Goal: Task Accomplishment & Management: Manage account settings

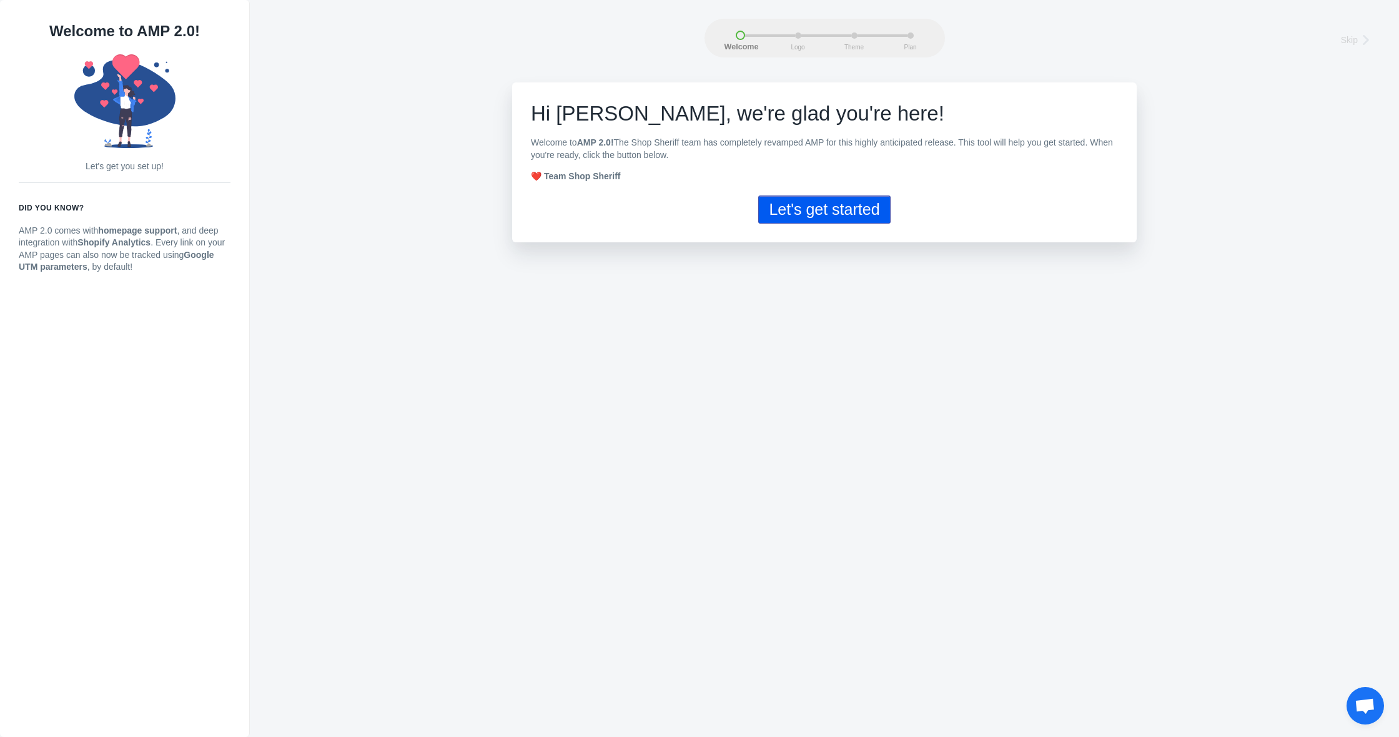
click at [859, 214] on button "Let's get started" at bounding box center [824, 209] width 132 height 28
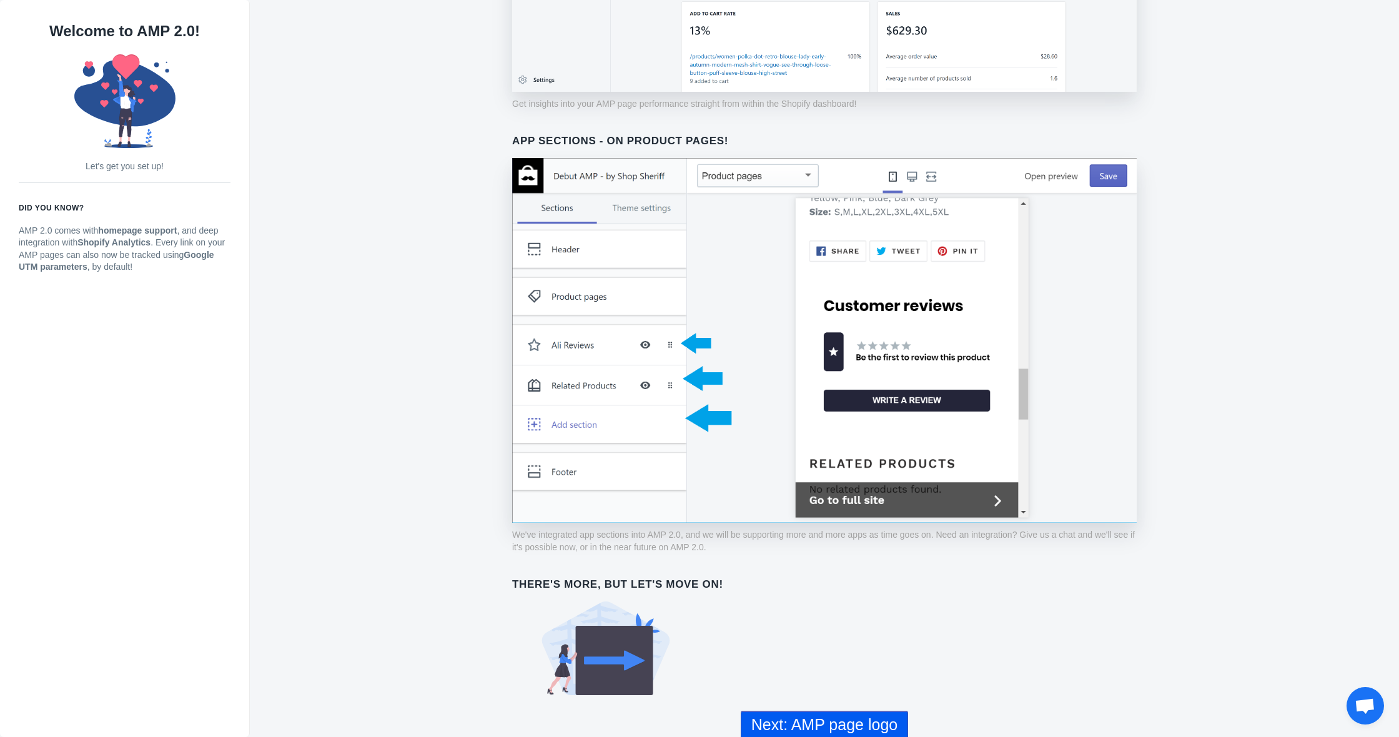
click at [830, 727] on button "Next: AMP page logo" at bounding box center [824, 725] width 167 height 28
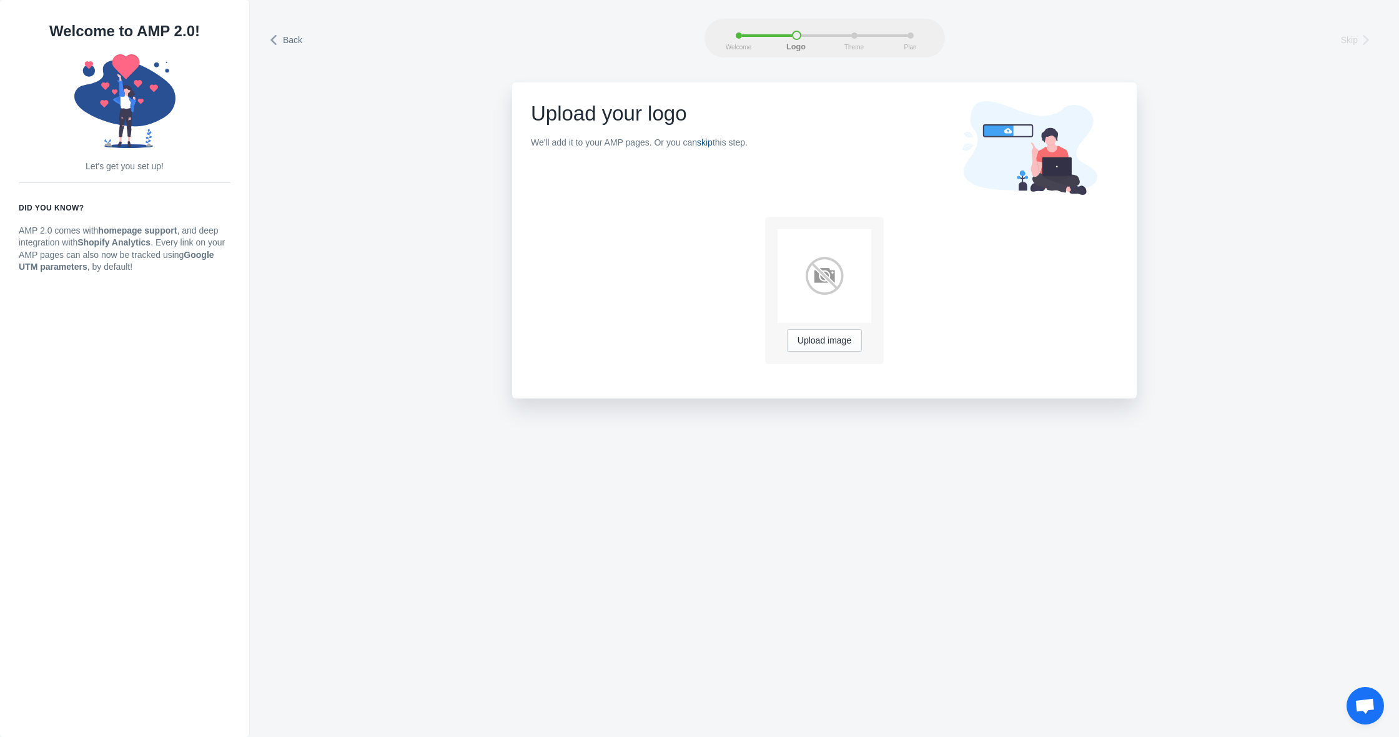
click at [712, 142] on link "skip" at bounding box center [705, 142] width 16 height 10
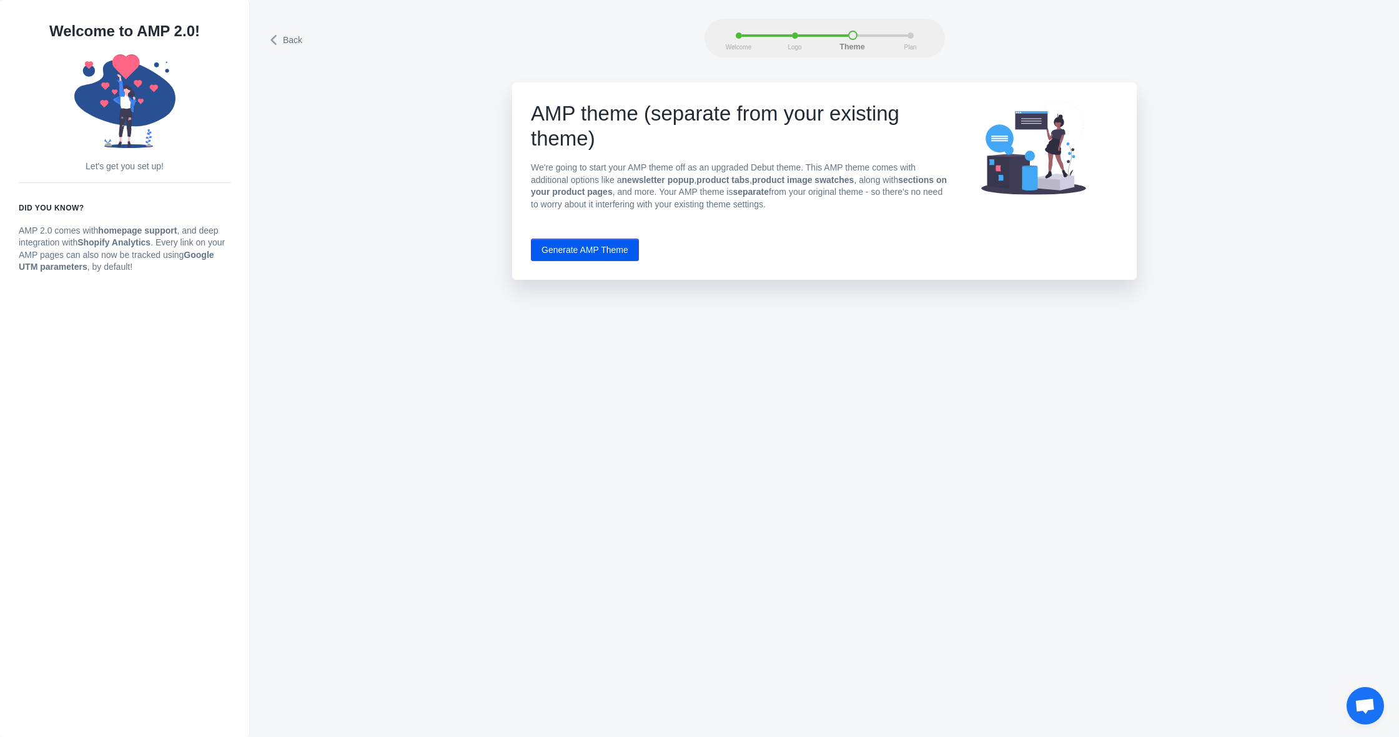
click at [628, 248] on button "Generate AMP Theme" at bounding box center [585, 250] width 108 height 22
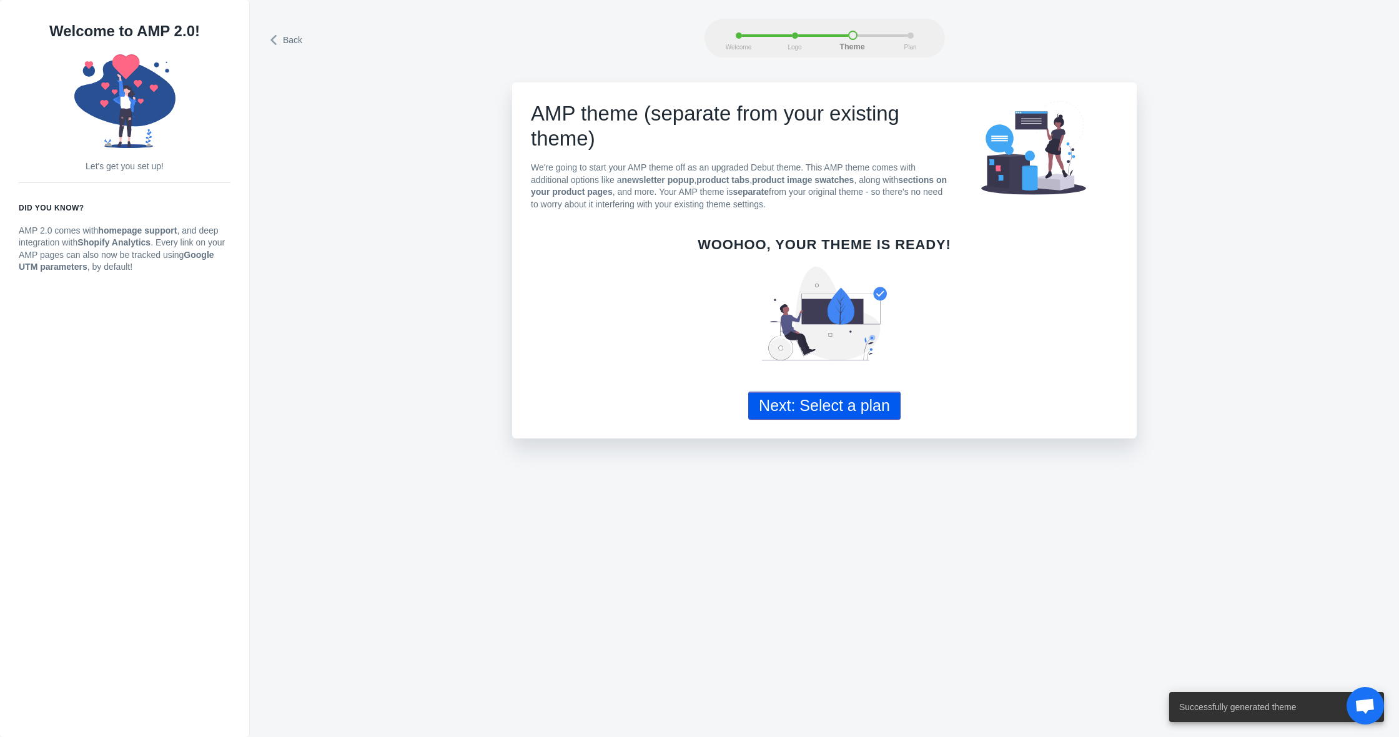
click at [838, 399] on button "Next: Select a plan" at bounding box center [824, 405] width 152 height 28
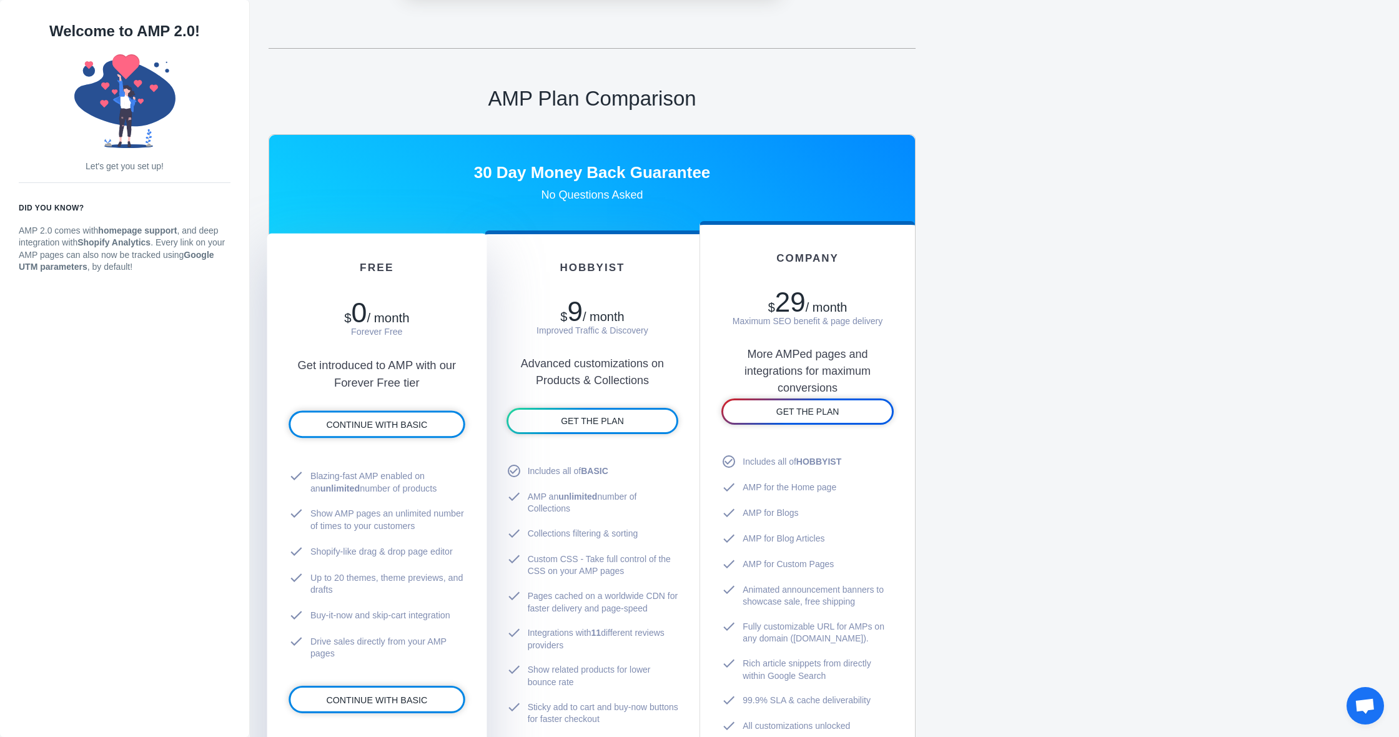
scroll to position [495, 0]
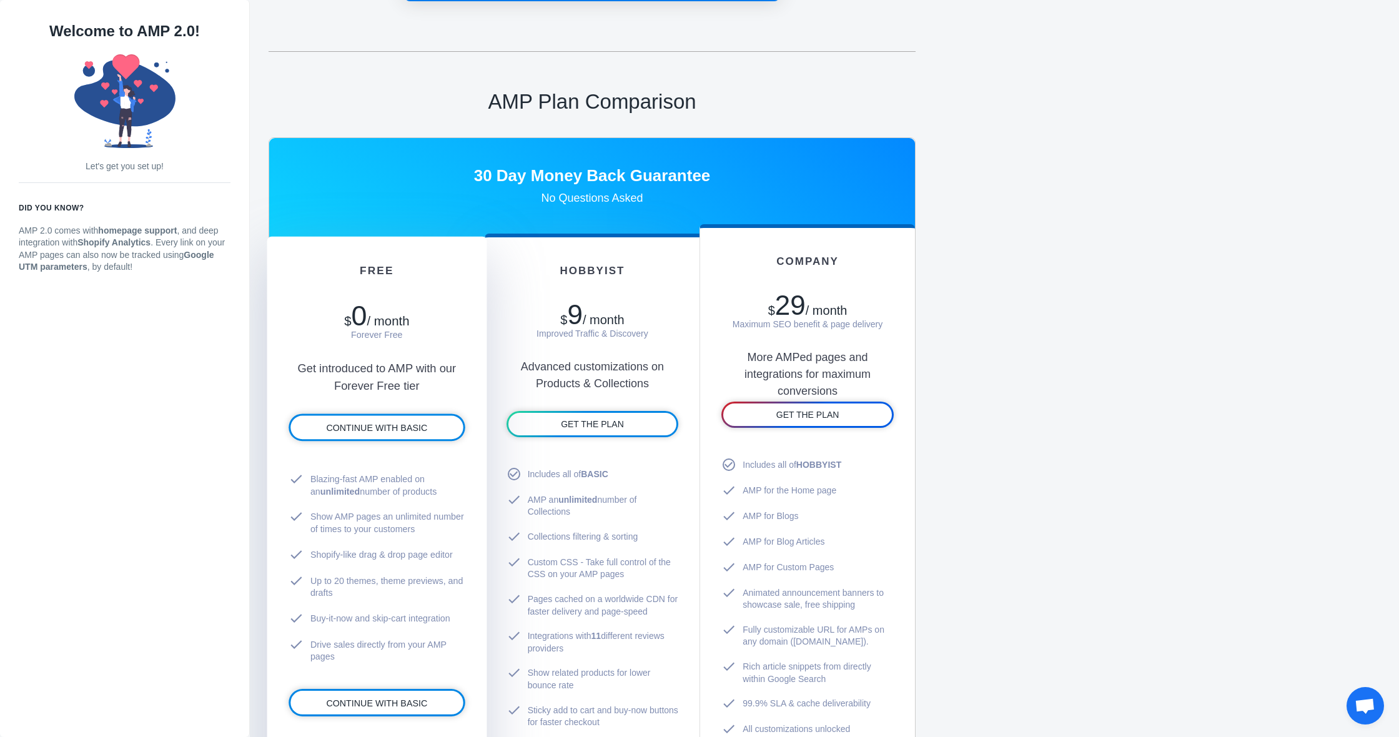
click at [451, 365] on div "Get introduced to AMP with our Forever Free tier" at bounding box center [376, 368] width 176 height 54
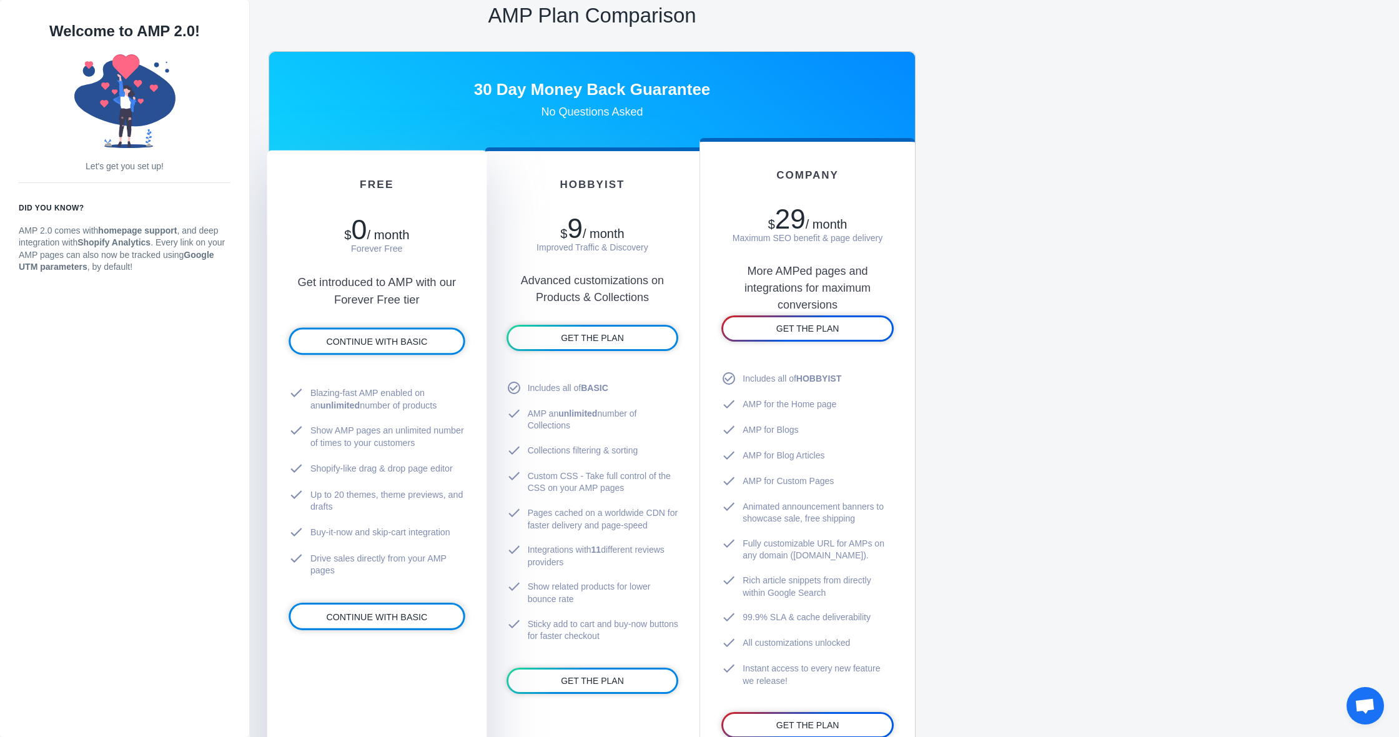
scroll to position [569, 0]
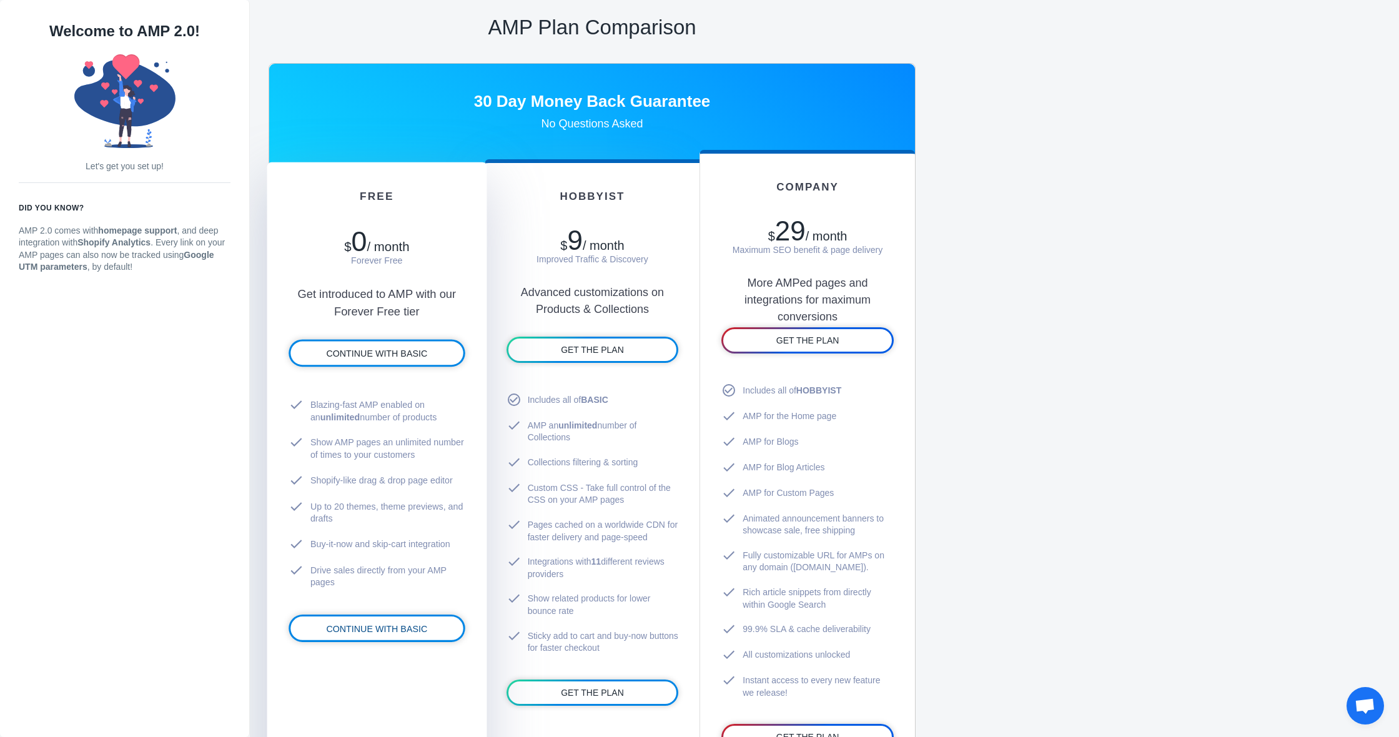
click at [395, 623] on span "CONTINUE WITH BASIC" at bounding box center [376, 628] width 101 height 10
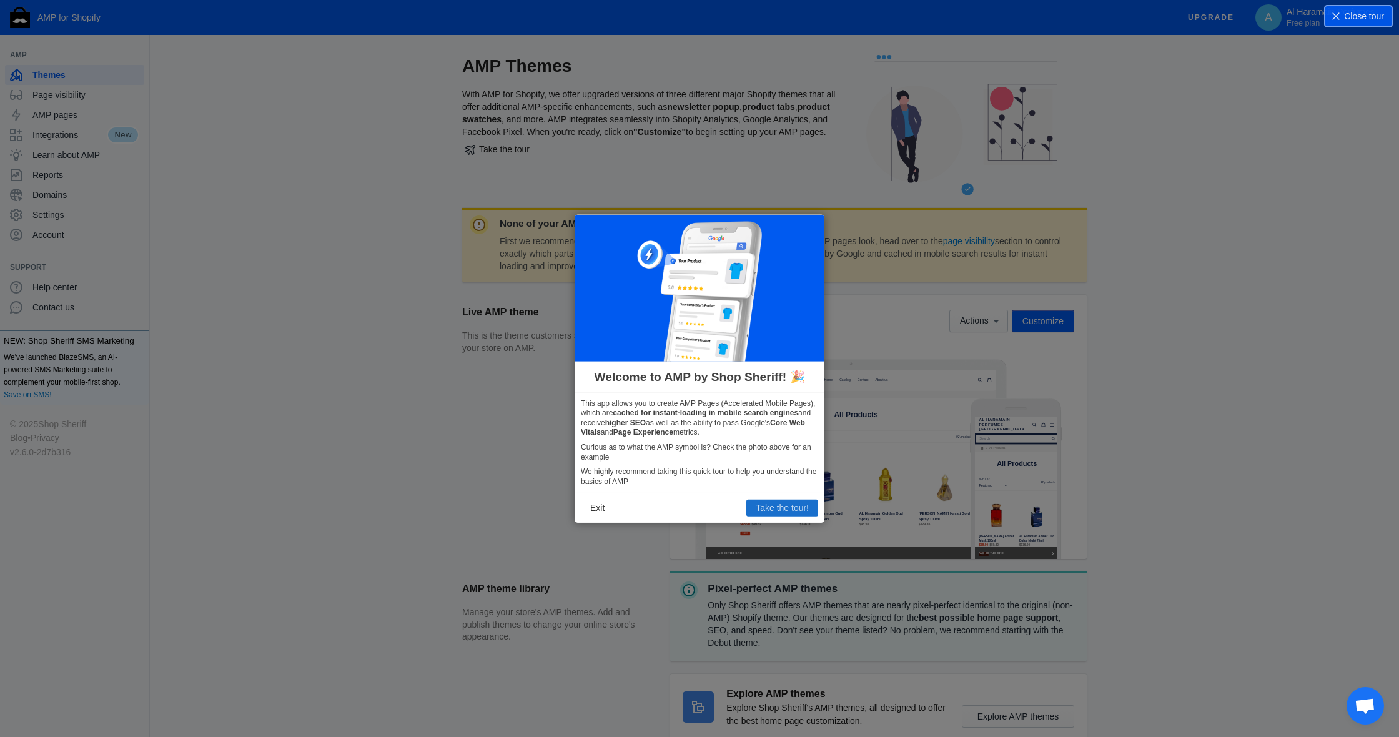
click at [782, 507] on button "Take the tour!" at bounding box center [782, 508] width 72 height 16
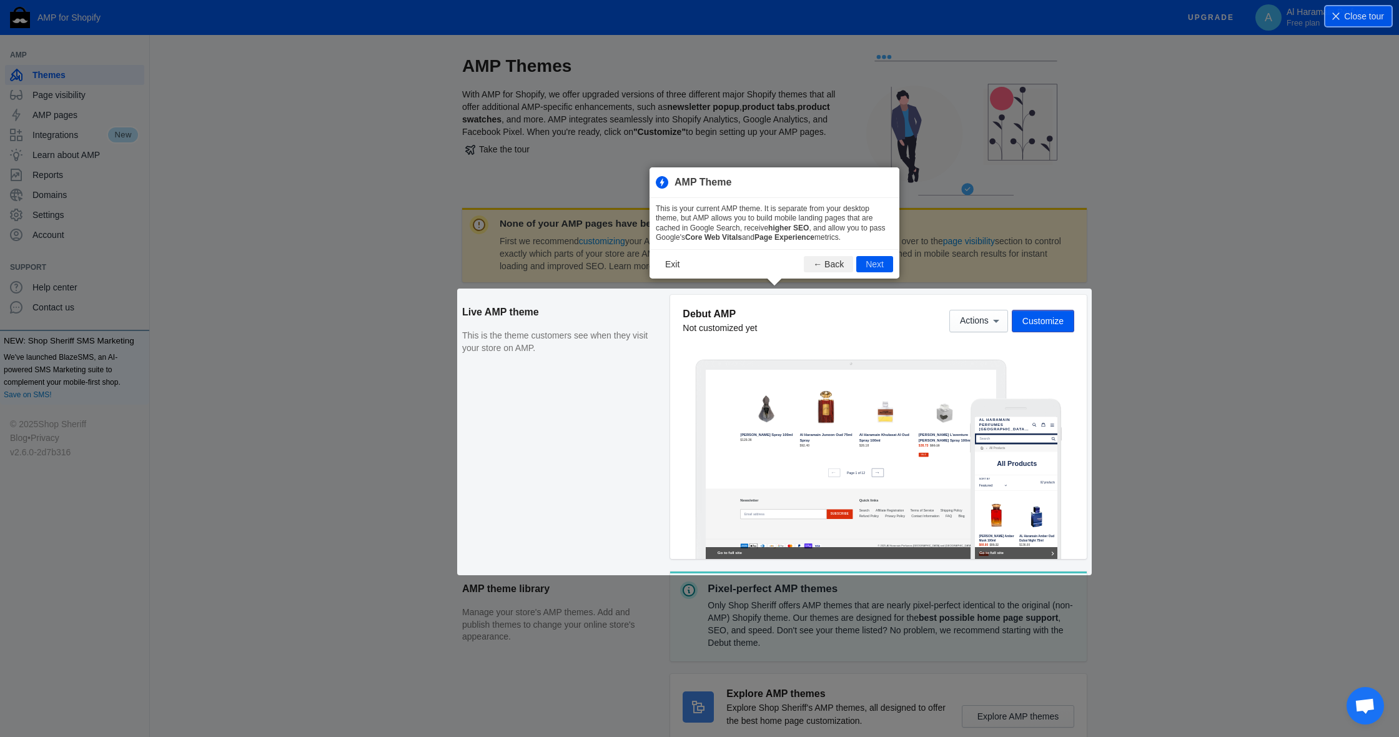
click at [992, 320] on div "None of your AMP pages have been published First we recommend customizing your …" at bounding box center [774, 511] width 624 height 606
click at [993, 316] on div "None of your AMP pages have been published First we recommend customizing your …" at bounding box center [774, 511] width 624 height 606
click at [871, 259] on button "Next" at bounding box center [874, 264] width 37 height 16
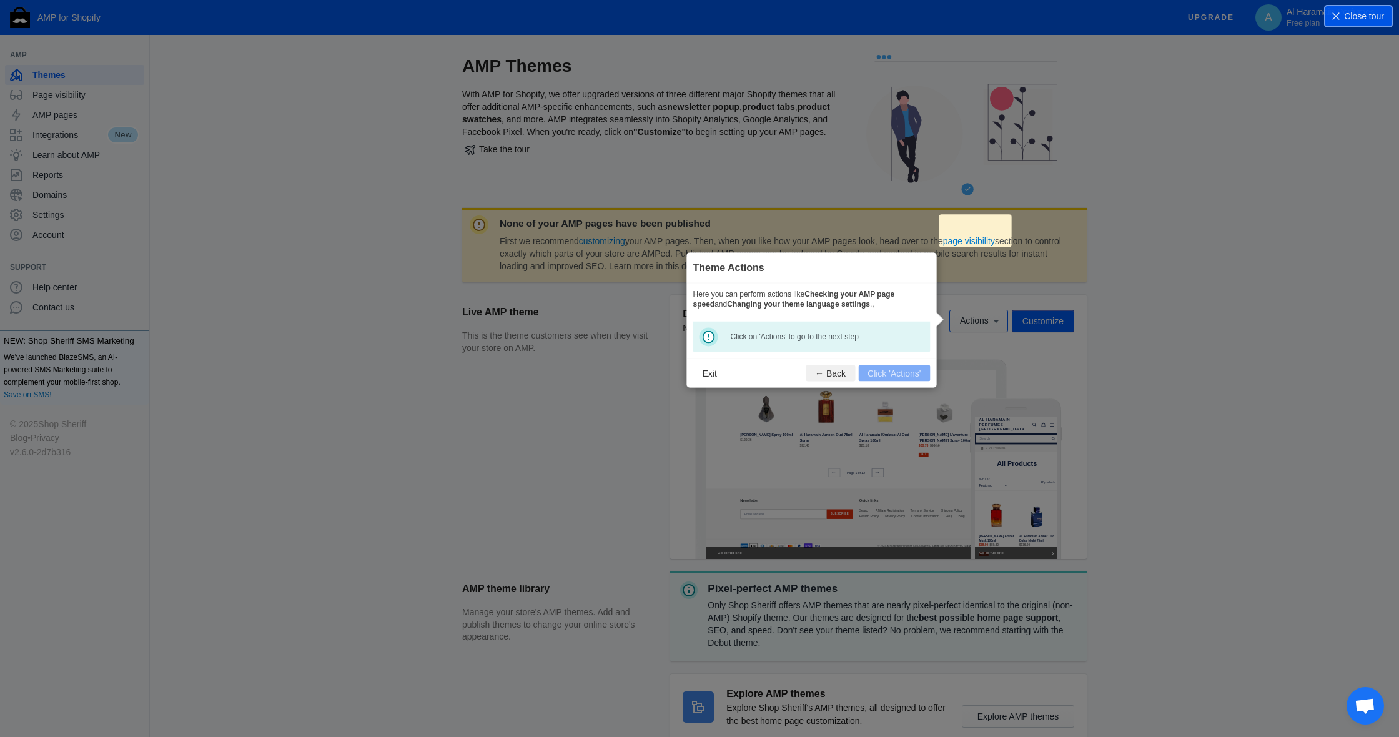
scroll to position [134, 0]
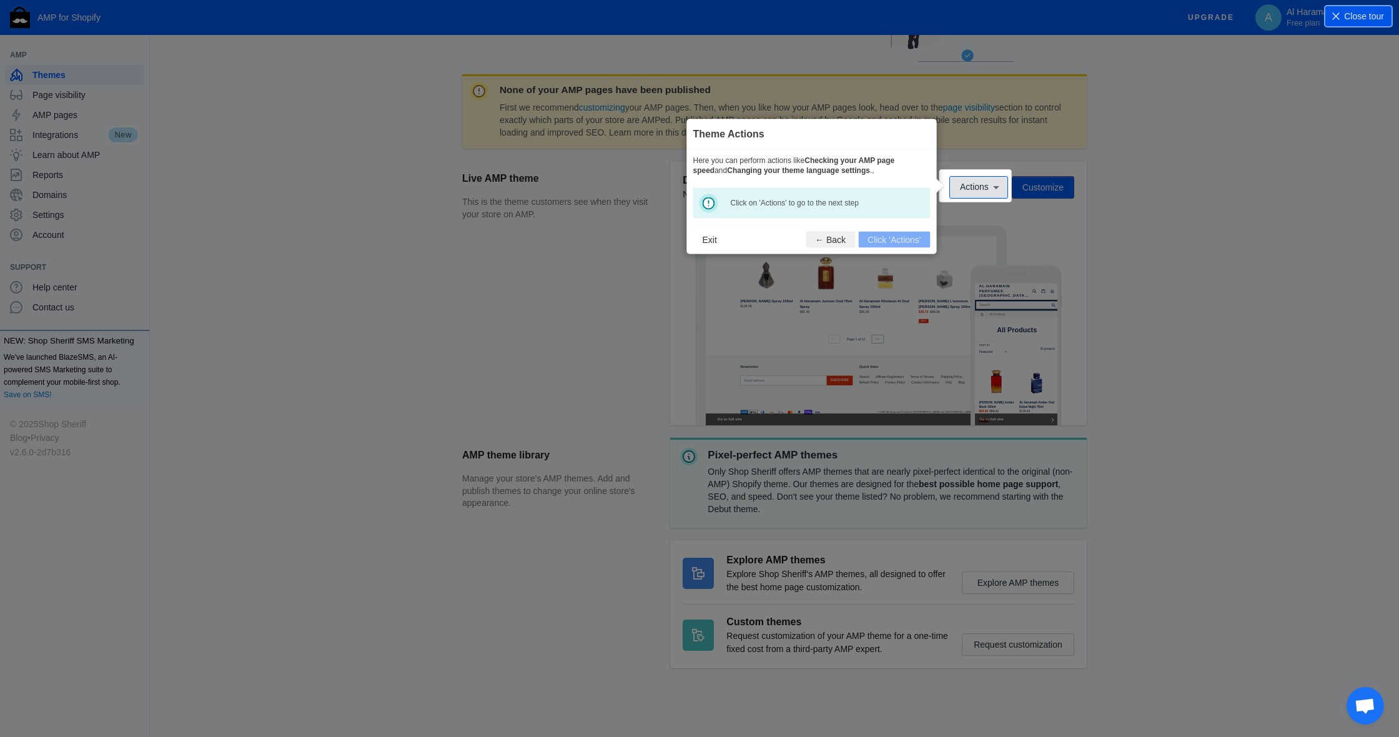
click at [986, 182] on span "Actions" at bounding box center [974, 187] width 29 height 10
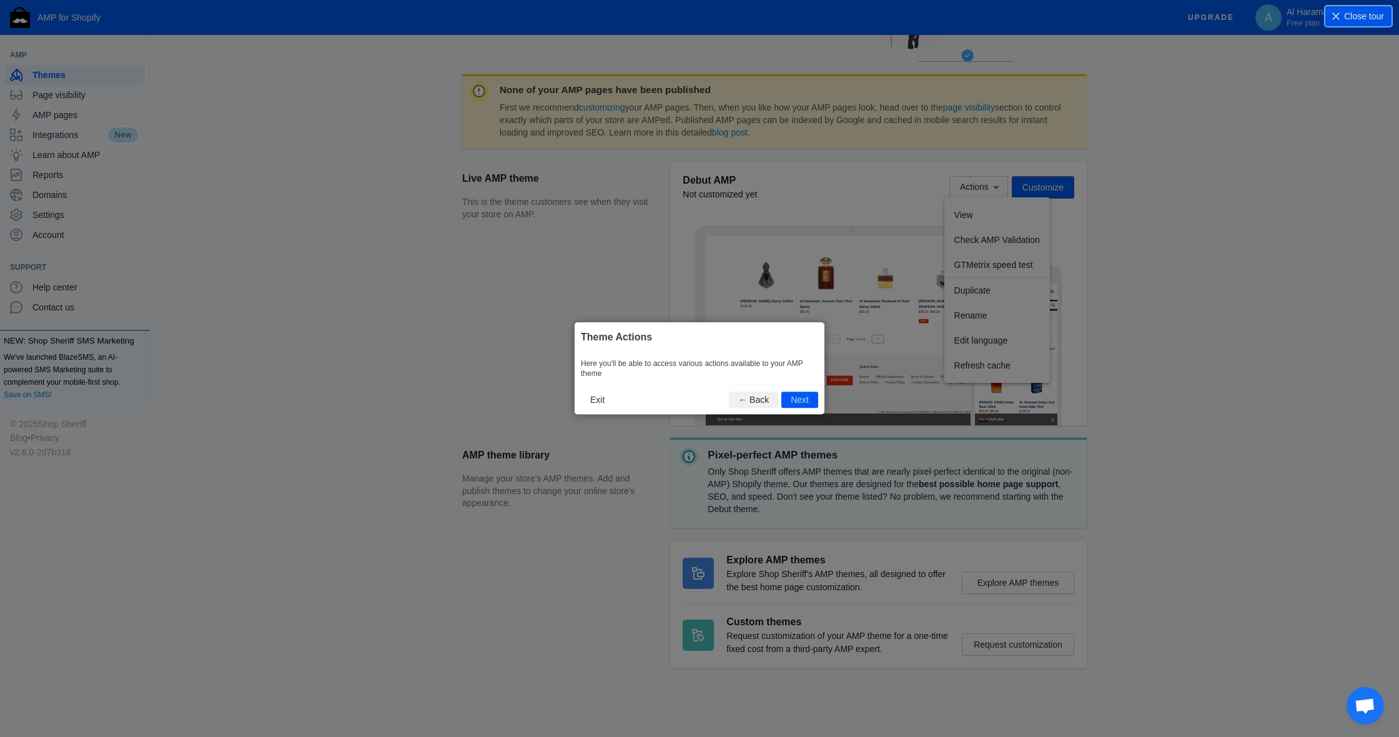
click at [802, 398] on button "Next" at bounding box center [799, 400] width 37 height 16
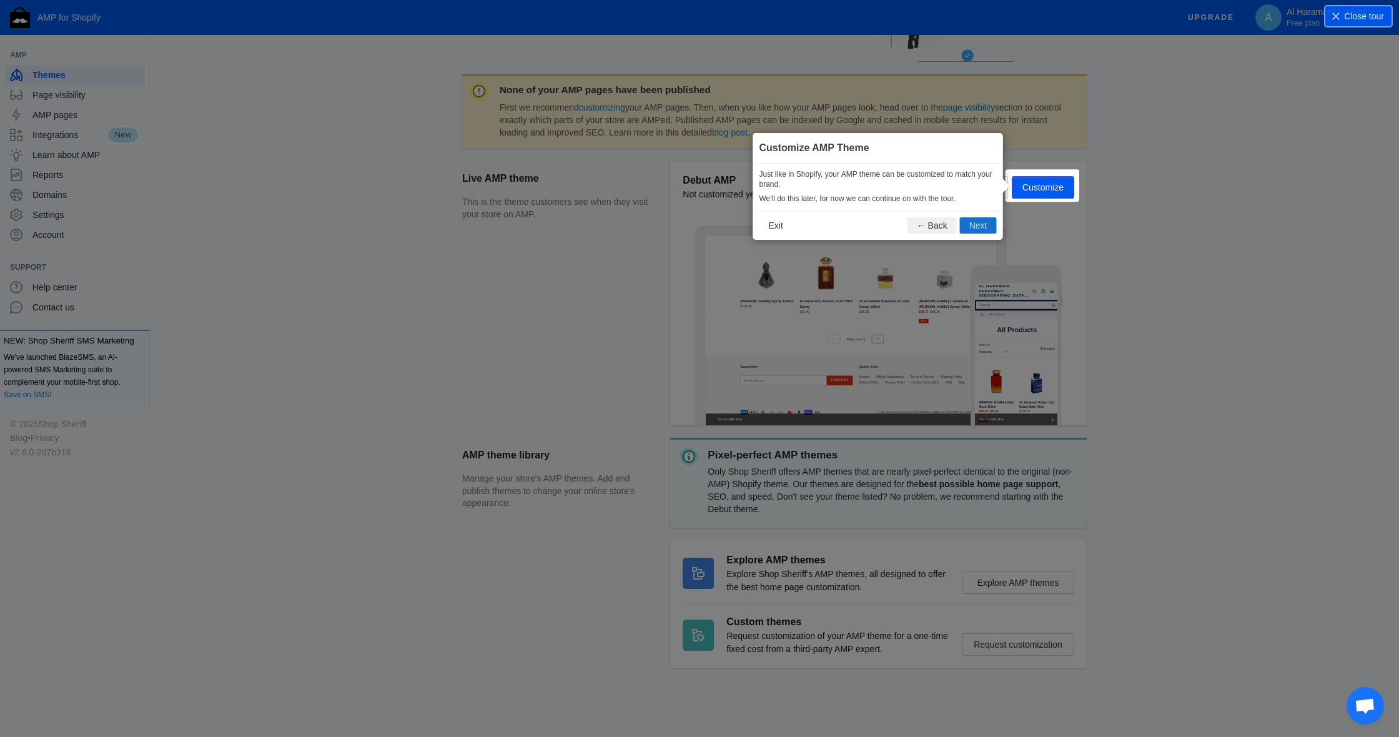
click at [976, 227] on button "Next" at bounding box center [978, 225] width 37 height 16
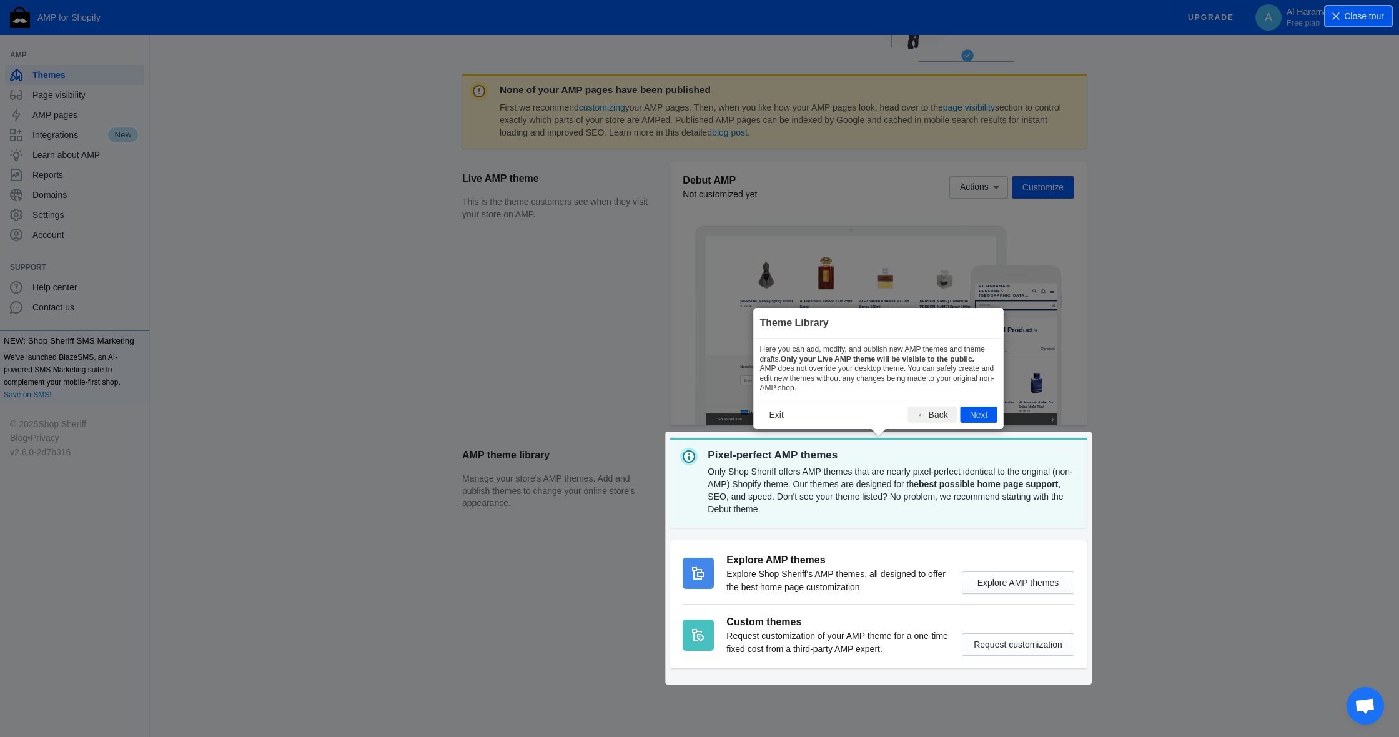
drag, startPoint x: 975, startPoint y: 410, endPoint x: 938, endPoint y: 345, distance: 75.5
click at [938, 344] on div "Theme Library Here you can add, modify, and publish new AMP themes and theme dr…" at bounding box center [879, 368] width 250 height 121
click at [973, 411] on button "Next" at bounding box center [978, 414] width 37 height 16
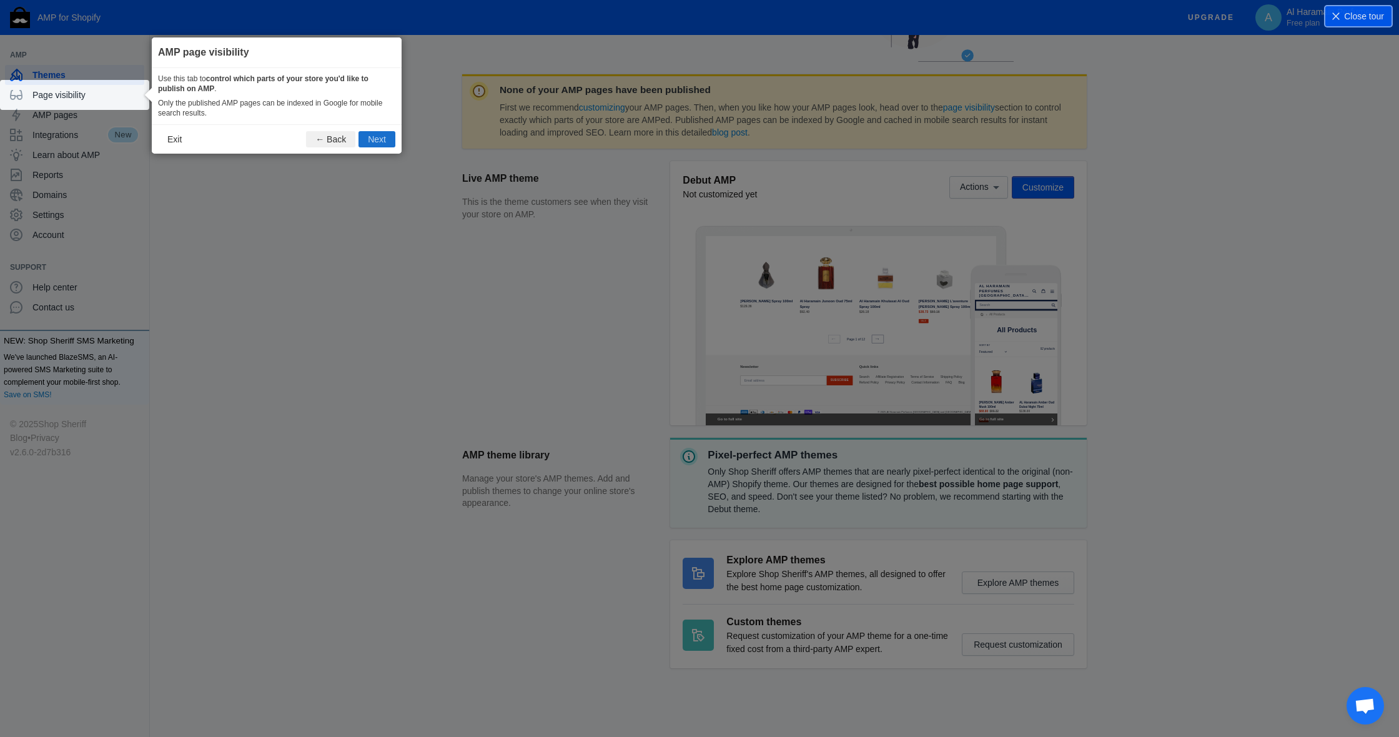
click at [372, 134] on button "Next" at bounding box center [376, 139] width 37 height 16
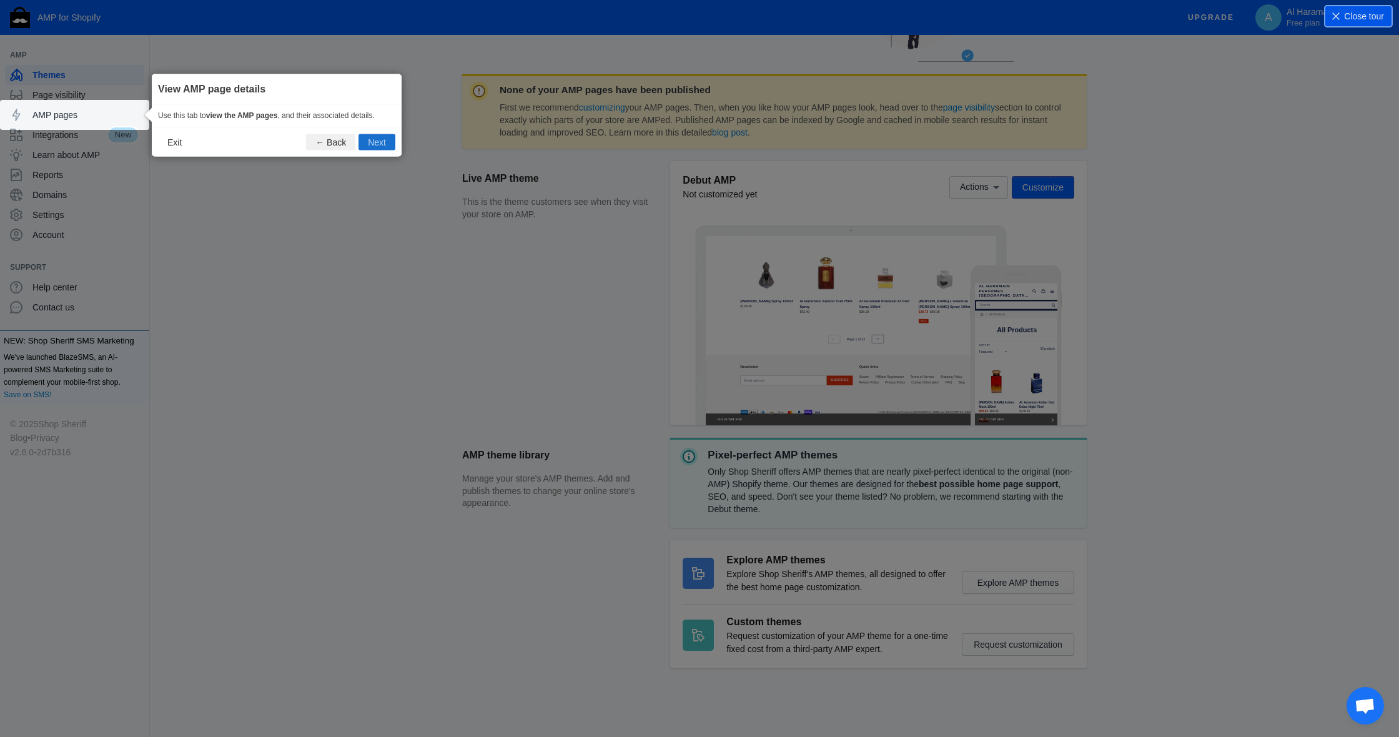
click at [381, 137] on button "Next" at bounding box center [376, 142] width 37 height 16
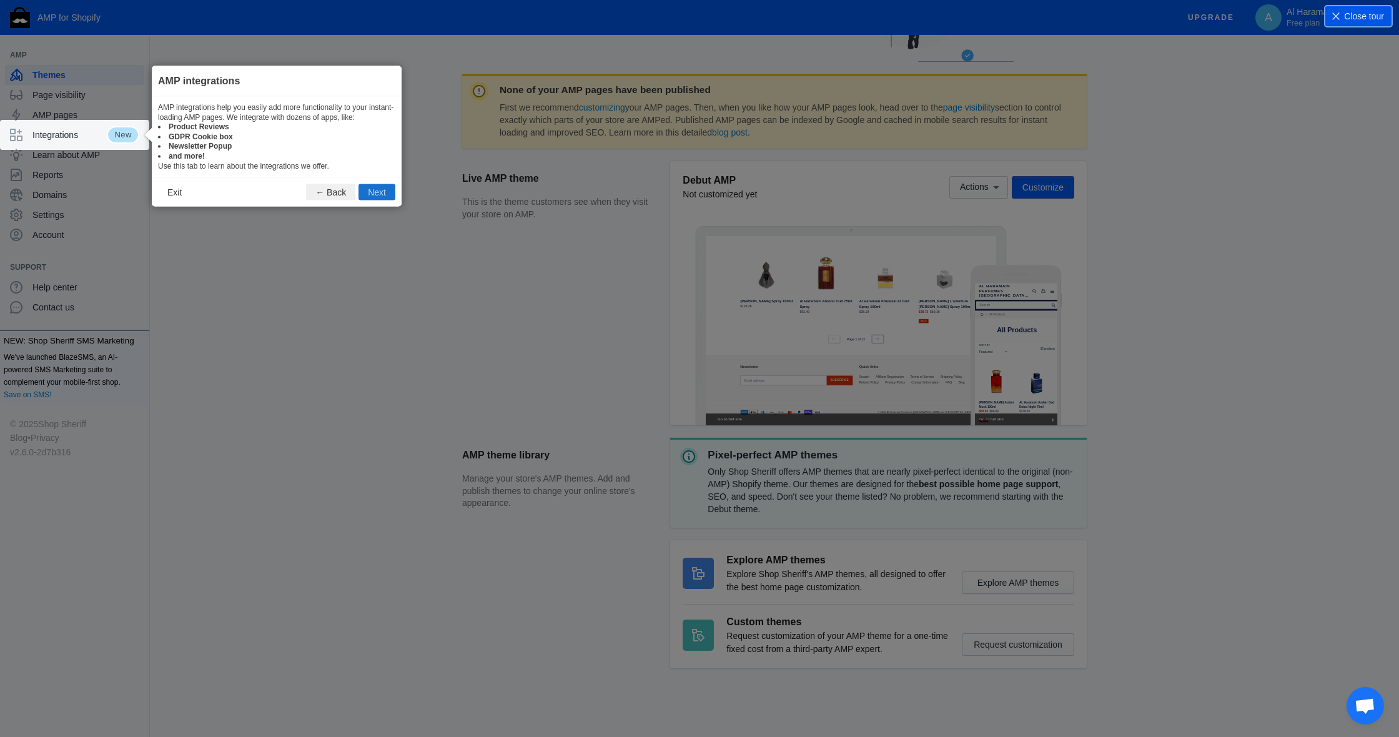
click at [374, 185] on button "Next" at bounding box center [376, 192] width 37 height 16
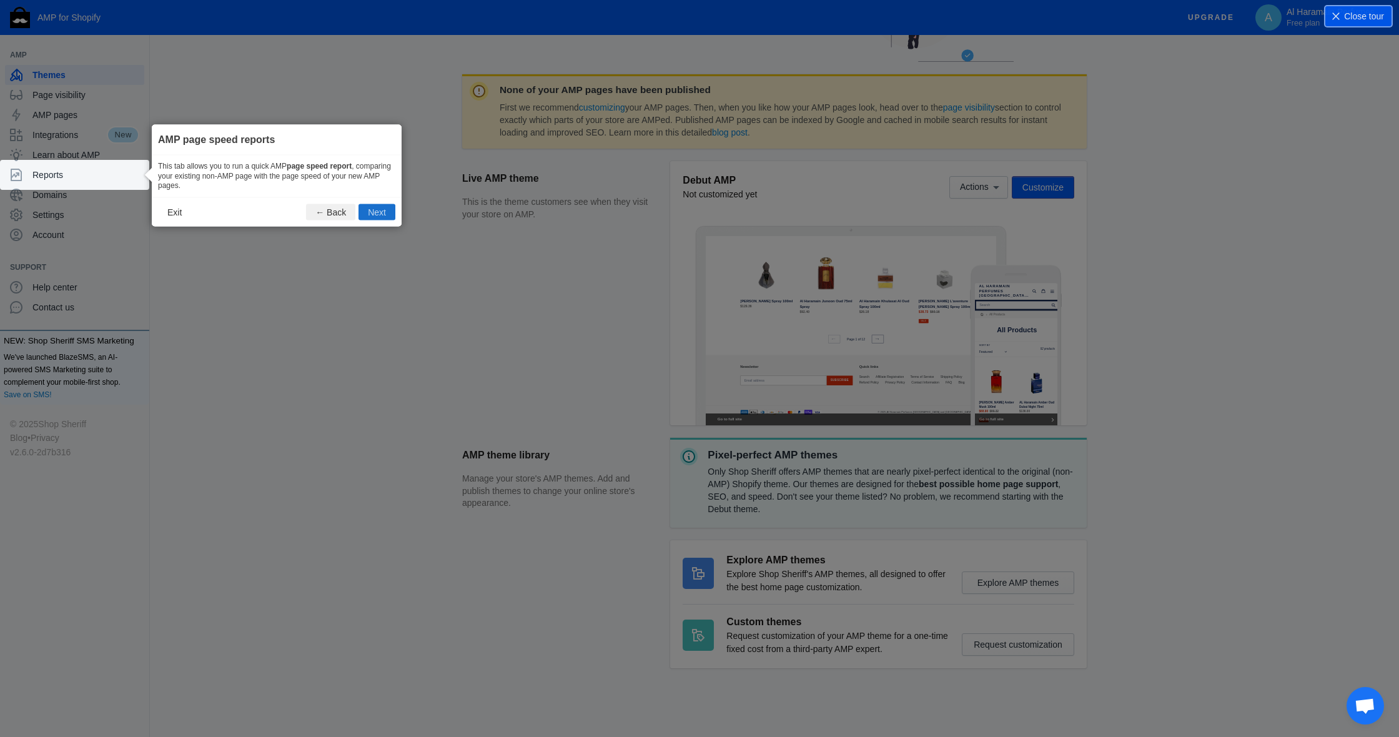
click at [375, 206] on button "Next" at bounding box center [376, 212] width 37 height 16
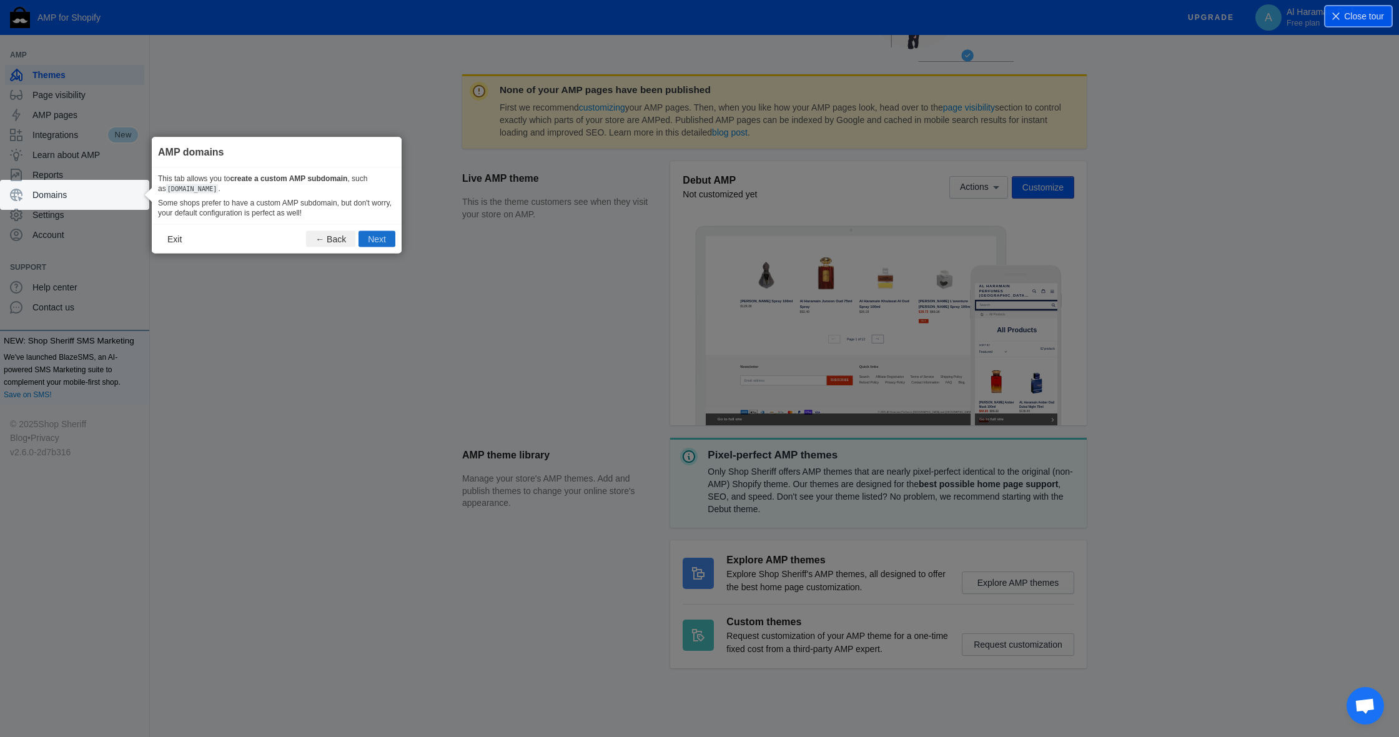
click at [380, 233] on button "Next" at bounding box center [376, 239] width 37 height 16
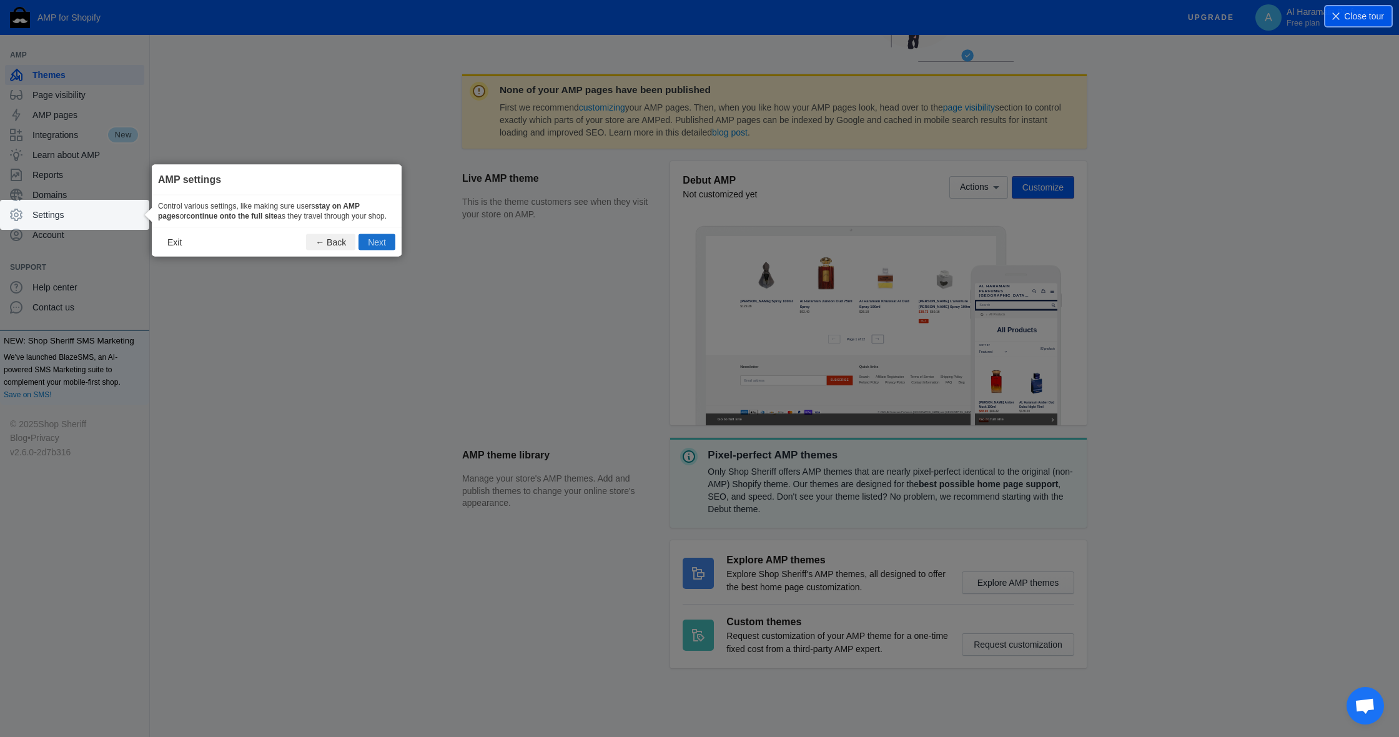
click at [374, 250] on button "Next" at bounding box center [376, 242] width 37 height 16
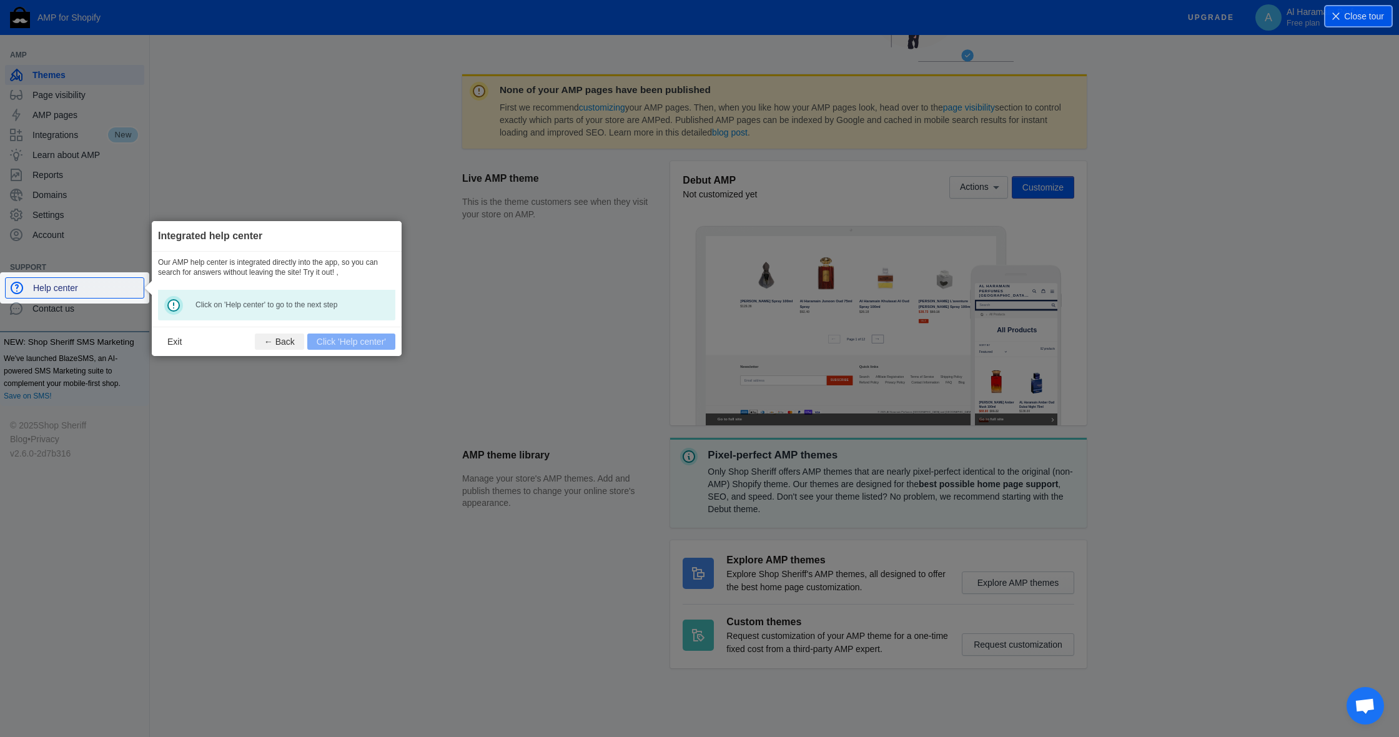
click at [47, 282] on span "Help center" at bounding box center [86, 288] width 106 height 12
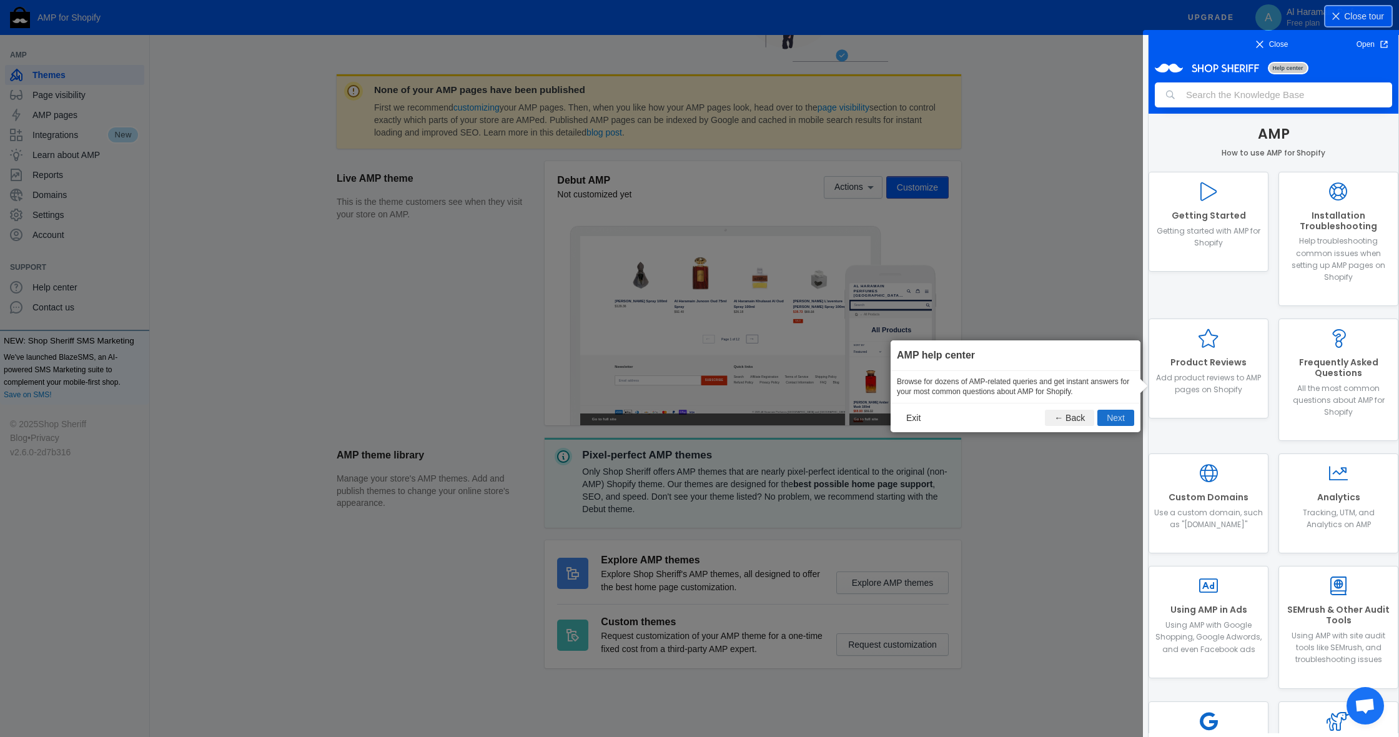
click at [1113, 423] on button "Next" at bounding box center [1115, 418] width 37 height 16
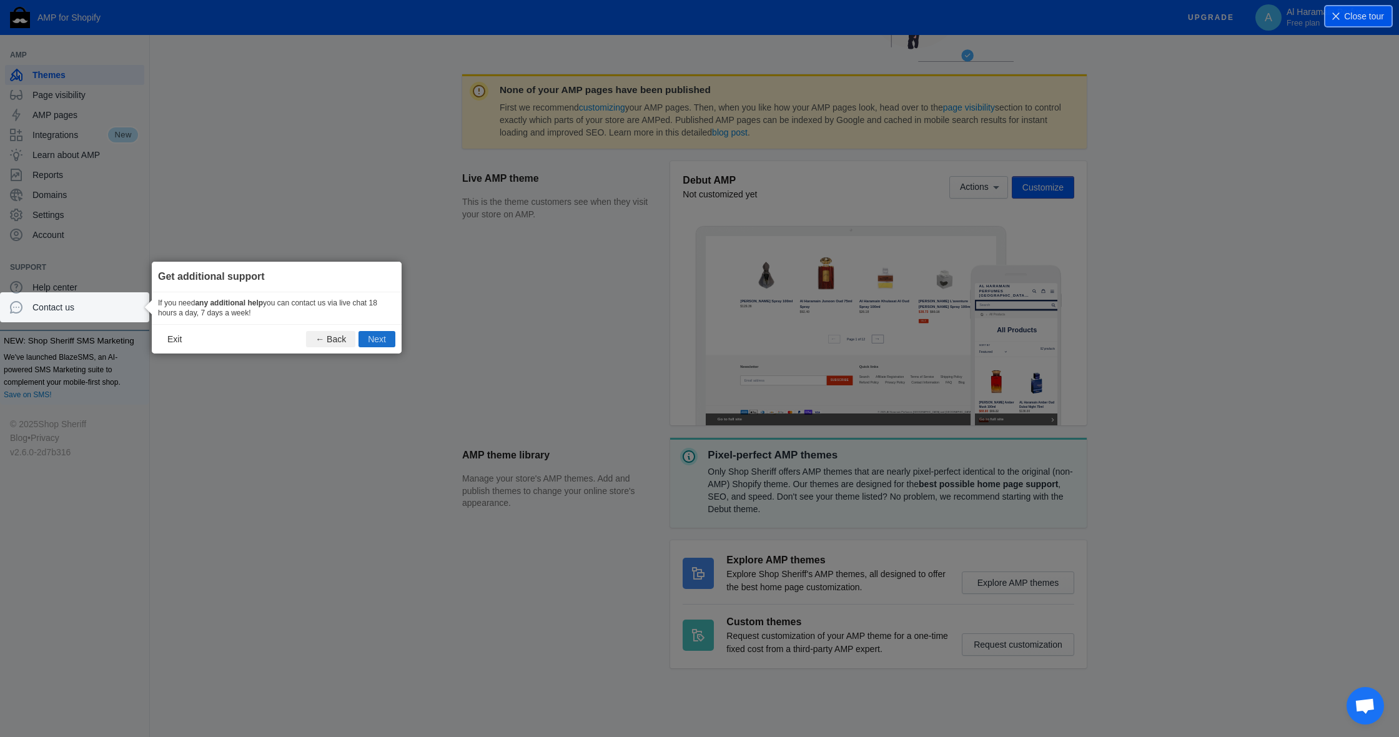
click at [370, 334] on button "Next" at bounding box center [376, 339] width 37 height 16
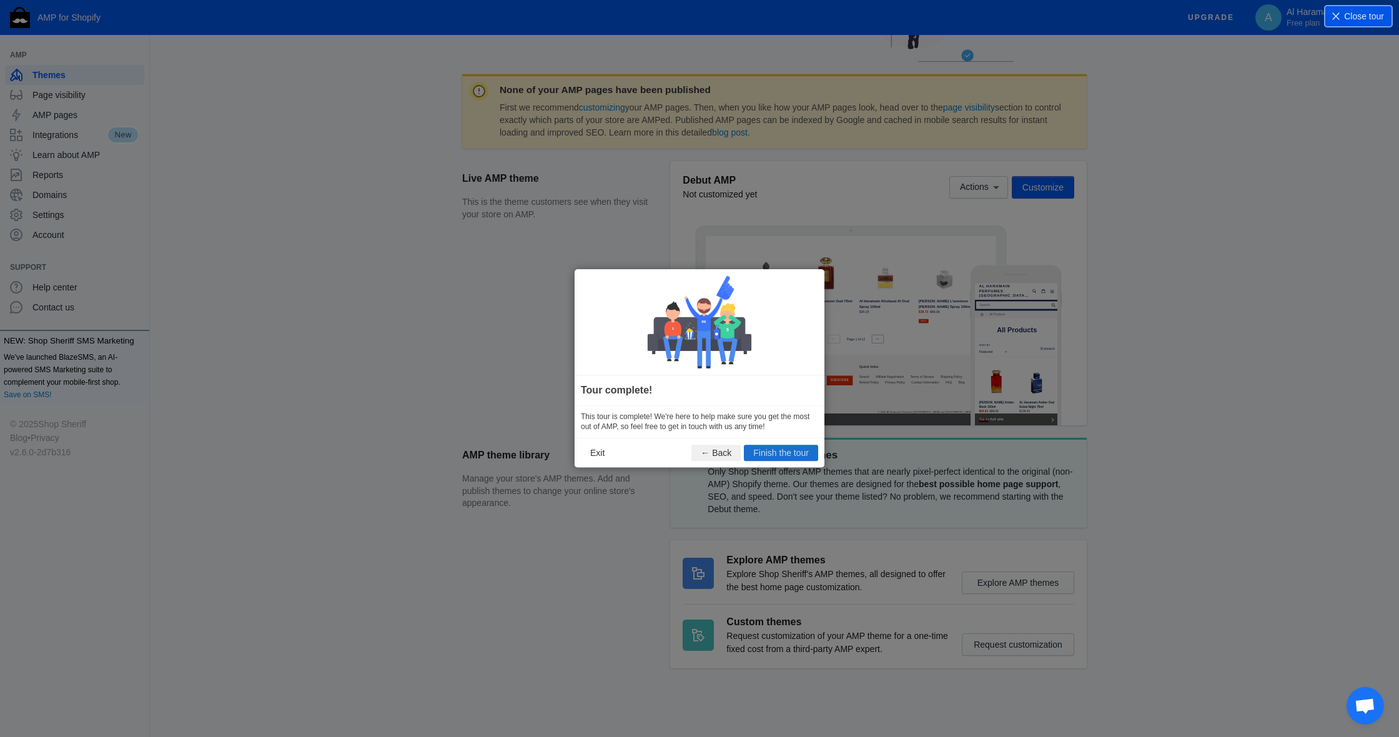
click at [775, 446] on button "Finish the tour" at bounding box center [781, 453] width 74 height 16
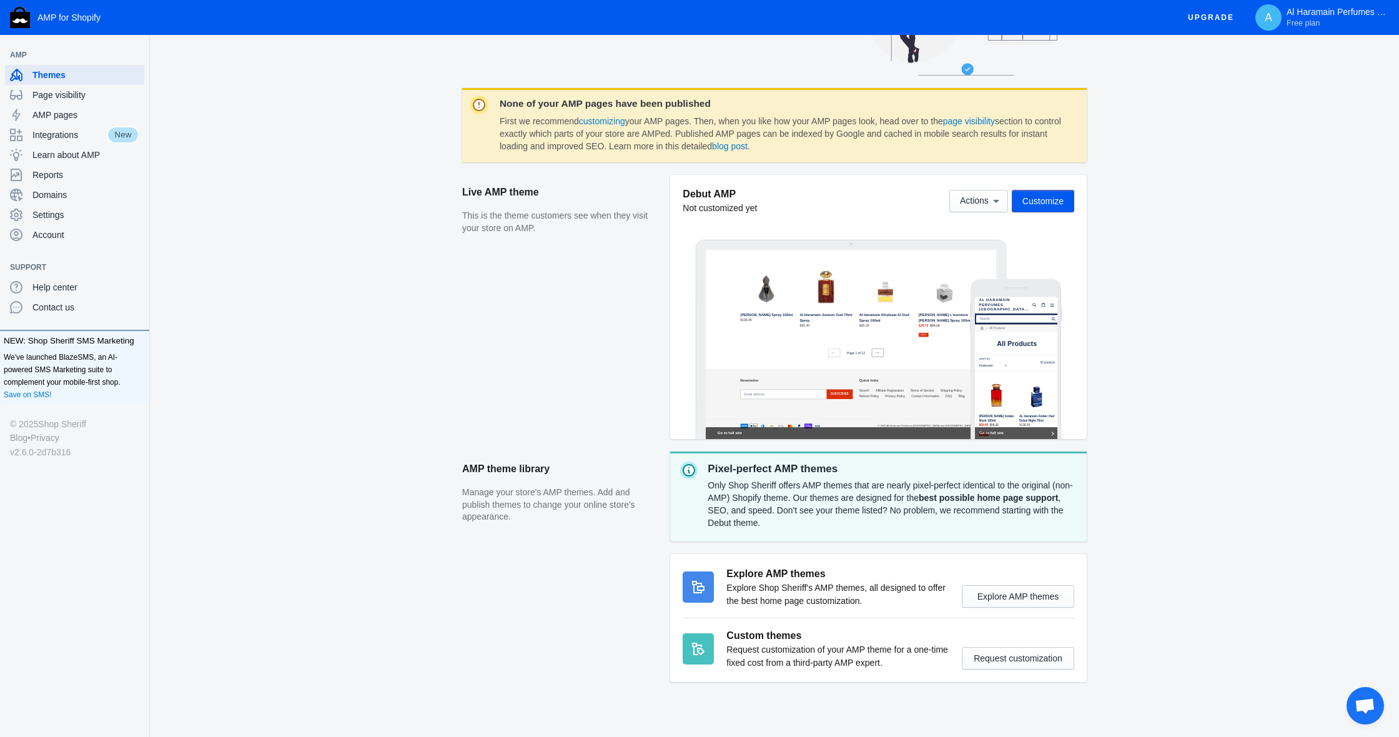
scroll to position [119, 0]
click at [99, 109] on span "AMP pages" at bounding box center [85, 115] width 107 height 12
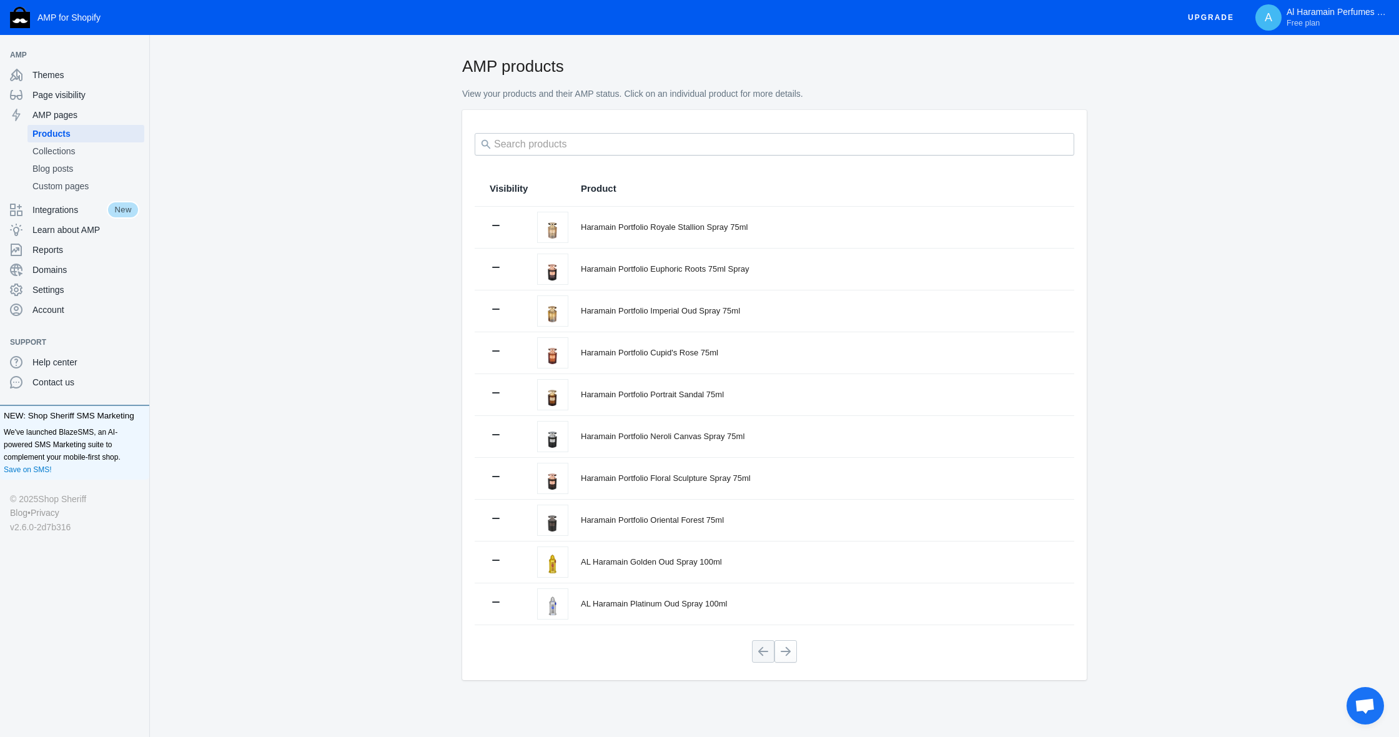
click at [598, 189] on span "Product" at bounding box center [599, 188] width 36 height 12
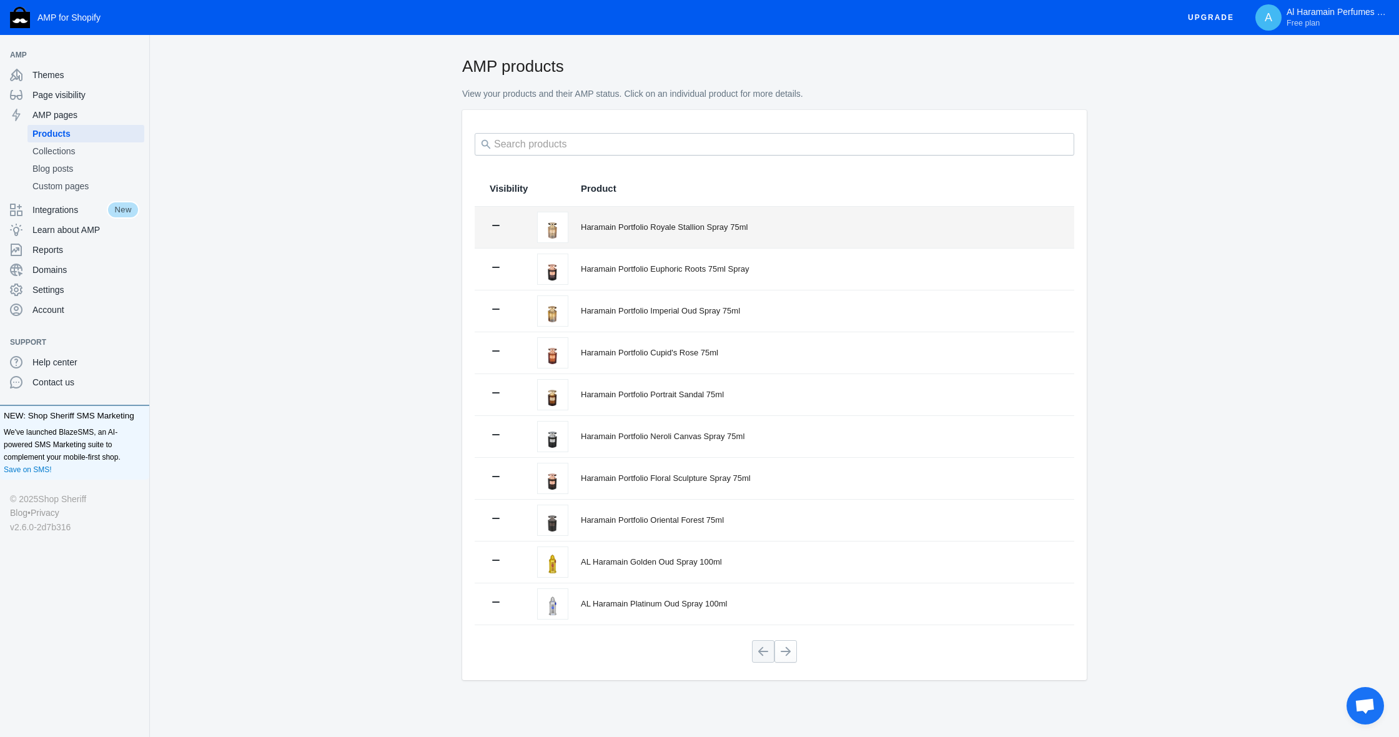
click at [655, 234] on td "Haramain Portfolio Royale Stallion Spray 75ml" at bounding box center [821, 227] width 506 height 41
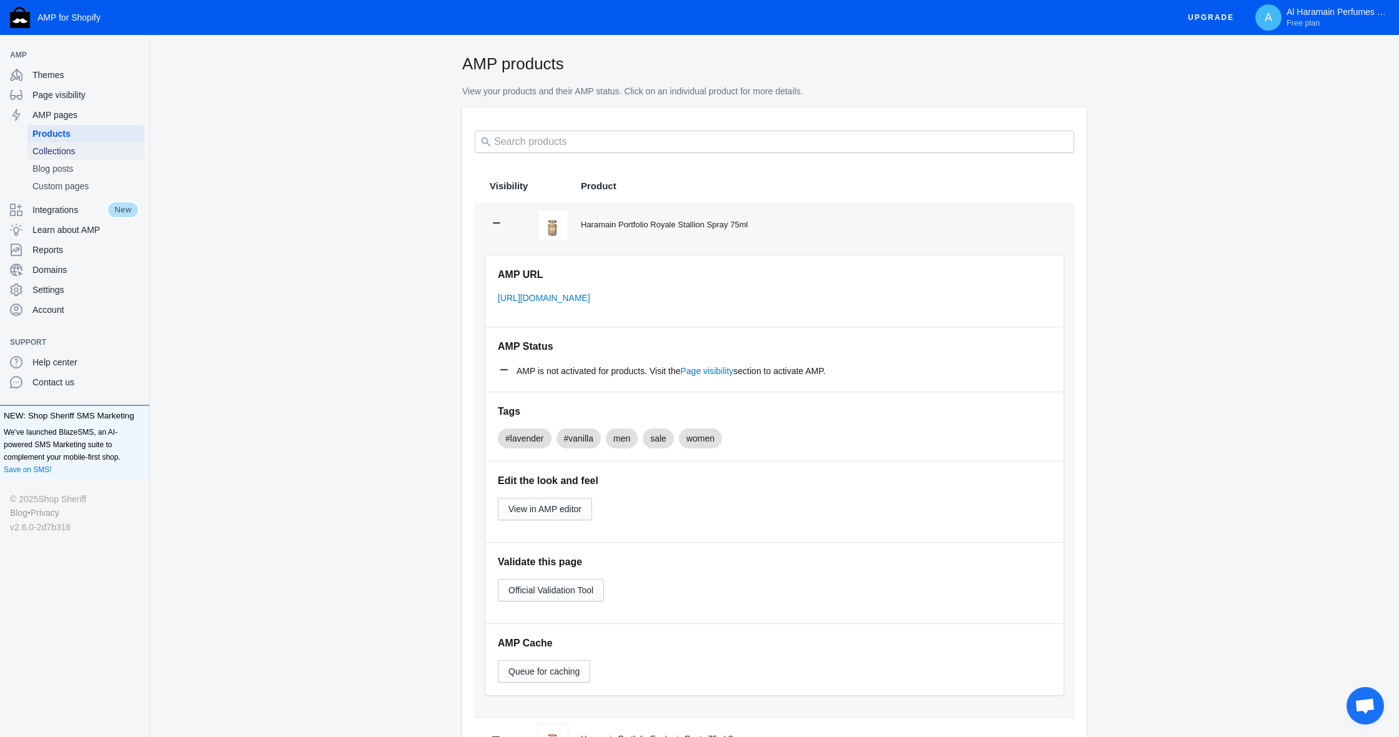
scroll to position [2, 0]
click at [86, 147] on span "Collections" at bounding box center [85, 151] width 107 height 12
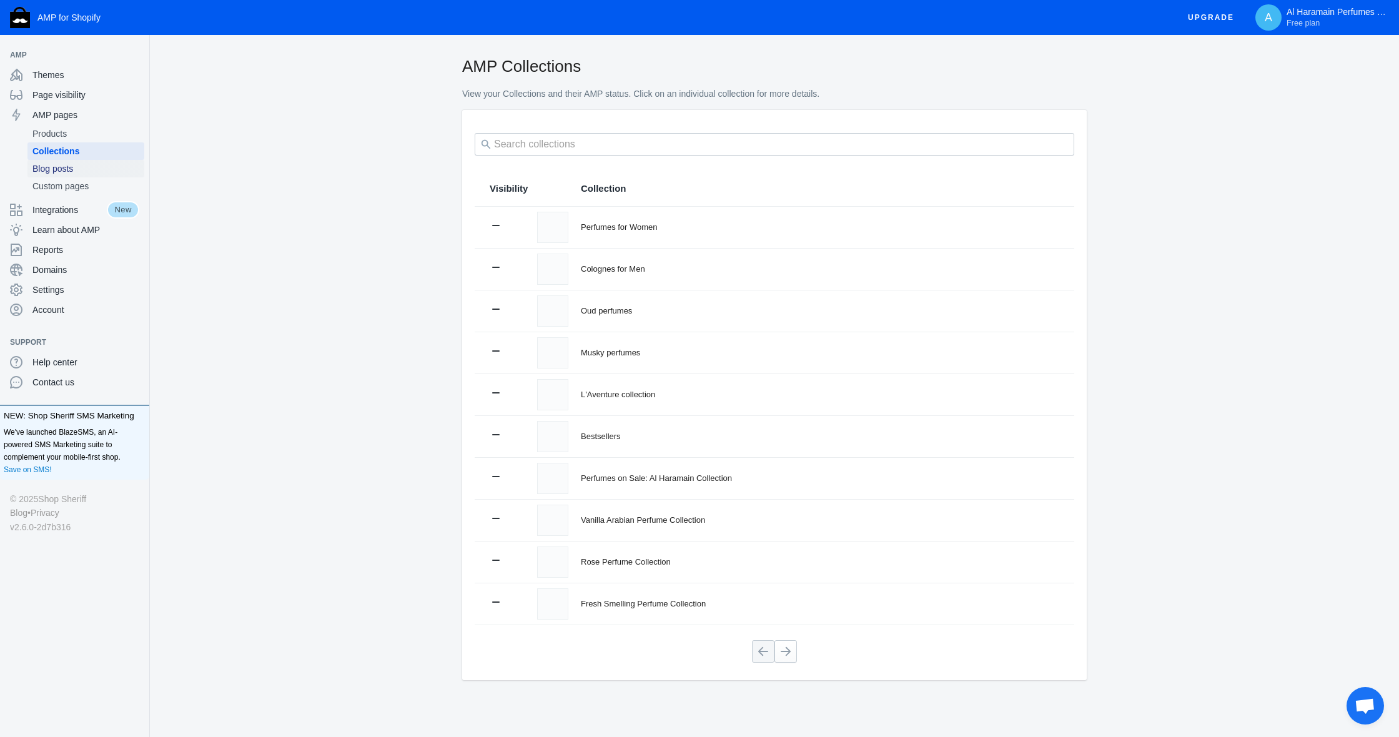
scroll to position [0, 1]
click at [96, 117] on span "AMP pages" at bounding box center [85, 115] width 107 height 12
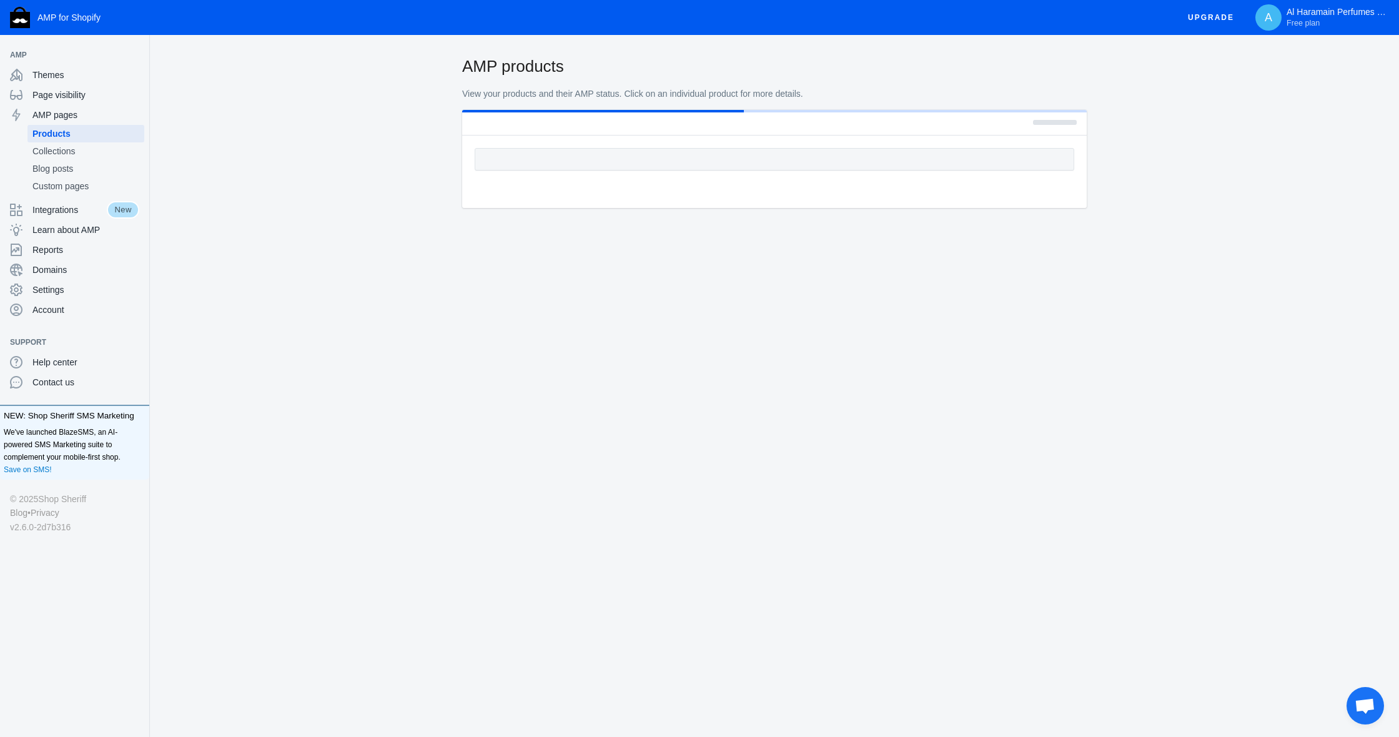
scroll to position [0, 1]
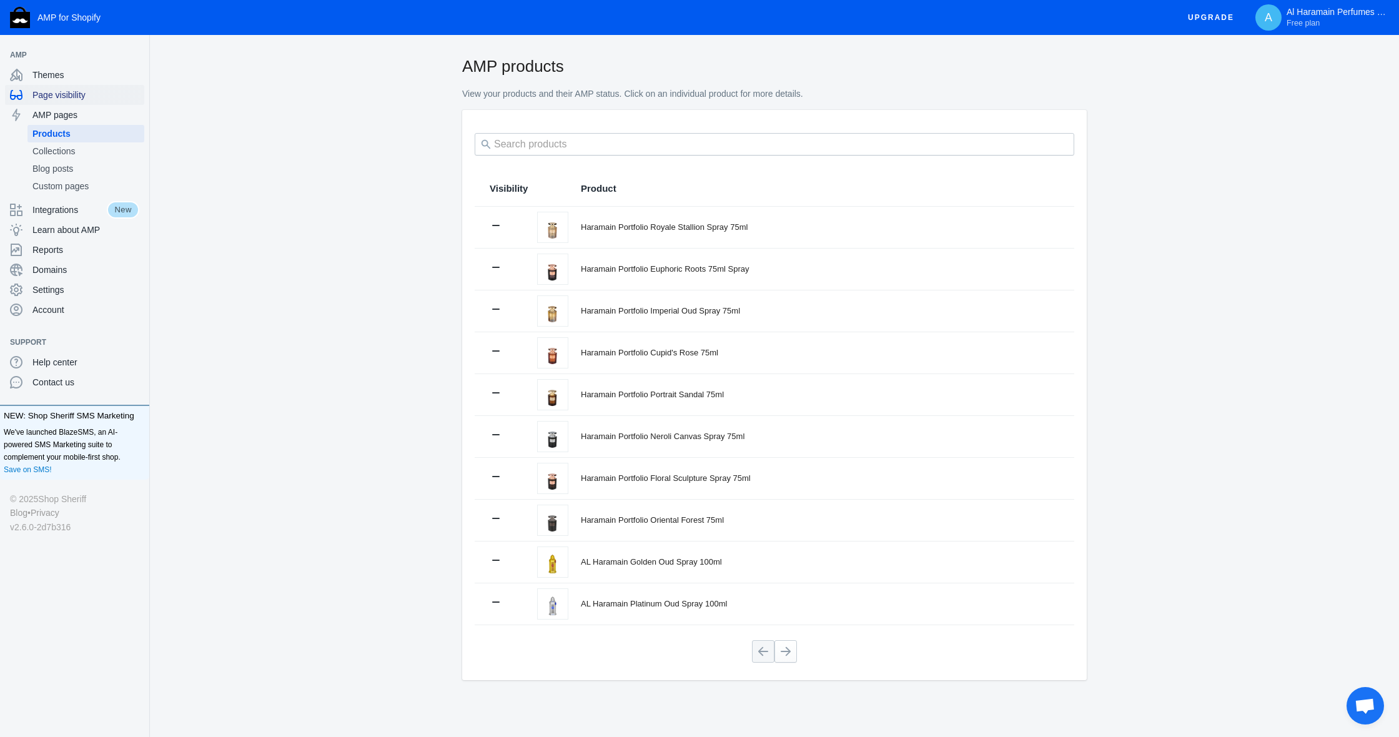
click at [98, 96] on span "Page visibility" at bounding box center [85, 95] width 107 height 12
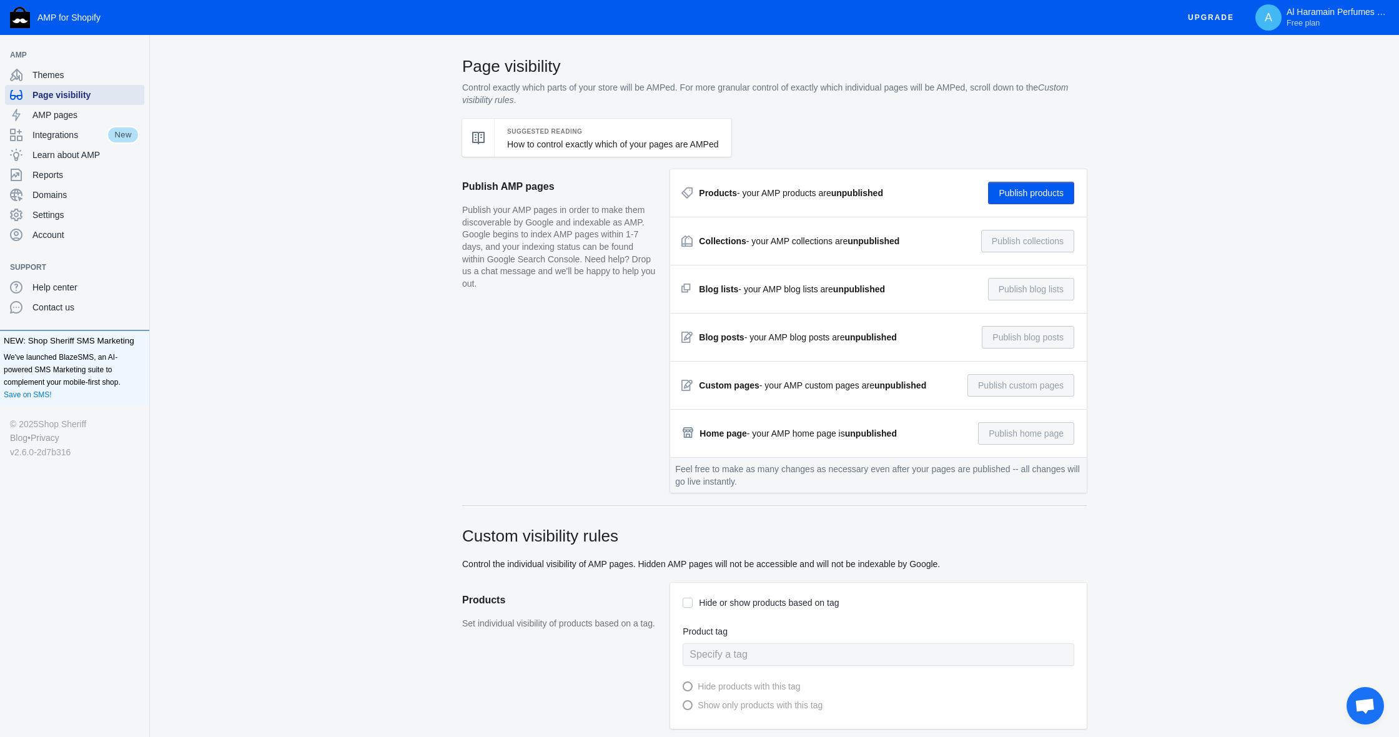
scroll to position [0, 1]
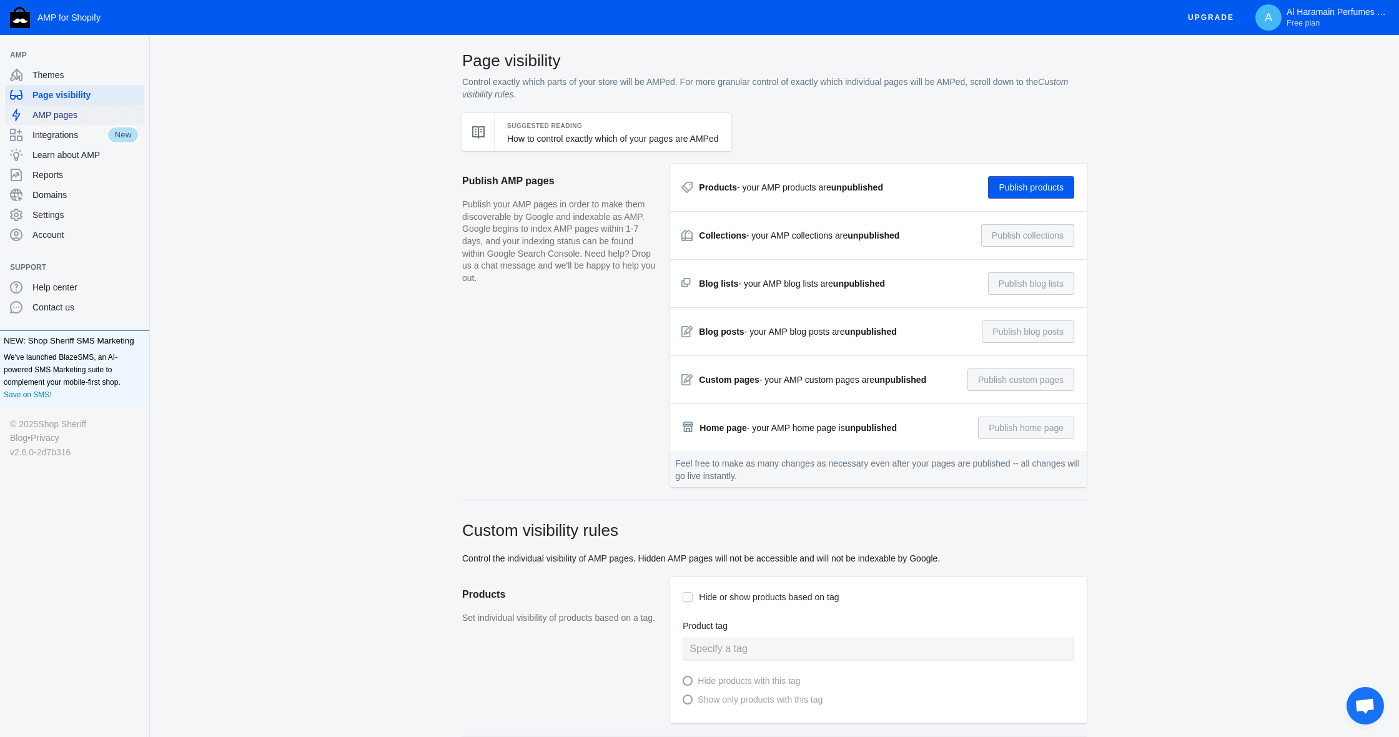
click at [83, 110] on span "AMP pages" at bounding box center [85, 115] width 107 height 12
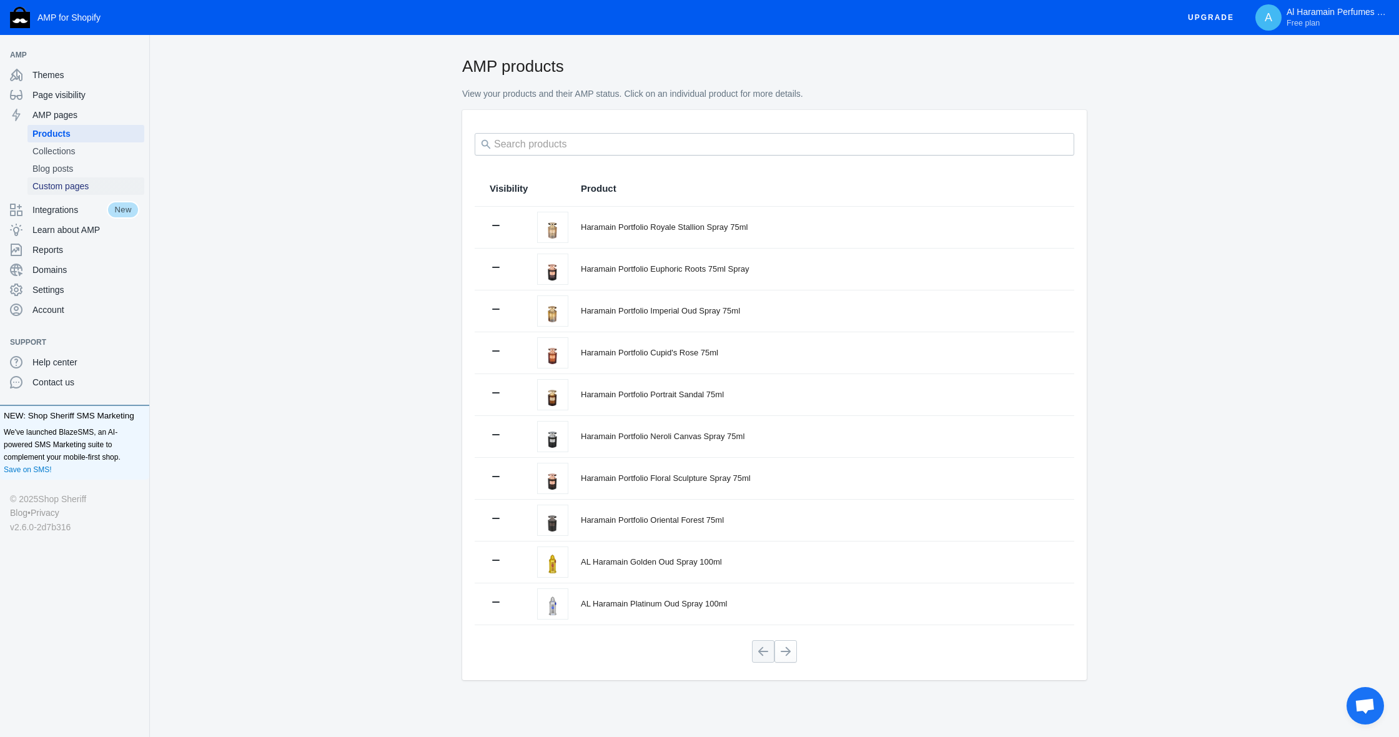
scroll to position [1, 1]
click at [96, 182] on span "Custom pages" at bounding box center [85, 186] width 107 height 12
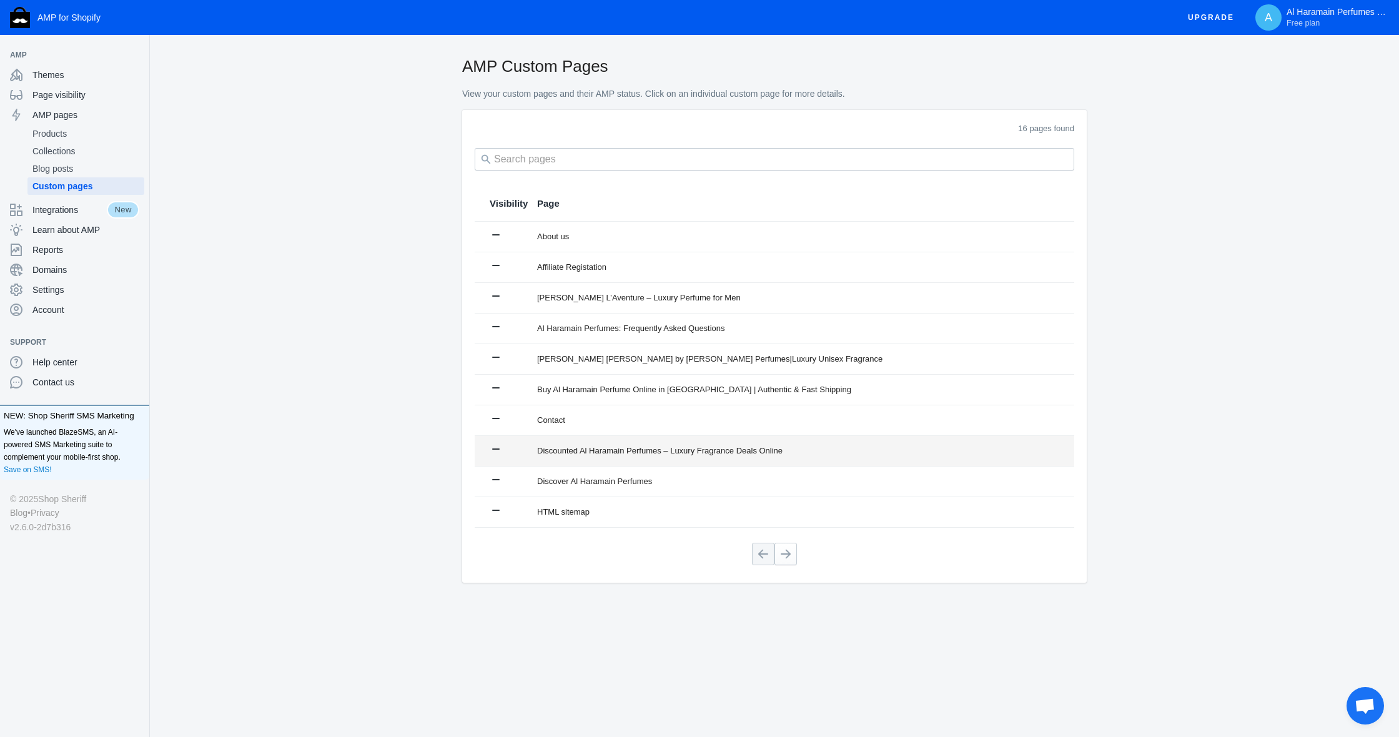
click at [759, 445] on div "Discounted Al Haramain Perfumes – Luxury Fragrance Deals Online" at bounding box center [798, 451] width 522 height 12
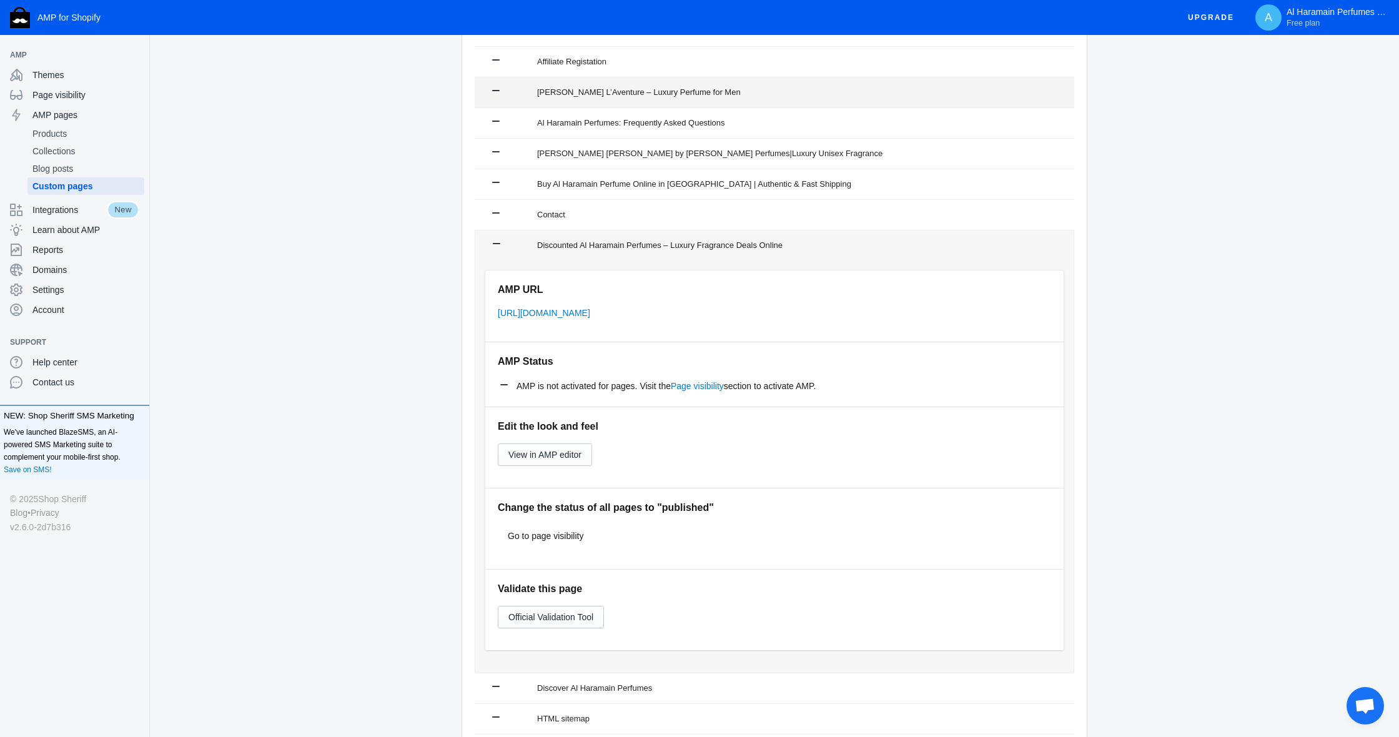
scroll to position [308, 0]
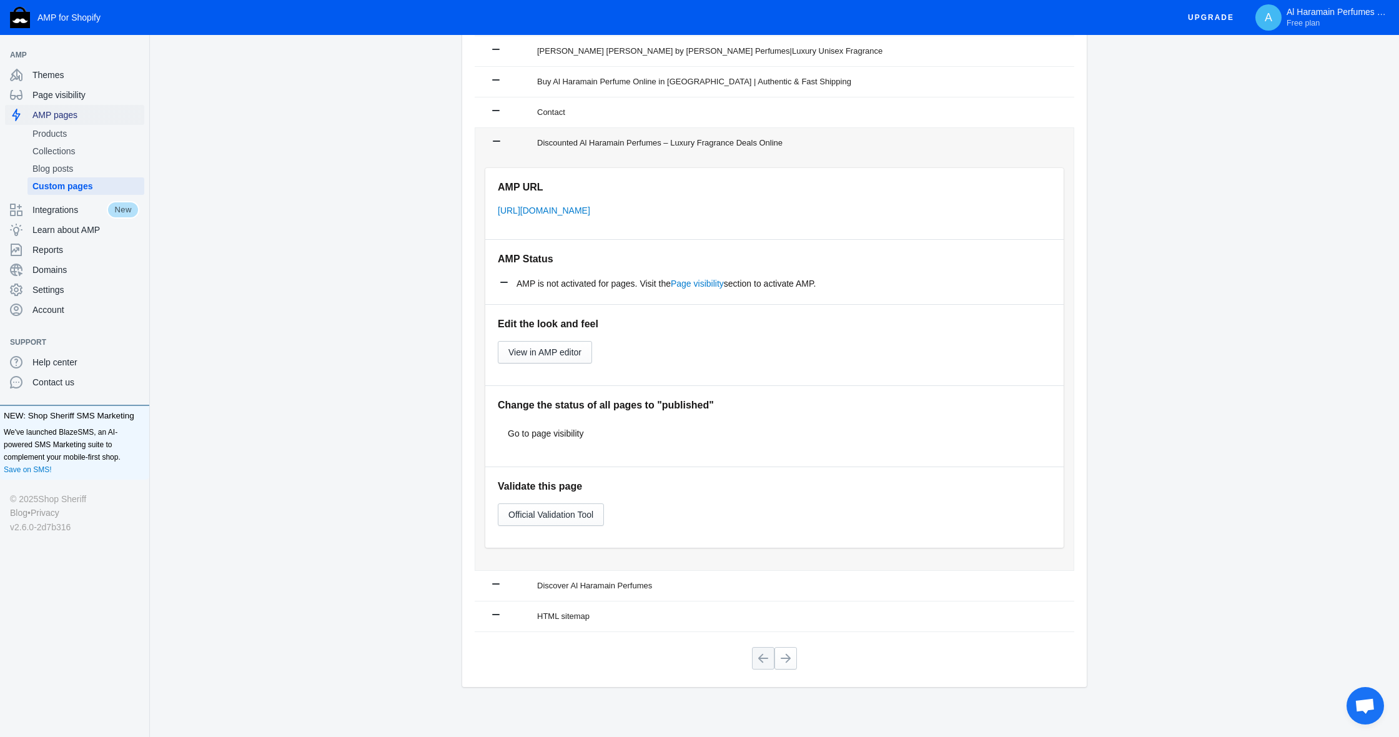
click at [108, 111] on span "AMP pages" at bounding box center [85, 115] width 107 height 12
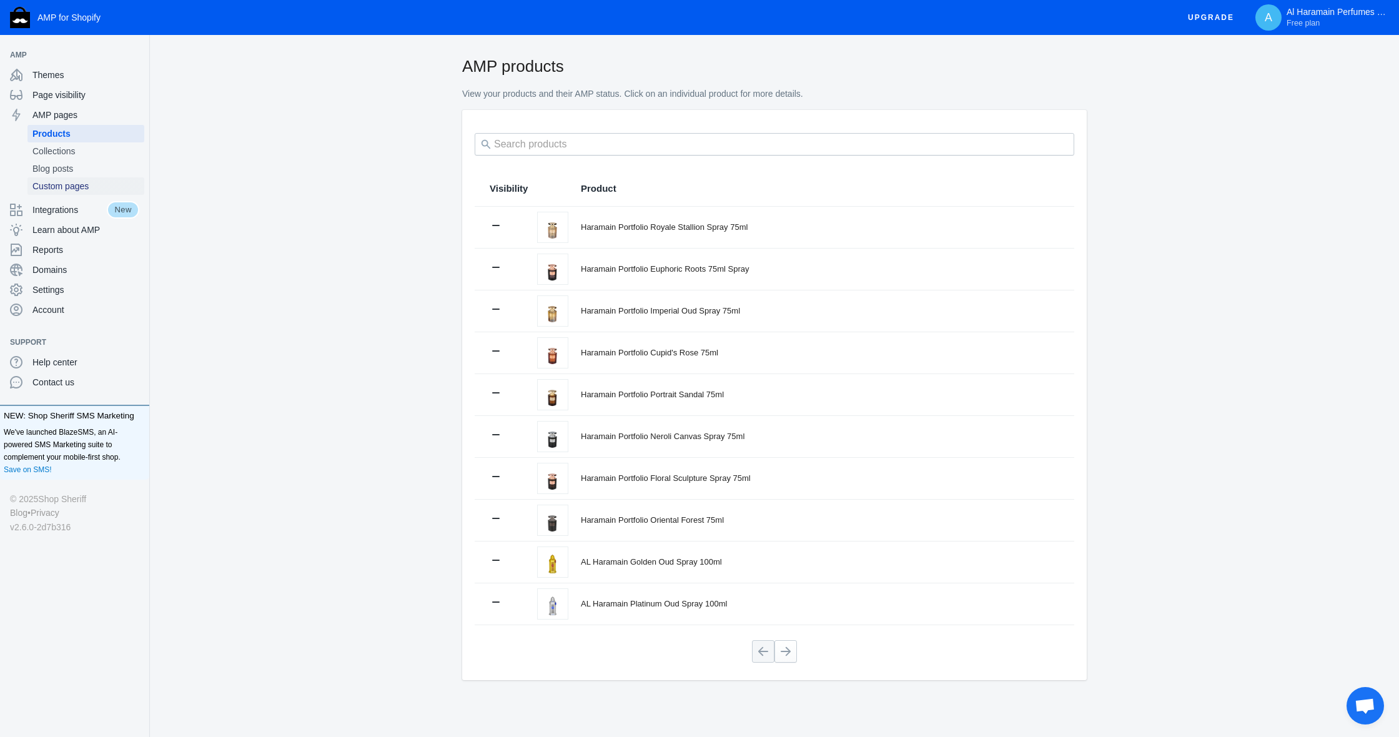
click at [77, 180] on span "Custom pages" at bounding box center [85, 186] width 107 height 12
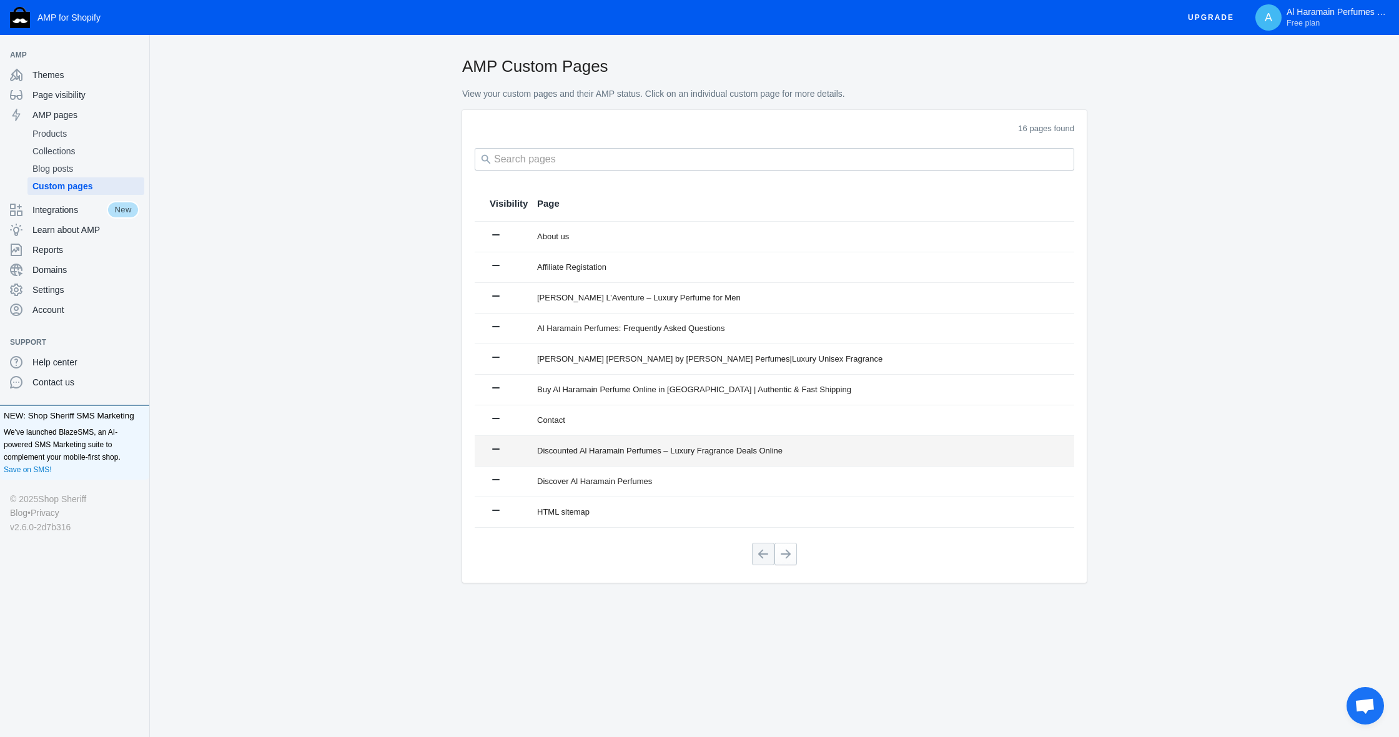
click at [799, 451] on div "Discounted Al Haramain Perfumes – Luxury Fragrance Deals Online" at bounding box center [798, 451] width 522 height 12
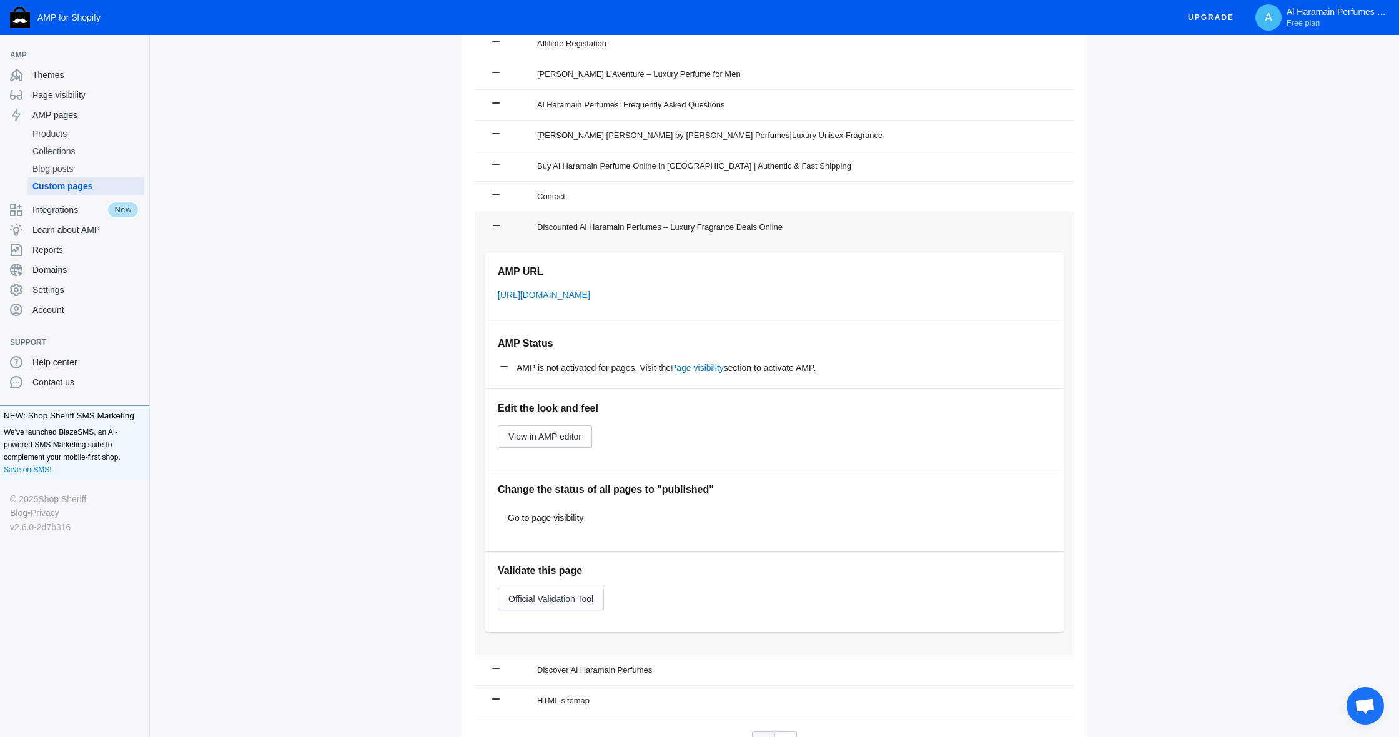
scroll to position [222, 0]
click at [541, 433] on span "View in AMP editor" at bounding box center [544, 438] width 73 height 10
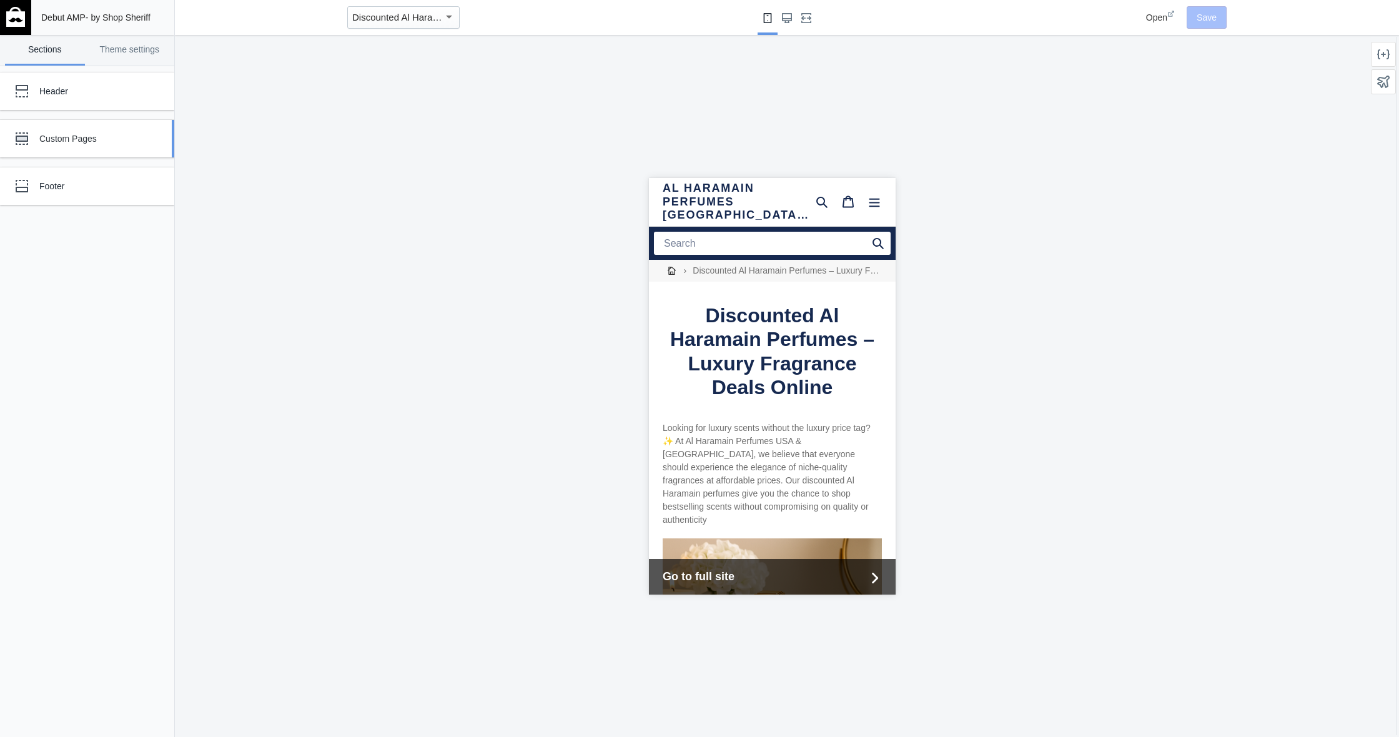
click at [86, 137] on div "Custom Pages" at bounding box center [92, 138] width 107 height 12
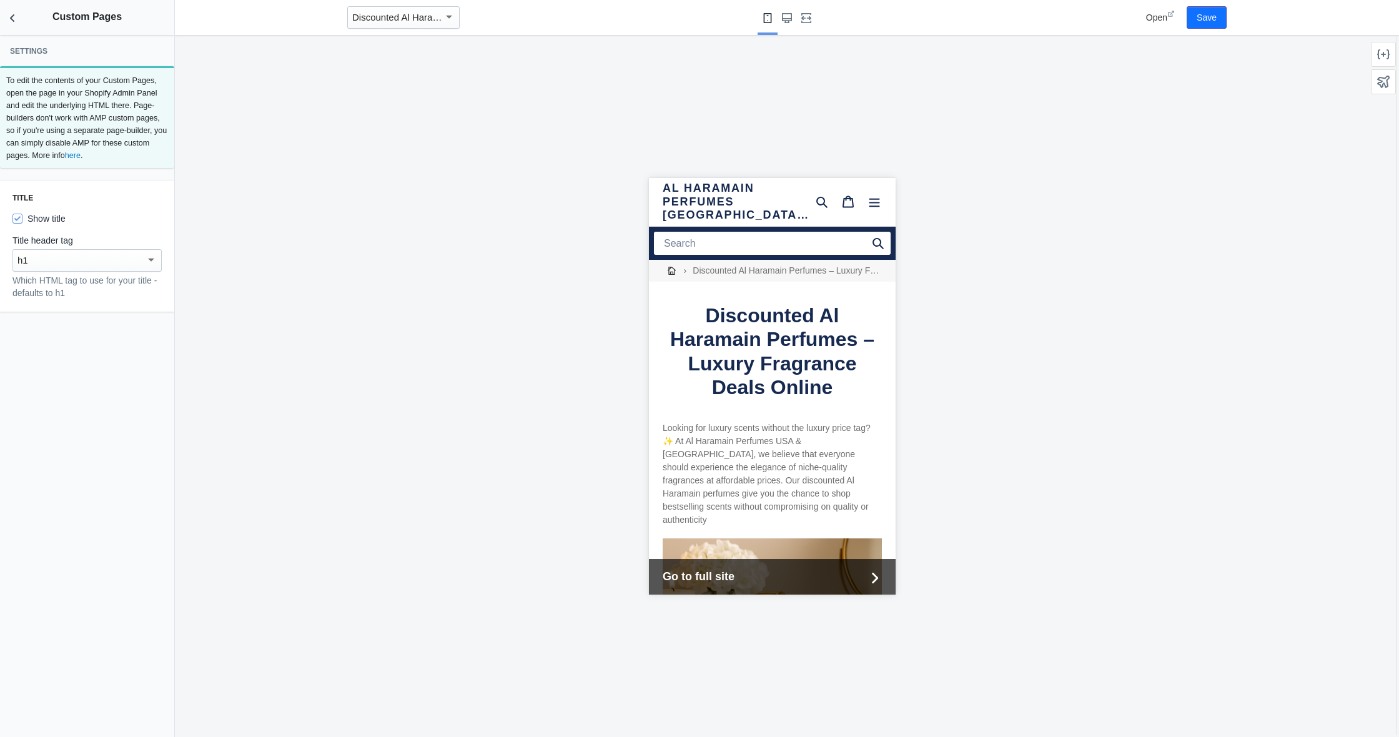
click at [109, 257] on div "h1" at bounding box center [81, 260] width 128 height 15
click at [148, 228] on div at bounding box center [699, 368] width 1399 height 737
click at [101, 292] on p "Which HTML tag to use for your title - defaults to h1" at bounding box center [86, 286] width 149 height 25
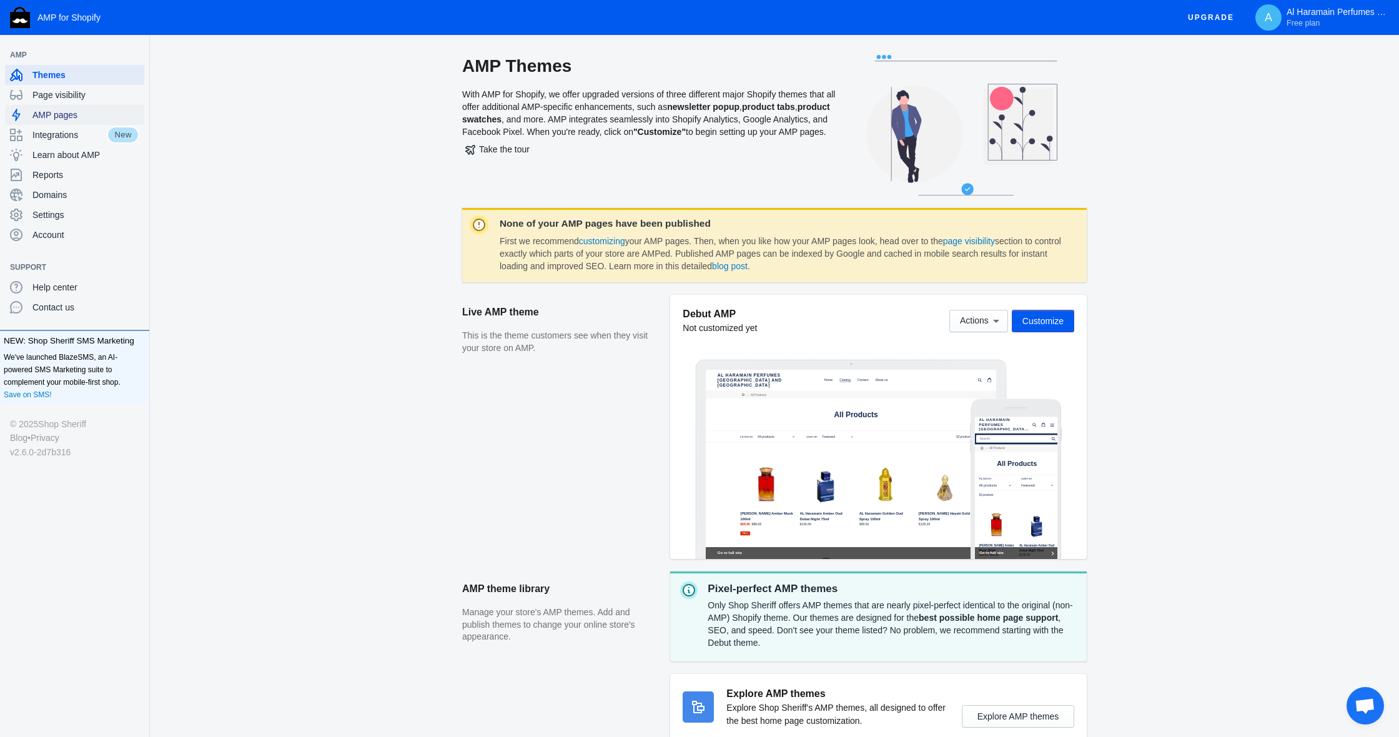
click at [78, 123] on div "AMP pages" at bounding box center [74, 115] width 129 height 20
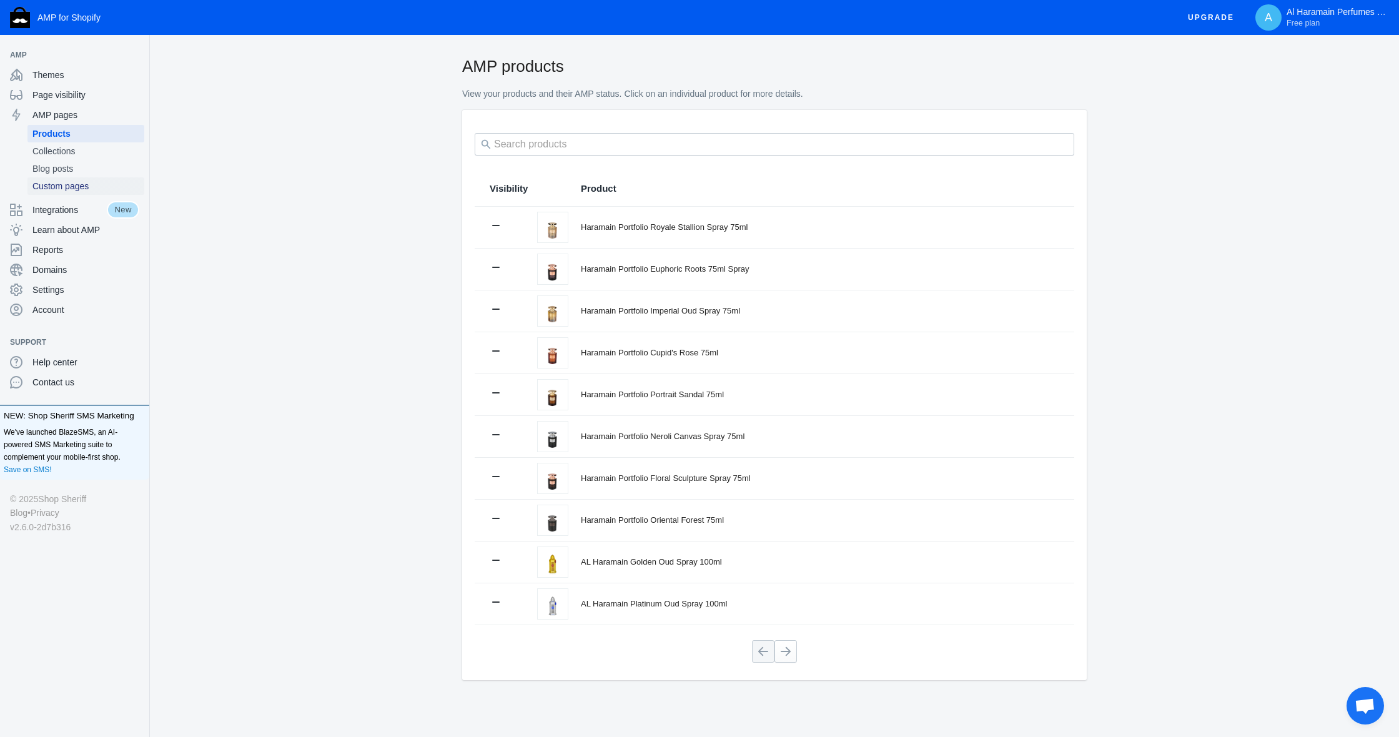
click at [69, 190] on span "Custom pages" at bounding box center [85, 186] width 107 height 12
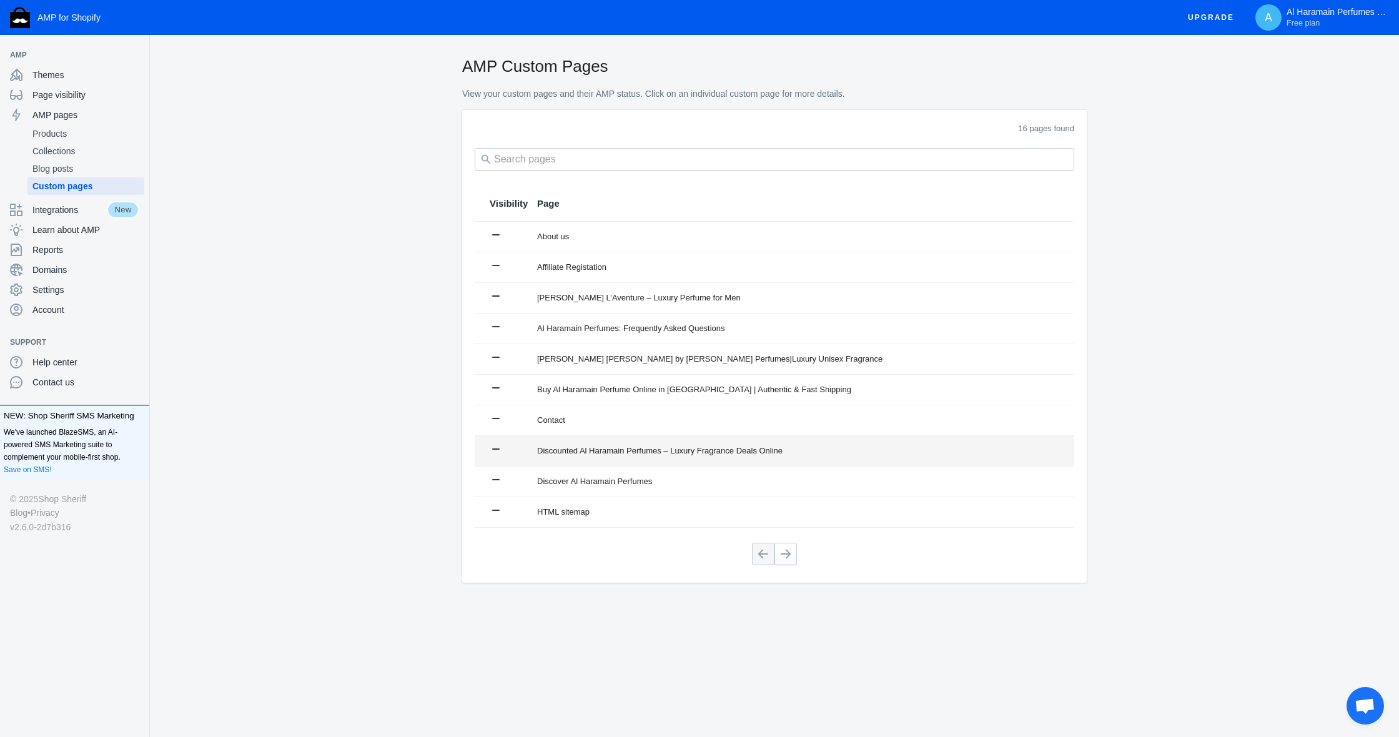
click at [638, 455] on div "Discounted Al Haramain Perfumes – Luxury Fragrance Deals Online" at bounding box center [798, 451] width 522 height 12
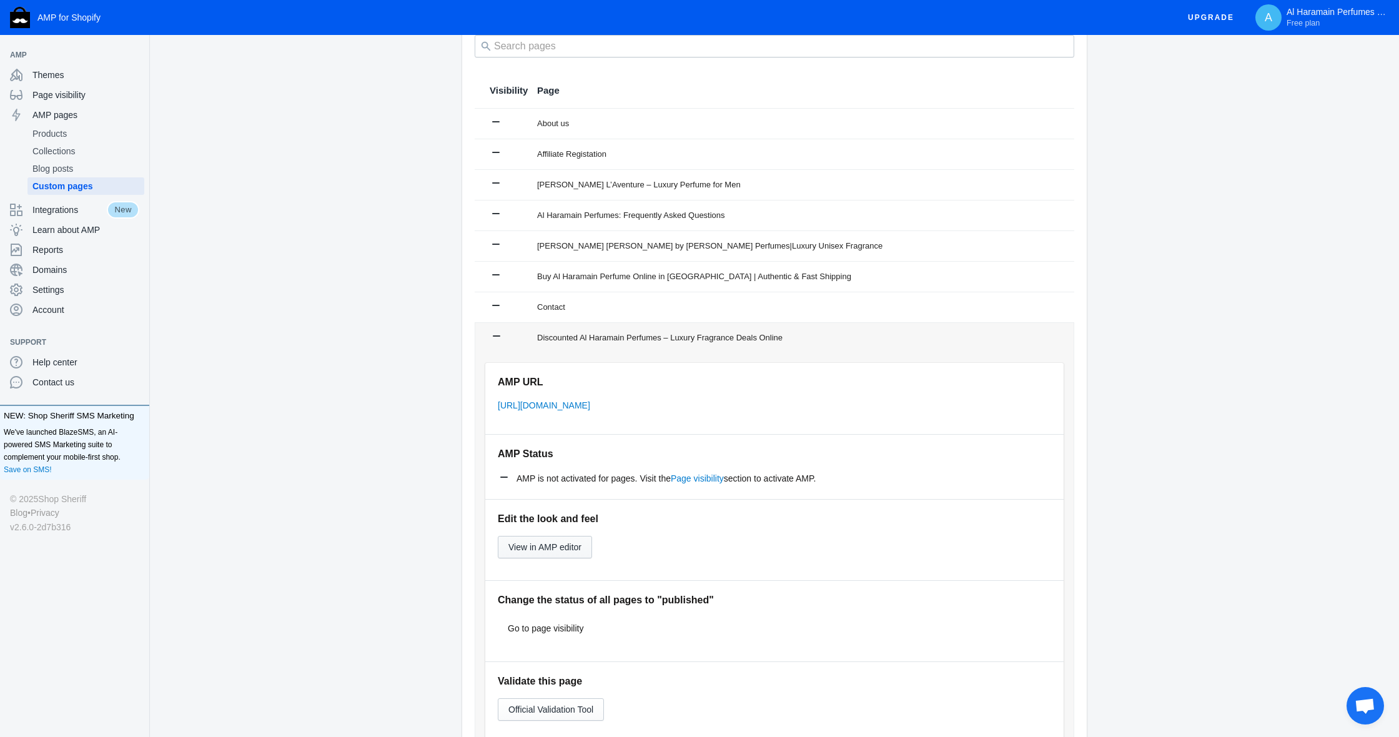
scroll to position [117, 1]
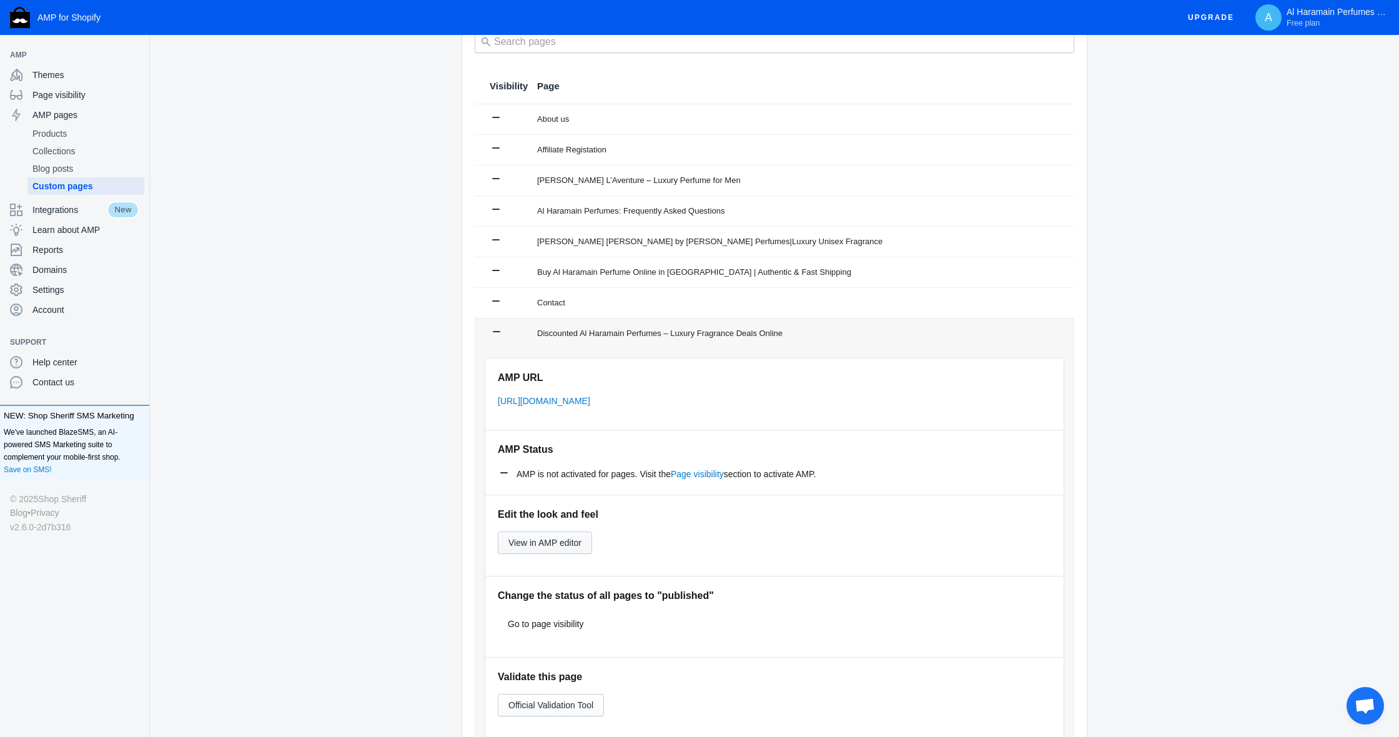
click at [553, 549] on button "View in AMP editor" at bounding box center [545, 542] width 94 height 22
click at [89, 212] on span "Integrations" at bounding box center [69, 210] width 74 height 12
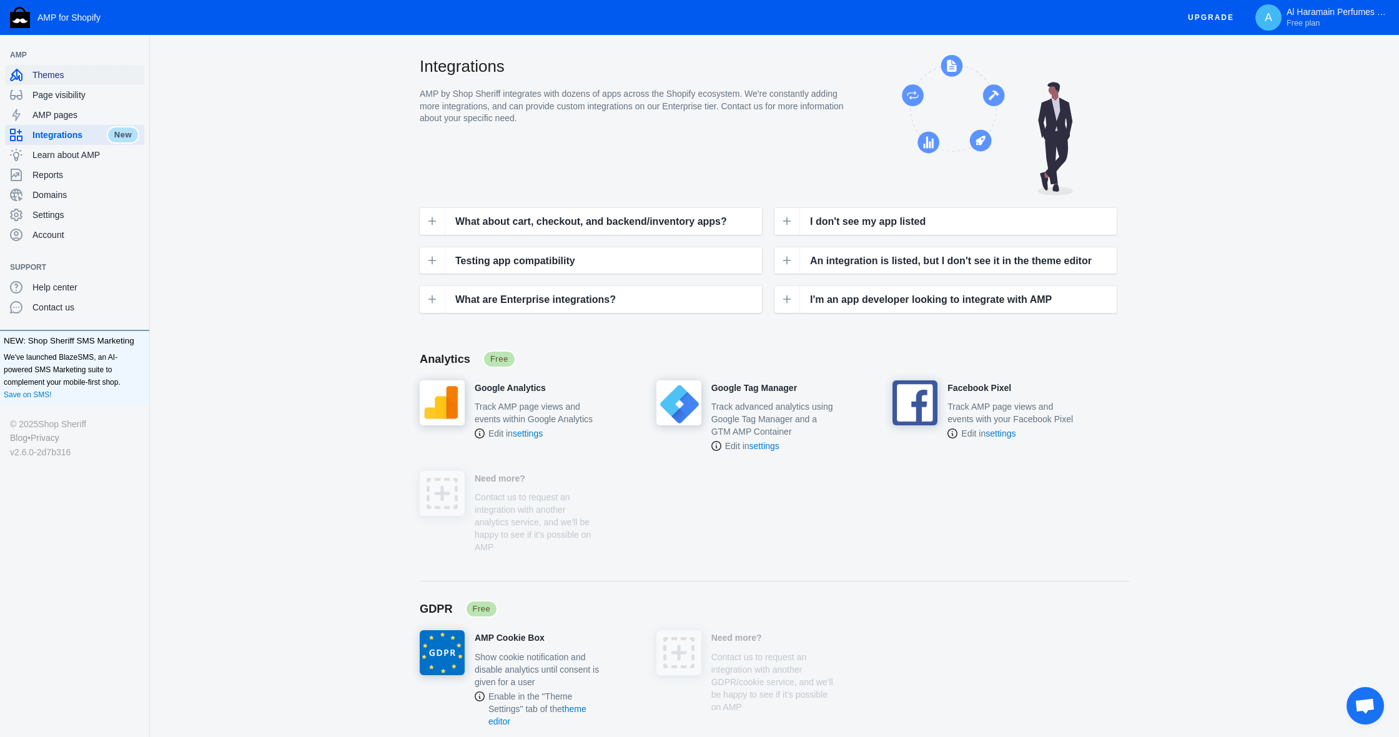
click at [77, 73] on span "Themes" at bounding box center [85, 75] width 107 height 12
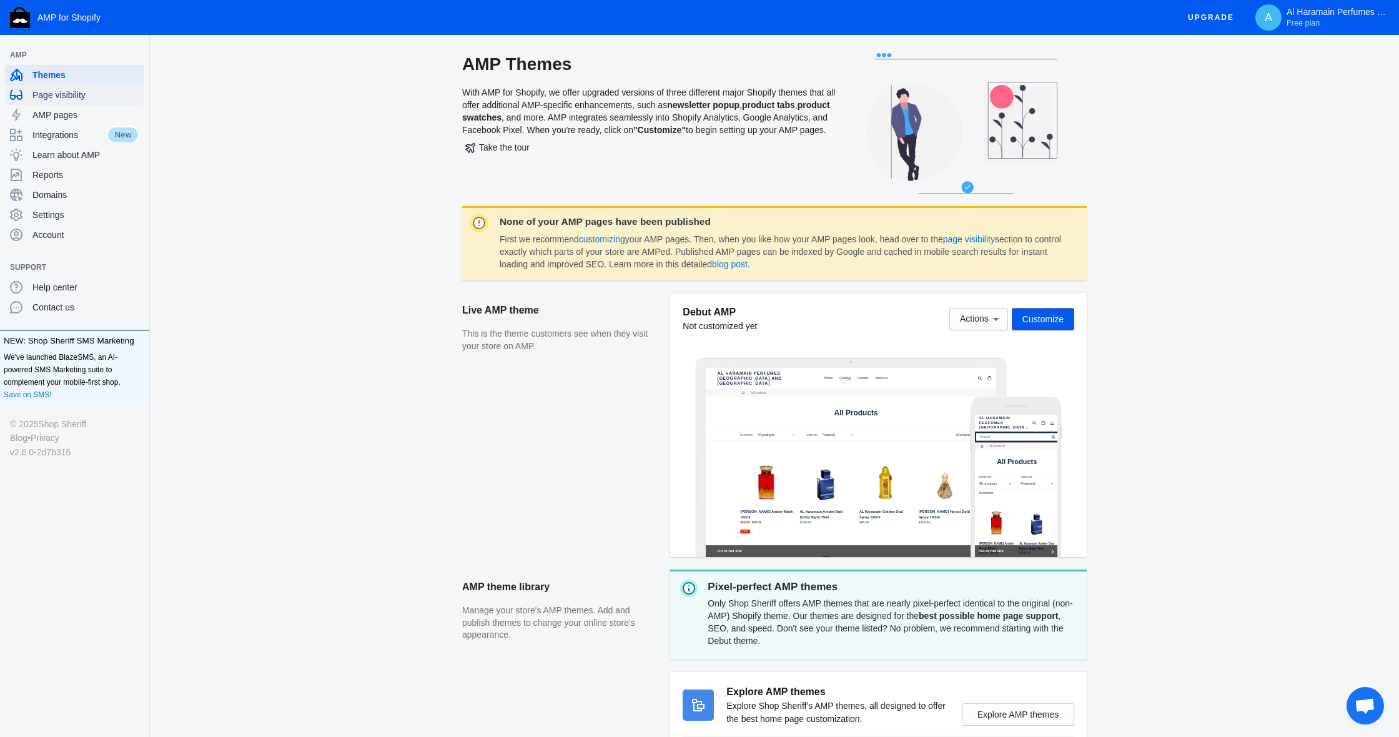
click at [77, 93] on span "Page visibility" at bounding box center [85, 95] width 107 height 12
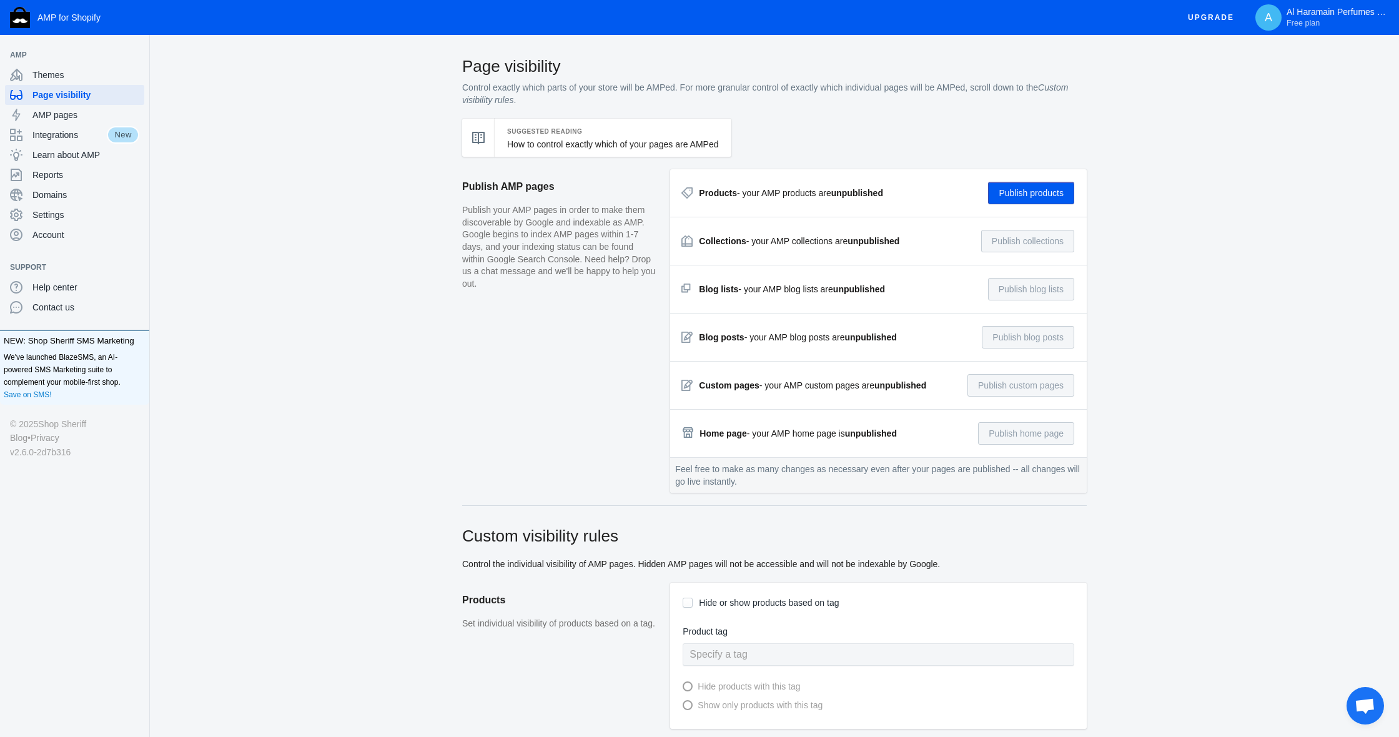
click at [1045, 191] on button "Publish products" at bounding box center [1031, 193] width 86 height 22
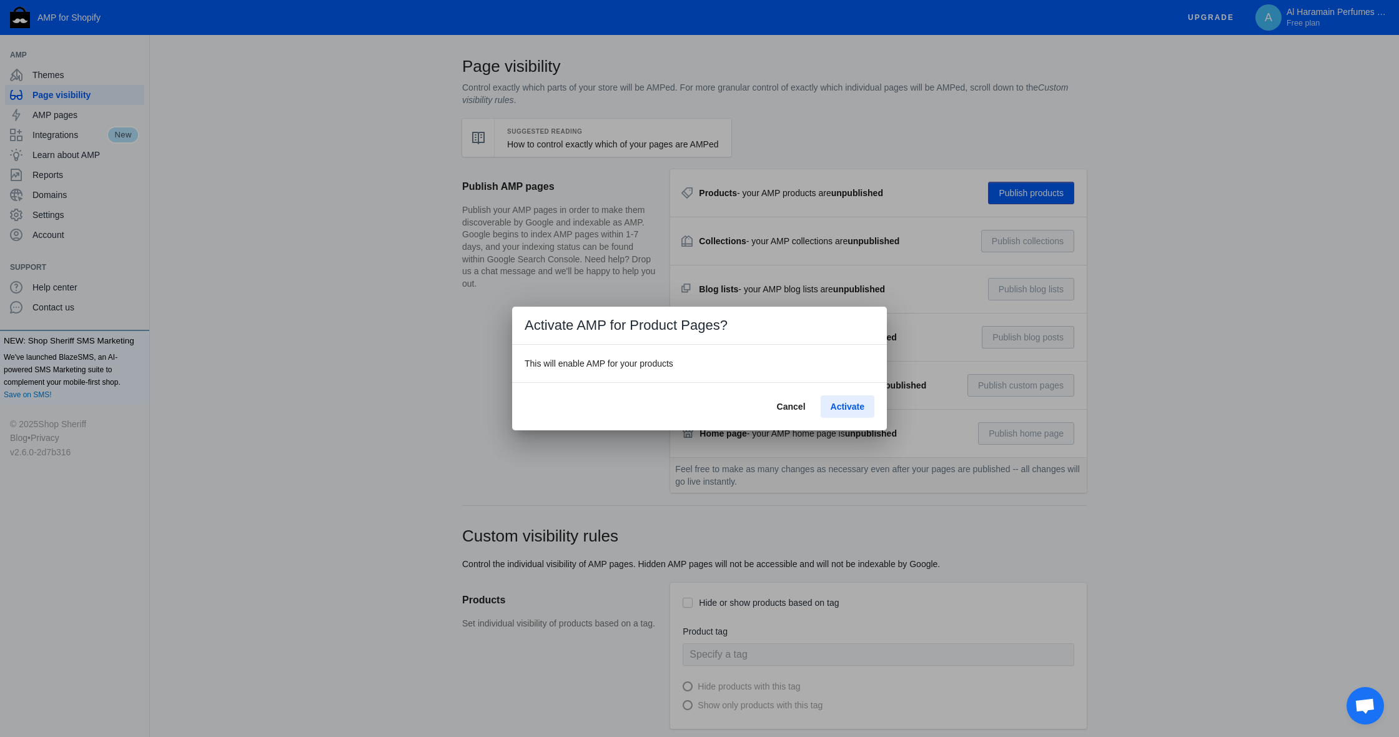
click at [857, 408] on span "Activate" at bounding box center [847, 406] width 34 height 10
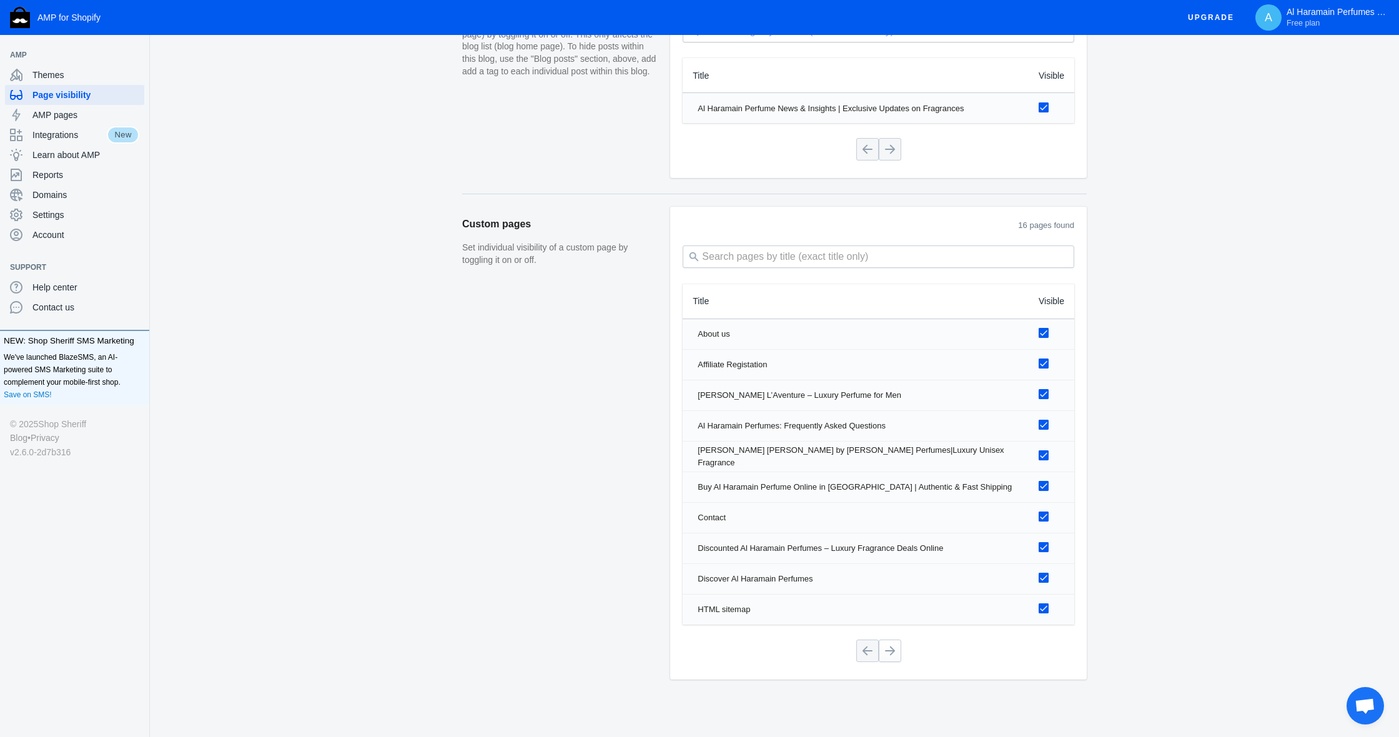
scroll to position [1430, 0]
click at [865, 546] on div "Discounted Al Haramain Perfumes – Luxury Fragrance Deals Online" at bounding box center [857, 549] width 321 height 12
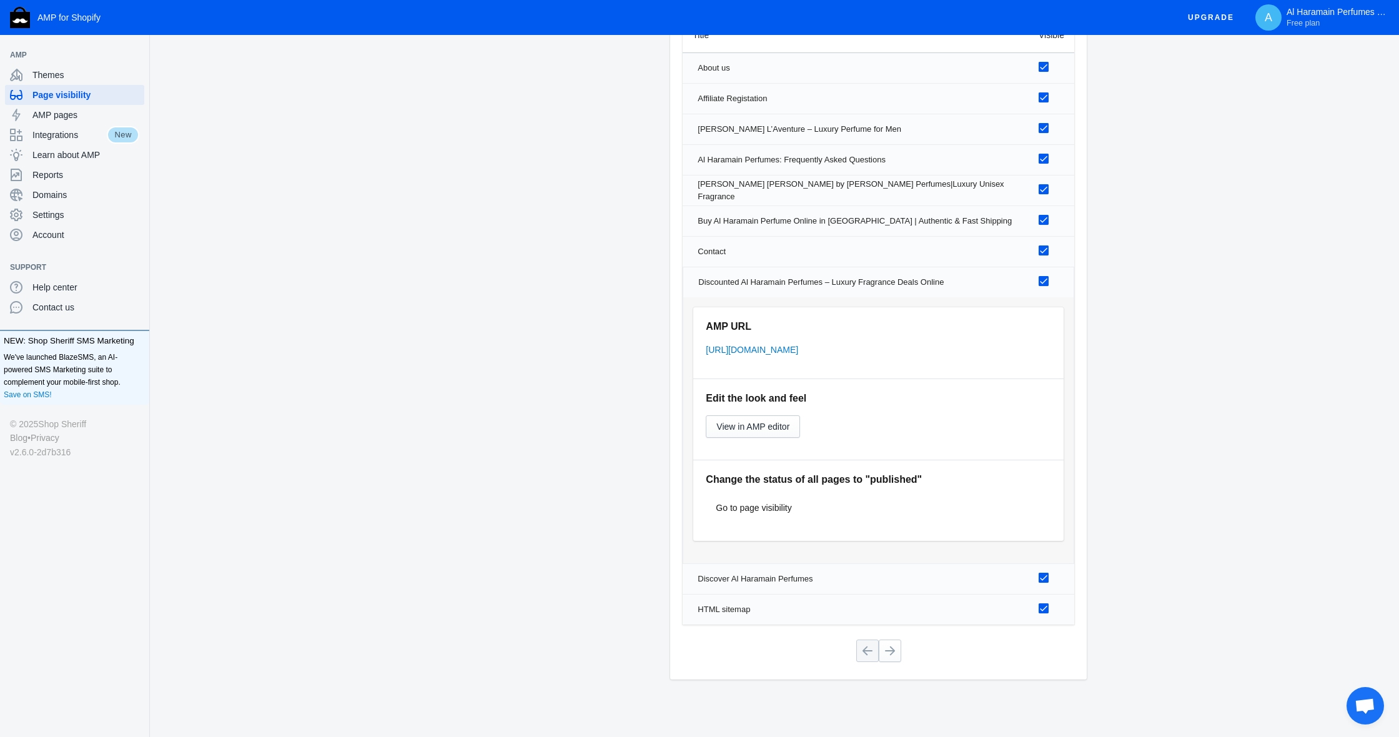
scroll to position [1709, 0]
click at [744, 426] on span "View in AMP editor" at bounding box center [752, 426] width 73 height 10
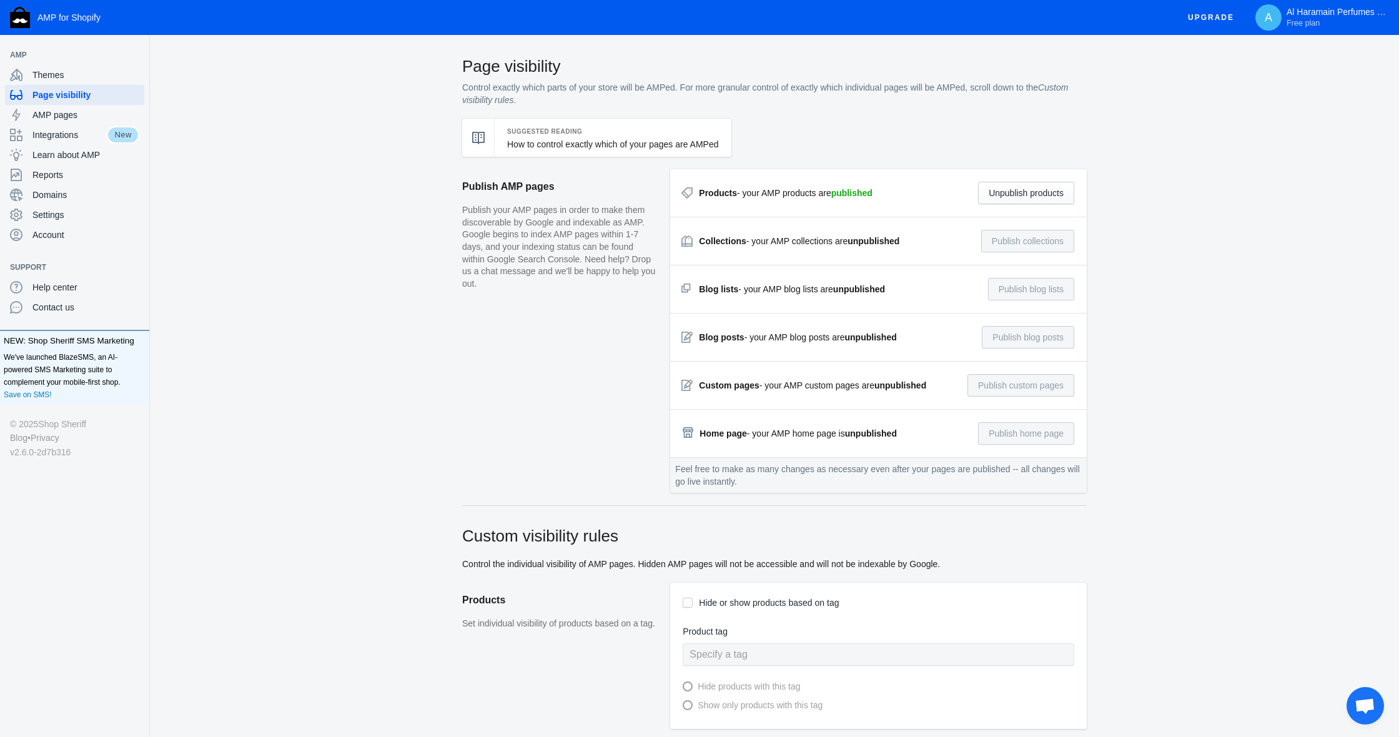
scroll to position [0, 0]
click at [67, 110] on span "AMP pages" at bounding box center [85, 115] width 107 height 12
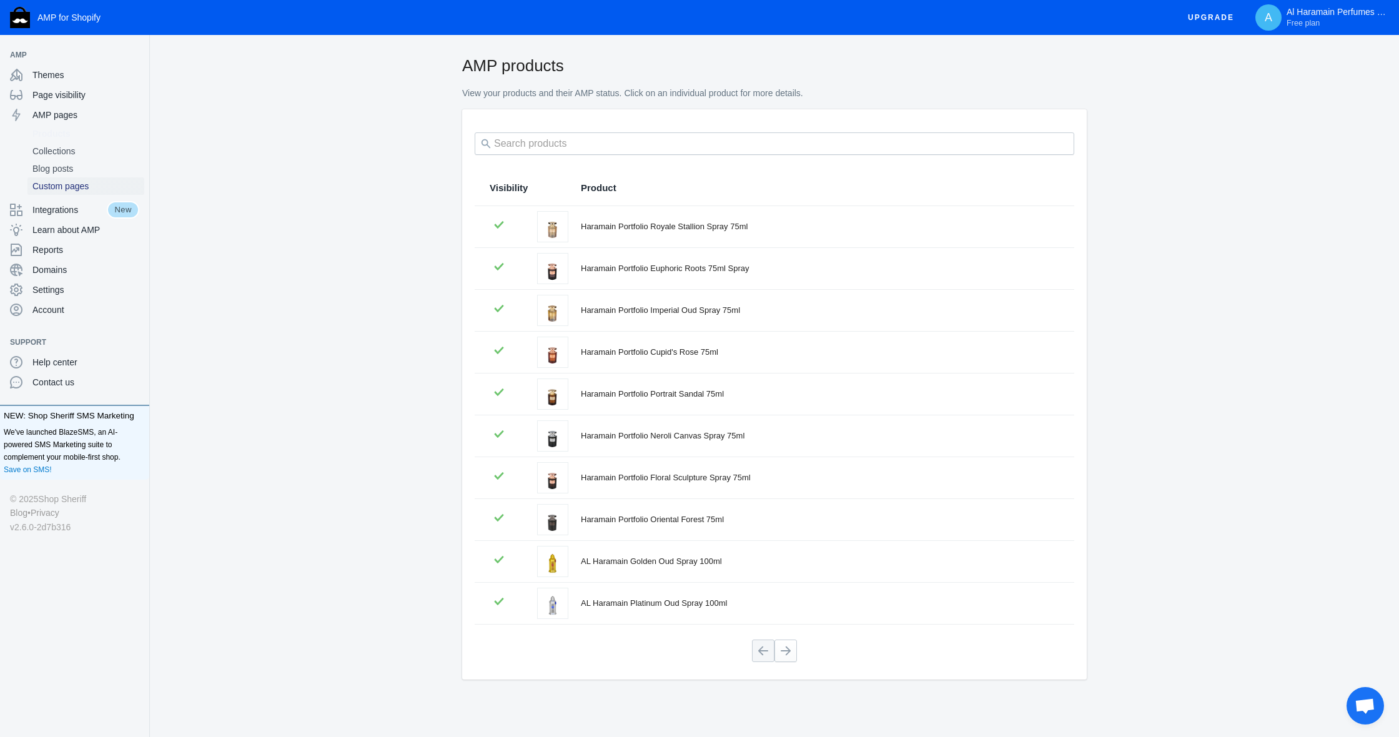
scroll to position [1, 0]
click at [80, 183] on span "Custom pages" at bounding box center [85, 186] width 107 height 12
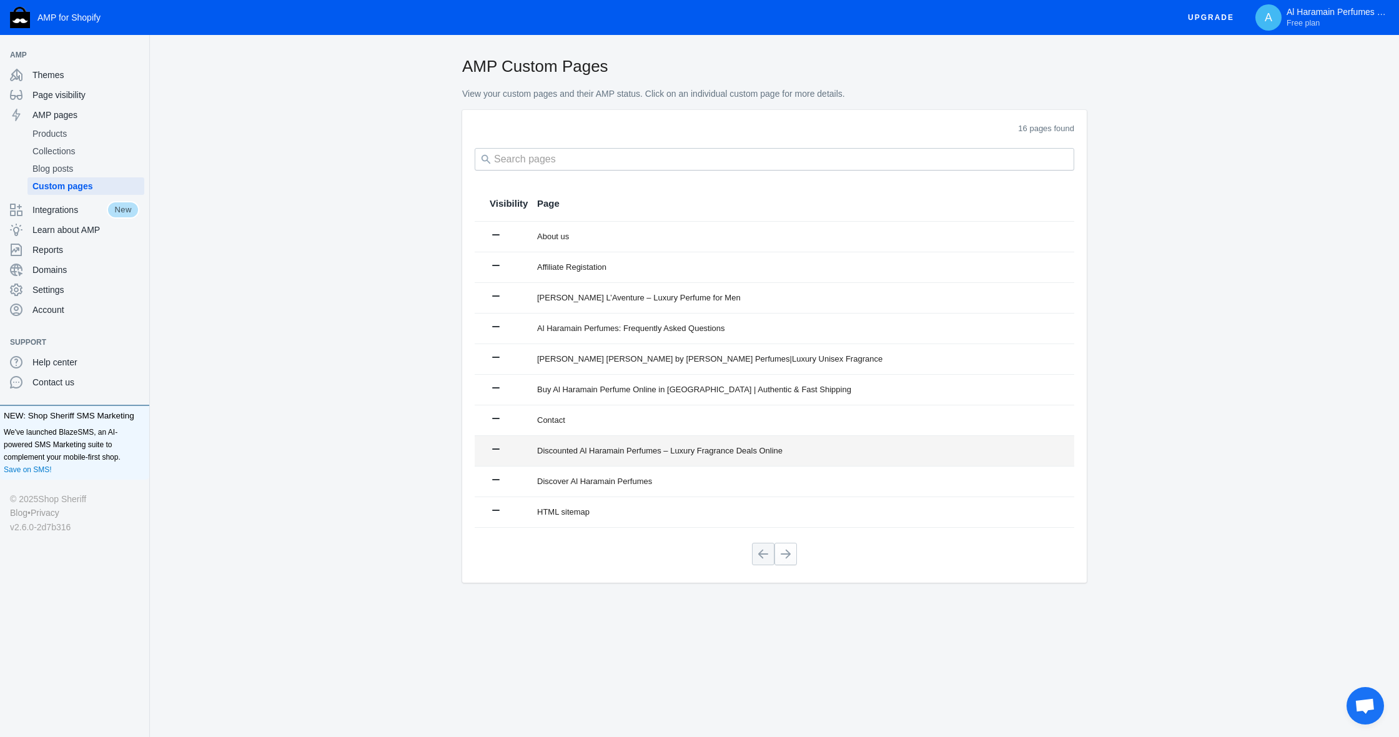
click at [665, 459] on td "Discounted Al Haramain Perfumes – Luxury Fragrance Deals Online" at bounding box center [798, 451] width 549 height 30
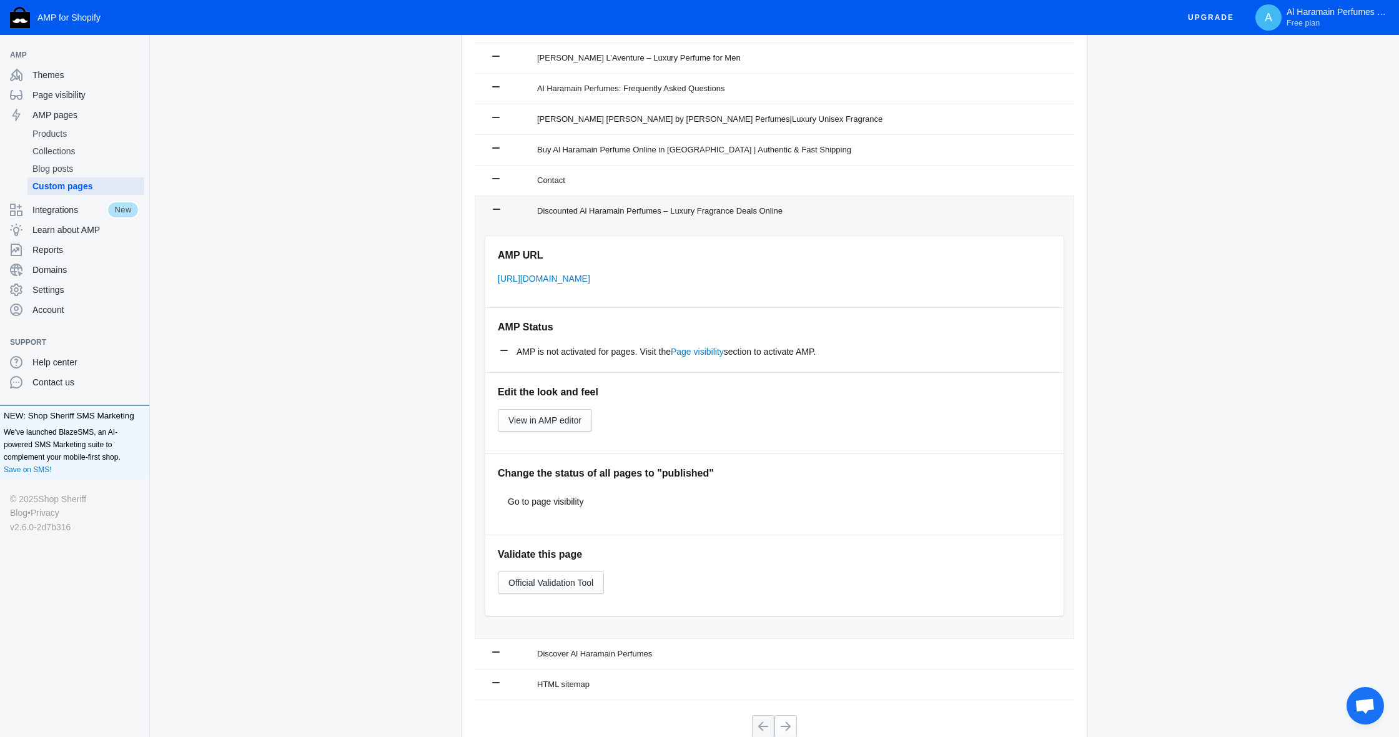
scroll to position [241, 0]
click at [705, 352] on link "Page visibility" at bounding box center [697, 350] width 53 height 10
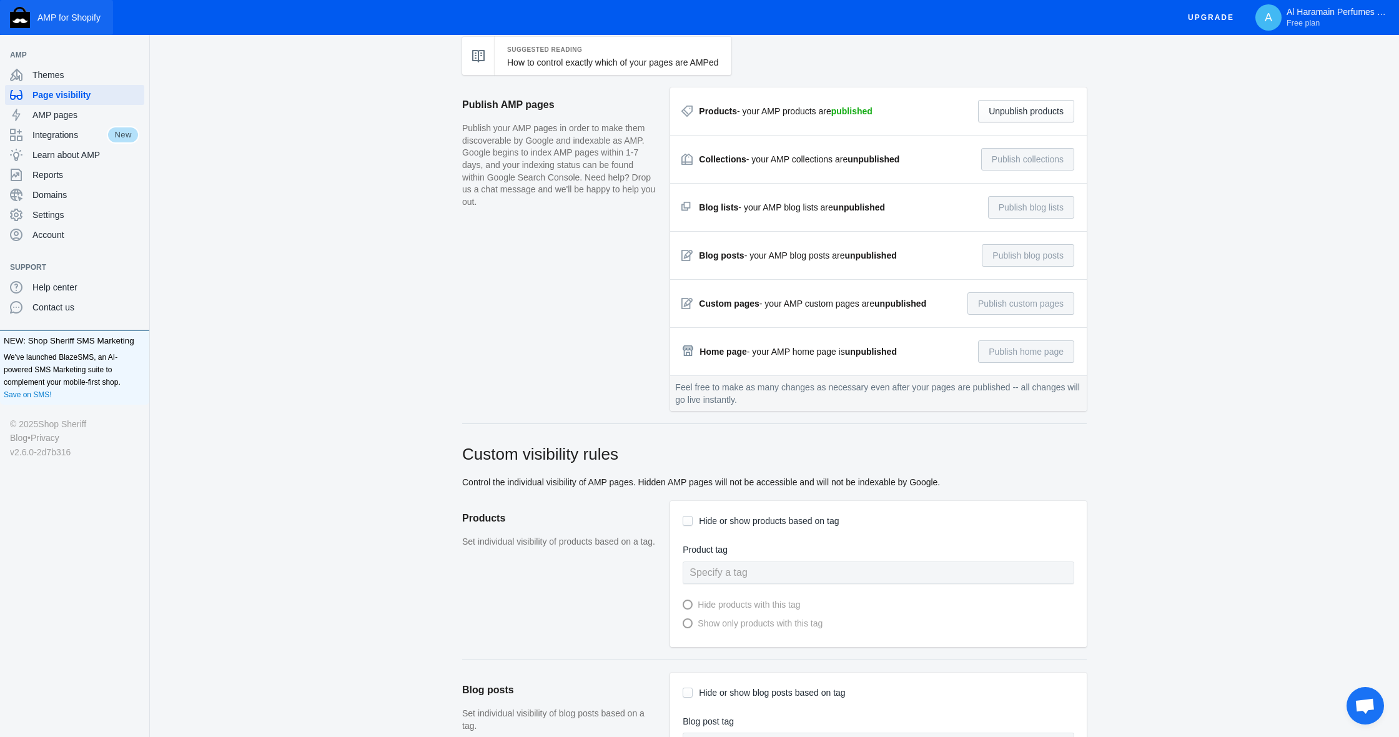
scroll to position [82, 1]
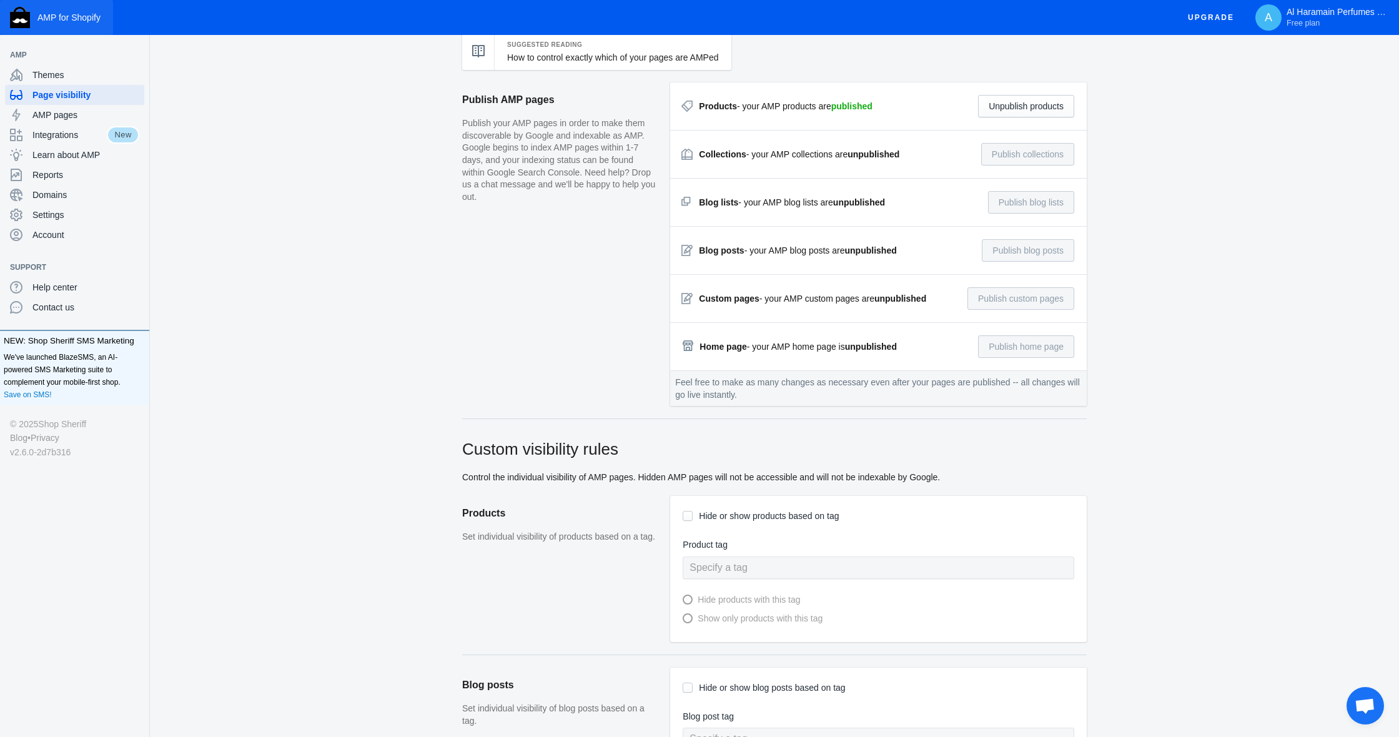
click at [92, 4] on button "AMP for Shopify" at bounding box center [56, 17] width 113 height 35
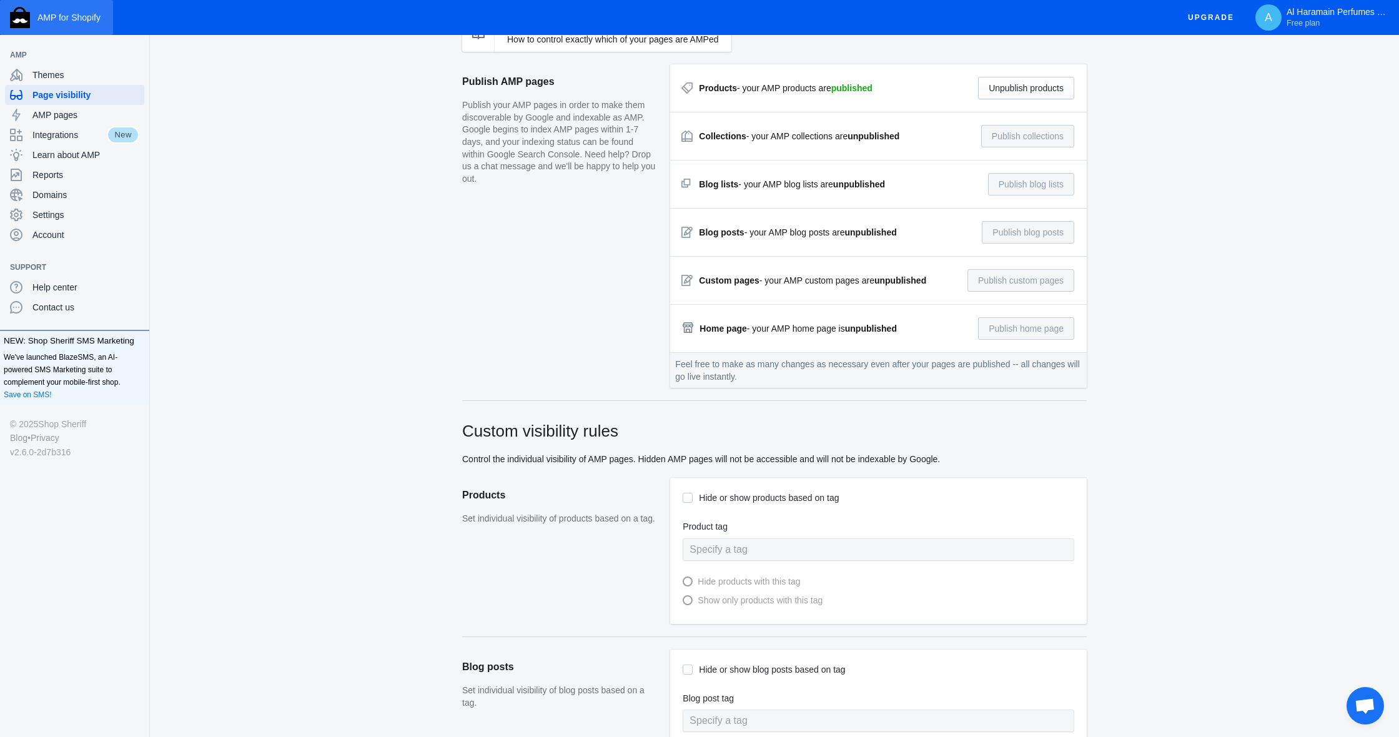
scroll to position [106, 0]
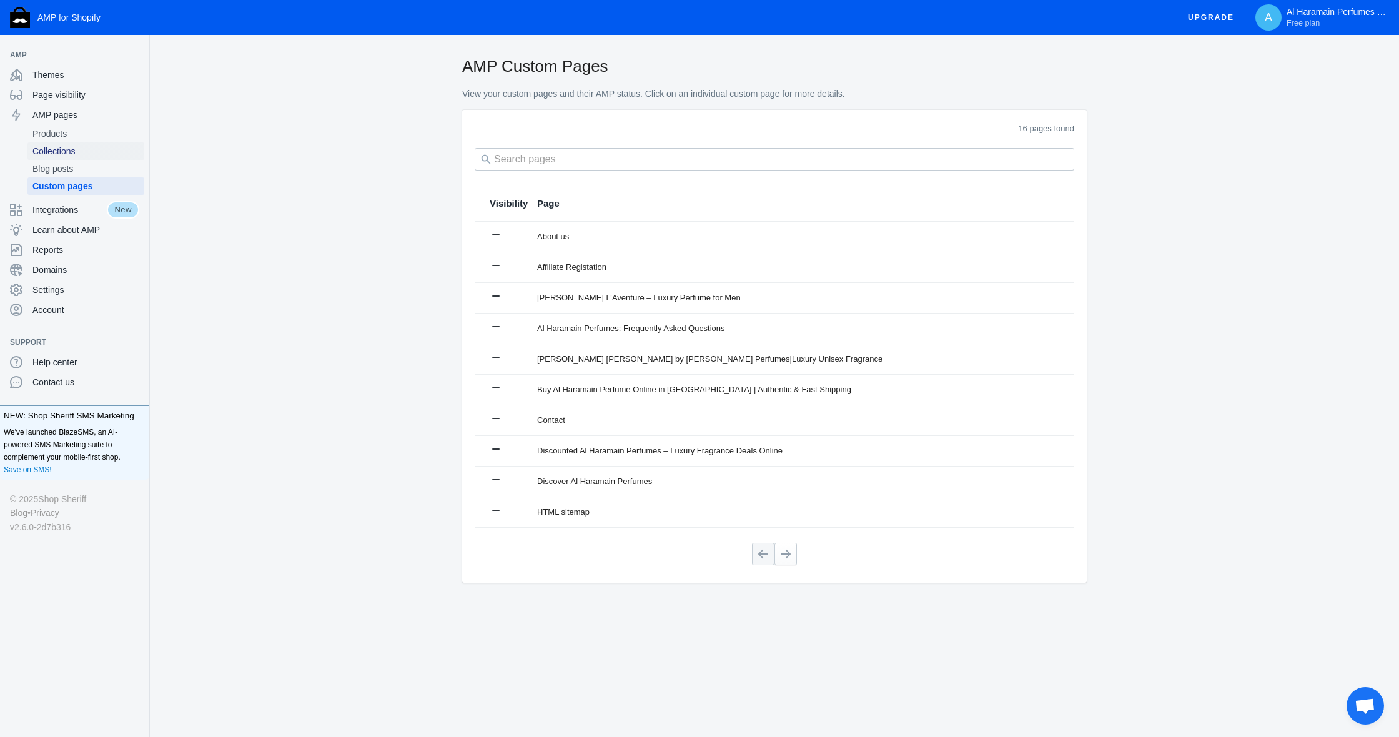
click at [71, 145] on span "Collections" at bounding box center [85, 151] width 107 height 12
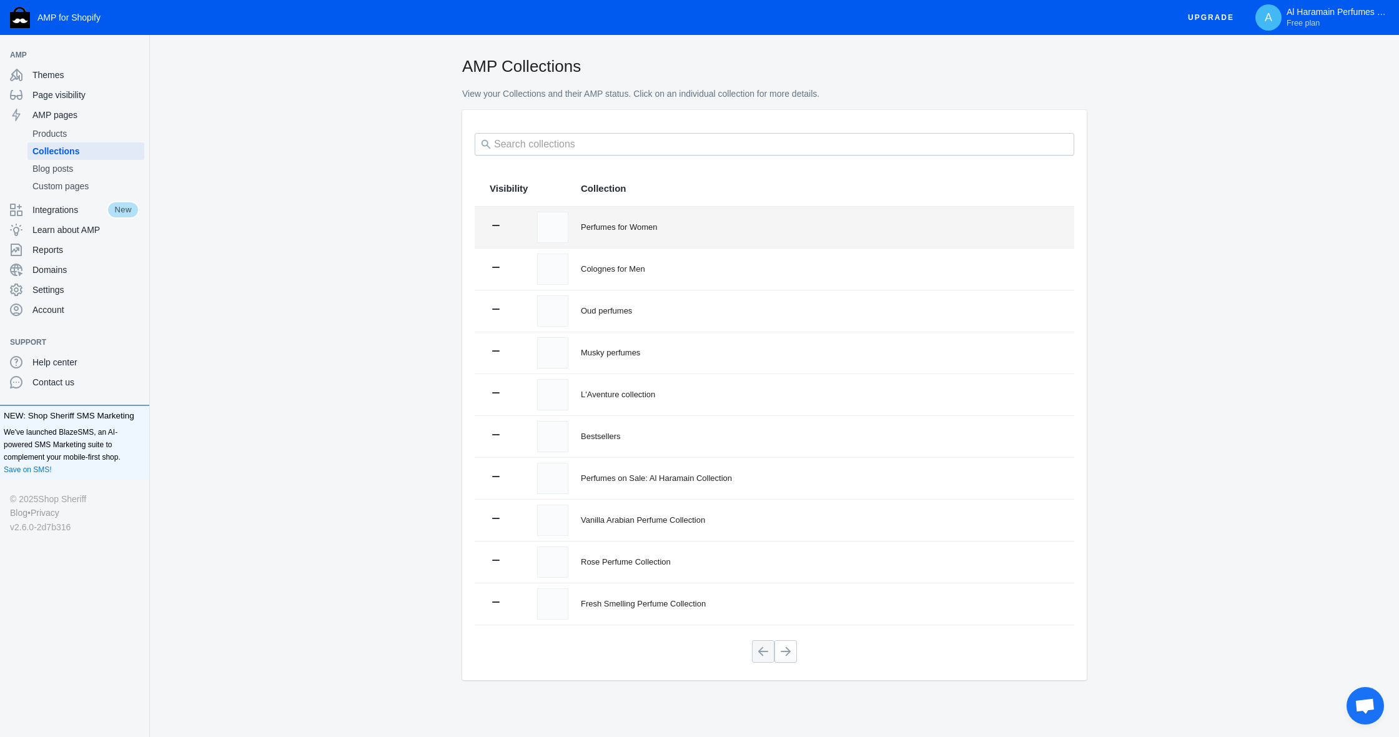
click at [681, 231] on div "Perfumes for Women" at bounding box center [820, 227] width 478 height 12
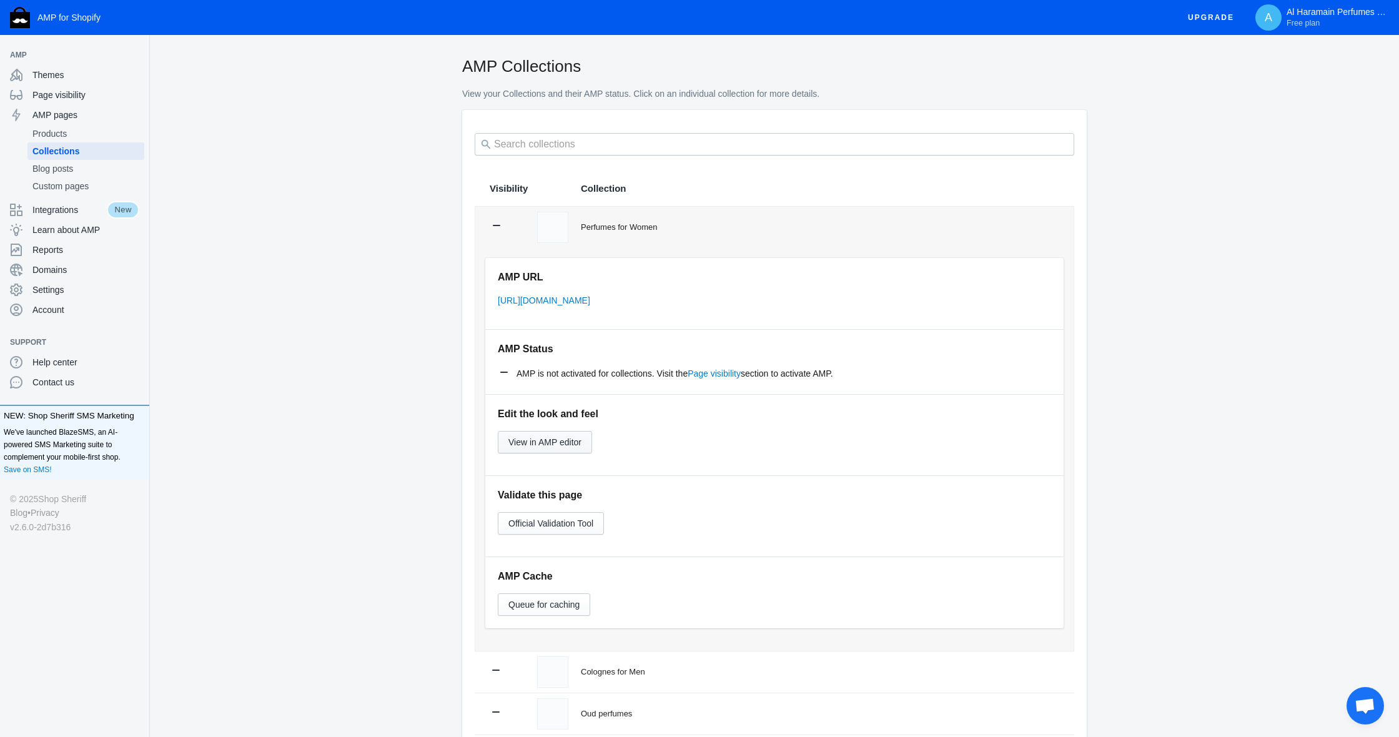
click at [567, 437] on span "View in AMP editor" at bounding box center [544, 442] width 73 height 10
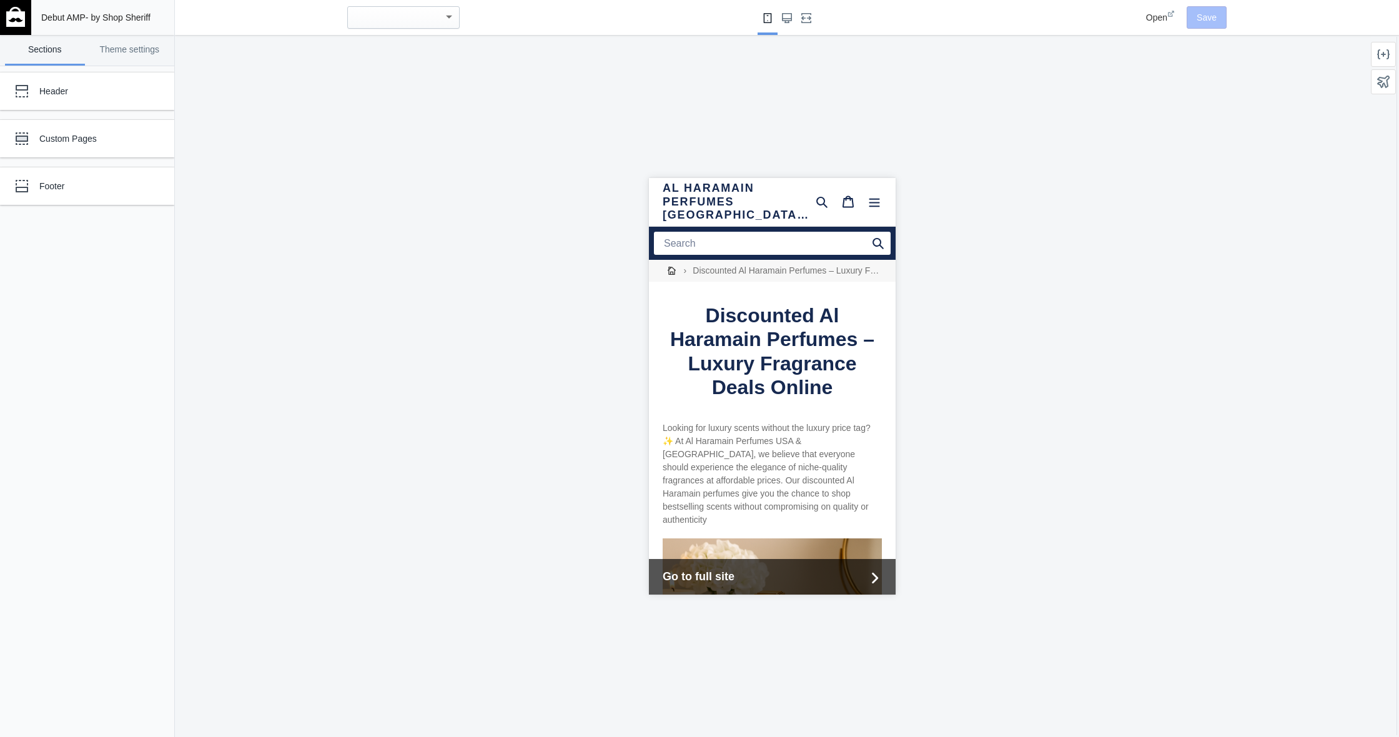
click at [1151, 13] on span "Open" at bounding box center [1156, 17] width 21 height 10
click at [73, 101] on div "Header" at bounding box center [77, 91] width 137 height 25
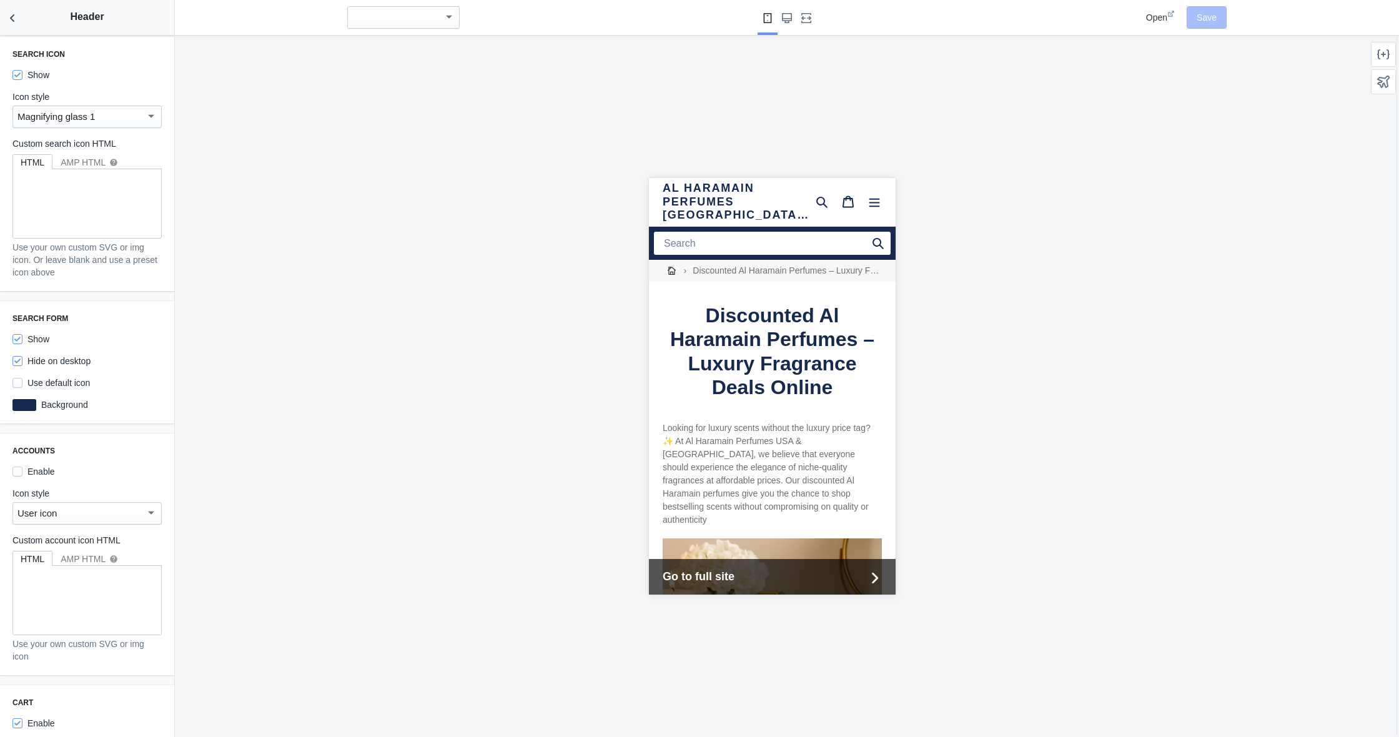
scroll to position [678, 0]
click at [74, 174] on div "AMP HTML help" at bounding box center [89, 168] width 57 height 12
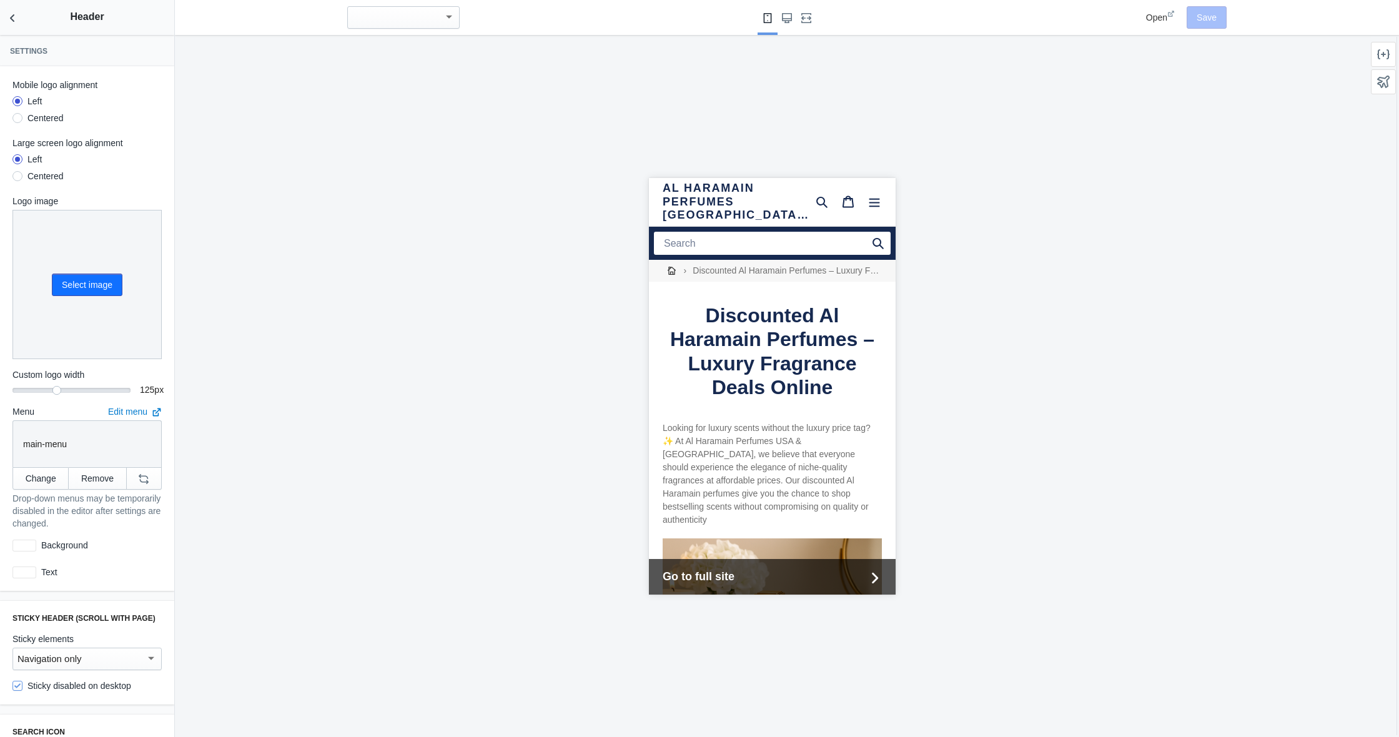
scroll to position [0, 0]
click at [14, 15] on use "Back to sections" at bounding box center [12, 17] width 4 height 7
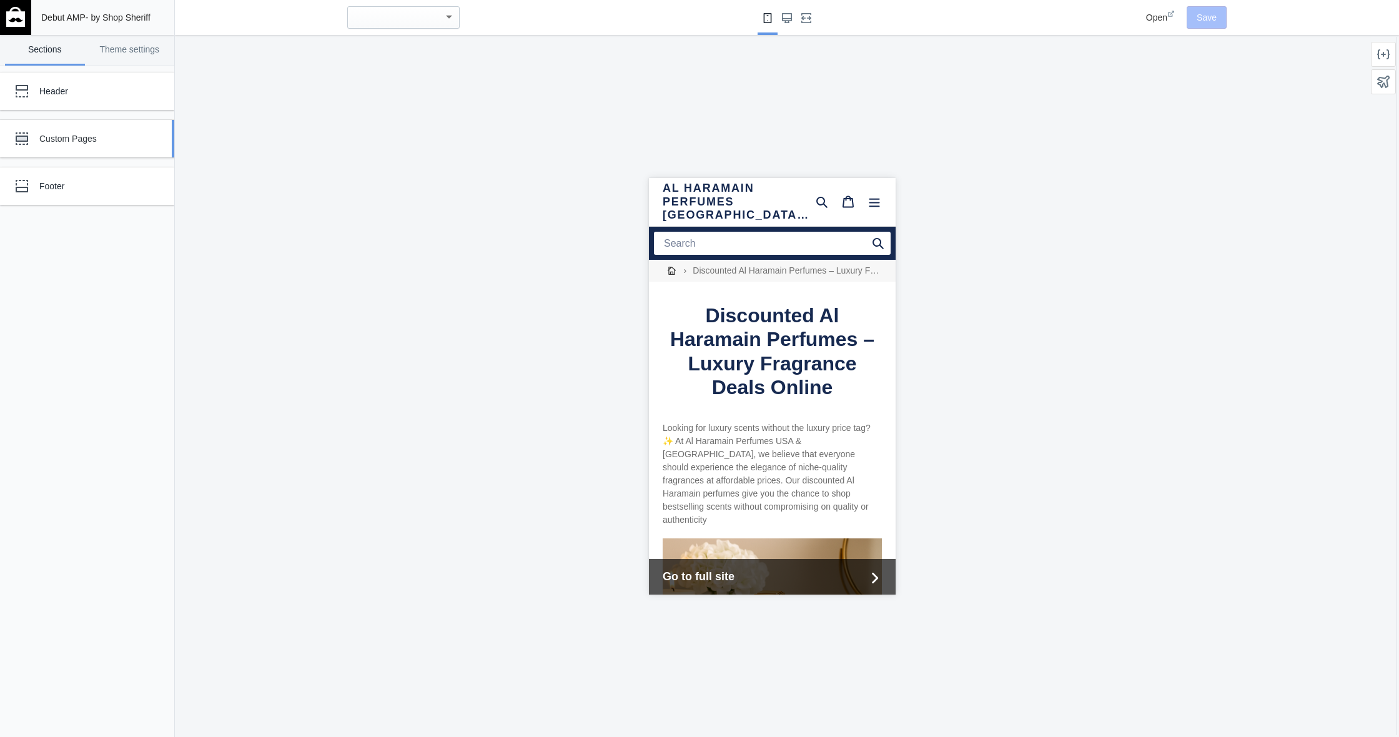
click at [84, 132] on div "Custom Pages" at bounding box center [92, 138] width 107 height 12
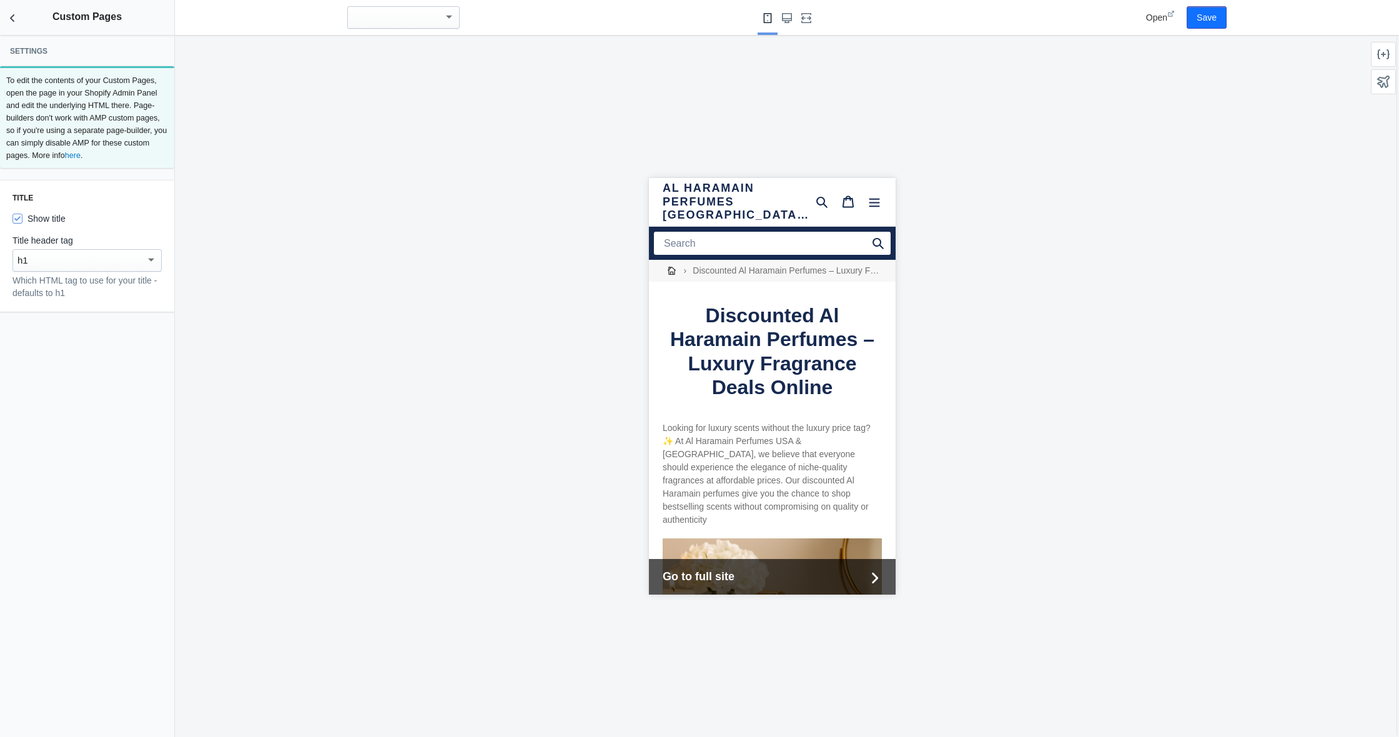
click at [129, 263] on div "h1" at bounding box center [81, 260] width 128 height 15
click at [157, 235] on div at bounding box center [699, 368] width 1399 height 737
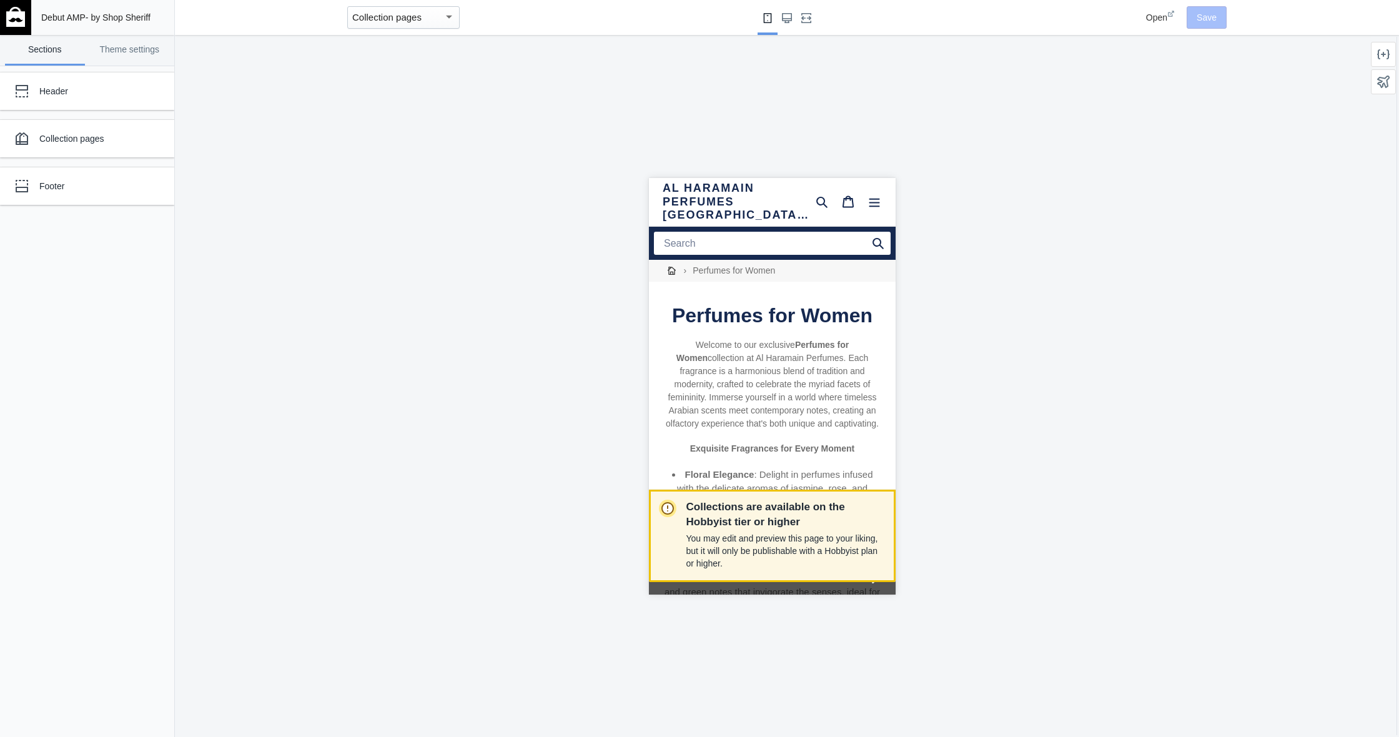
drag, startPoint x: 819, startPoint y: 526, endPoint x: 813, endPoint y: 504, distance: 23.2
click at [819, 526] on p "Collections are available on the Hobbyist tier or higher" at bounding box center [785, 515] width 199 height 30
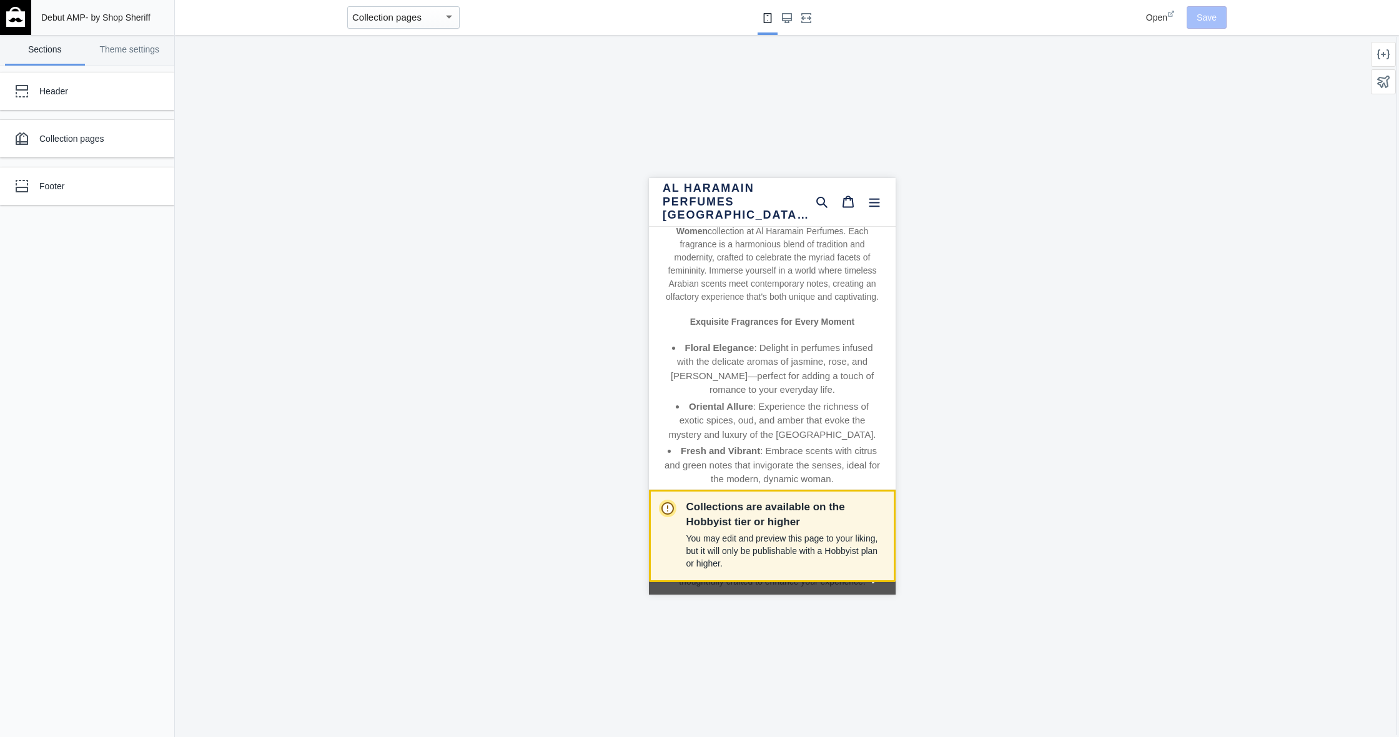
scroll to position [183, 0]
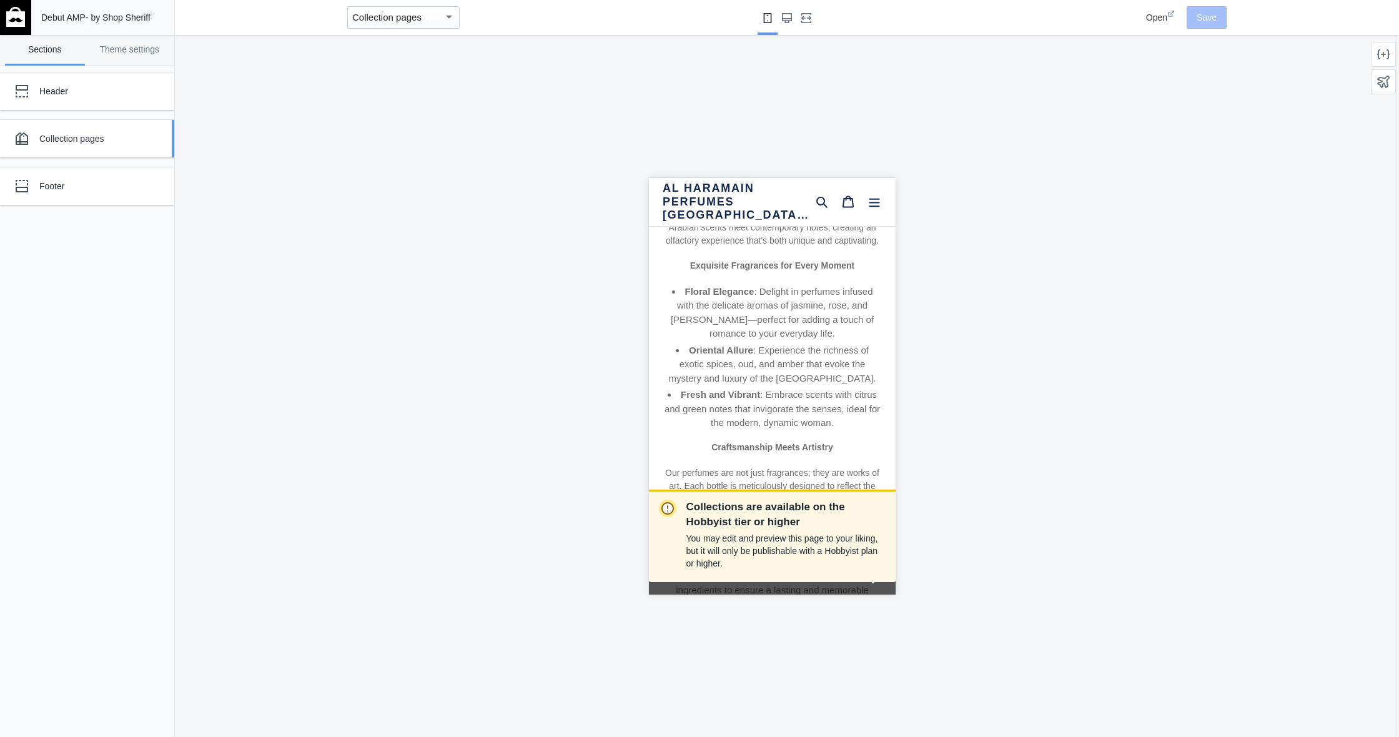
click at [112, 130] on div "Collection pages" at bounding box center [77, 138] width 137 height 25
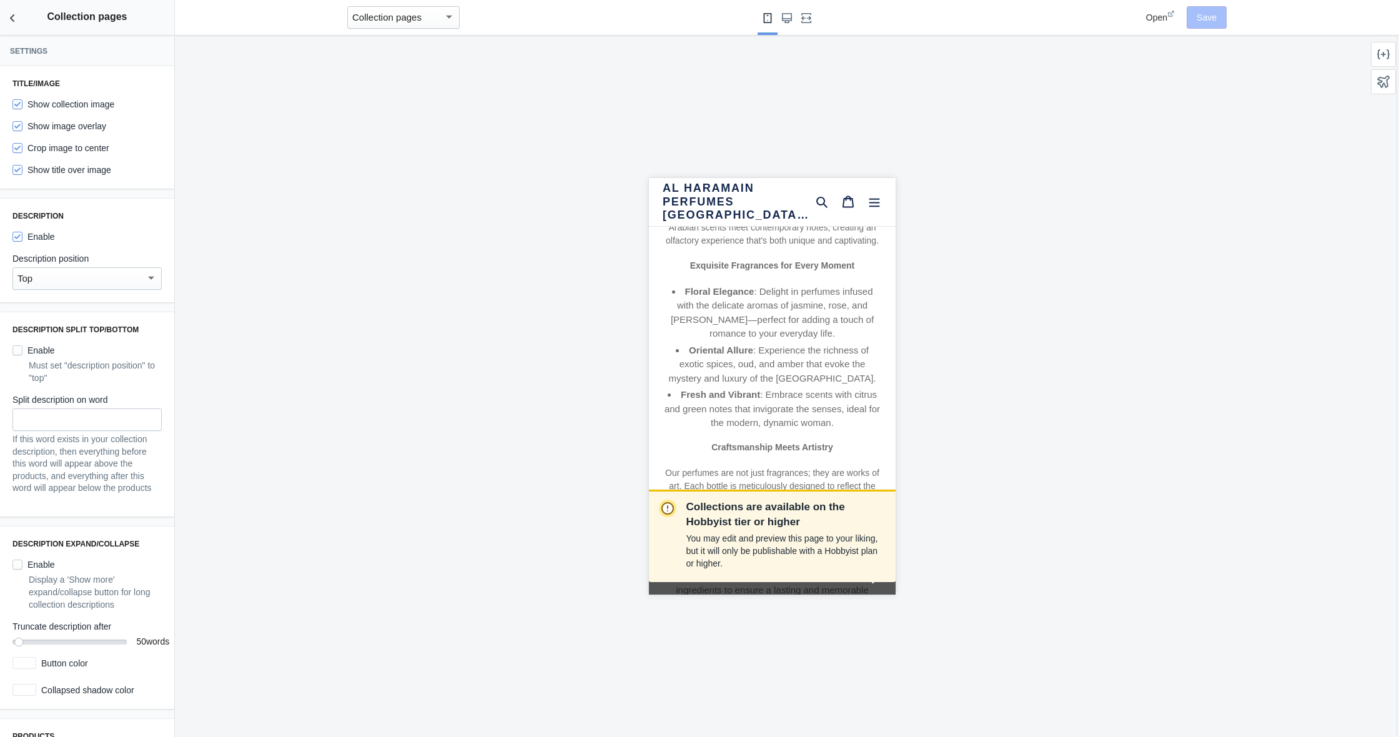
scroll to position [0, 0]
click at [17, 25] on button "Back to sections" at bounding box center [12, 17] width 25 height 35
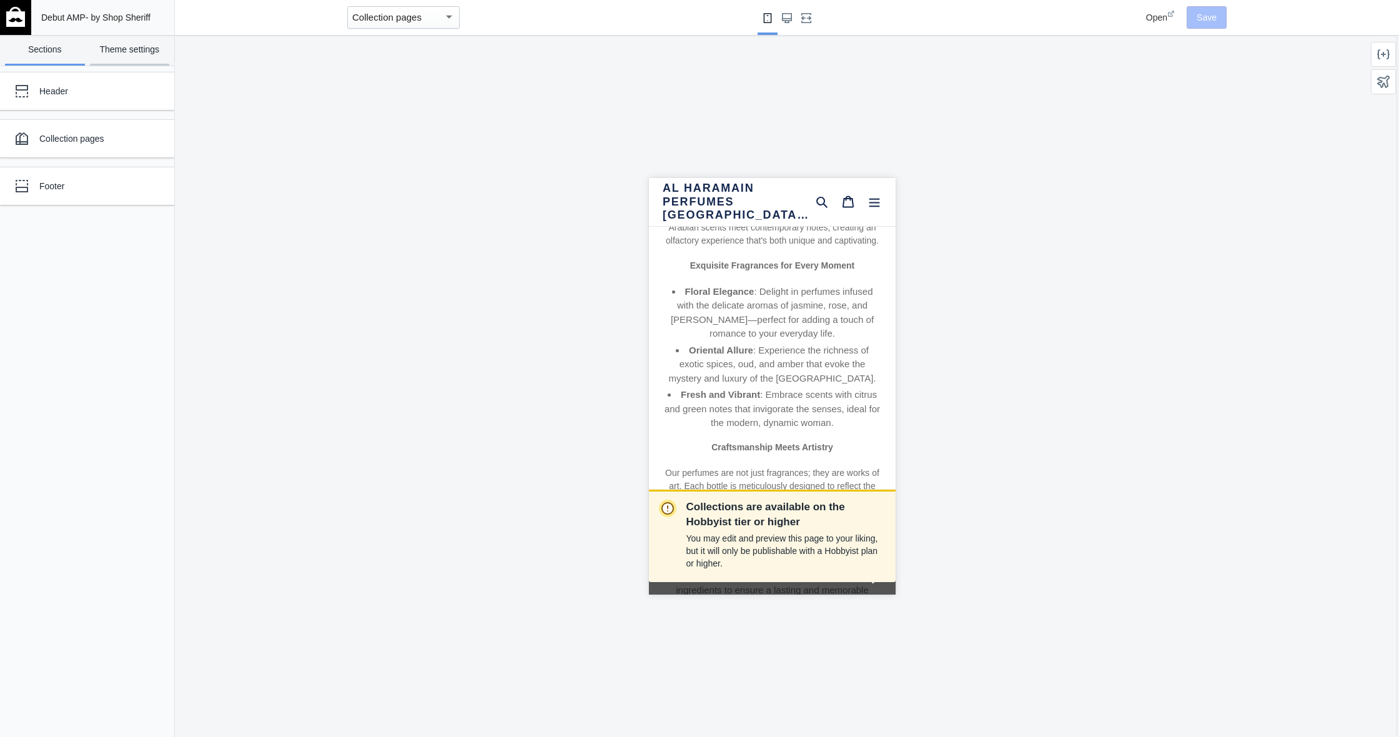
click at [126, 48] on link "Theme settings" at bounding box center [130, 50] width 80 height 31
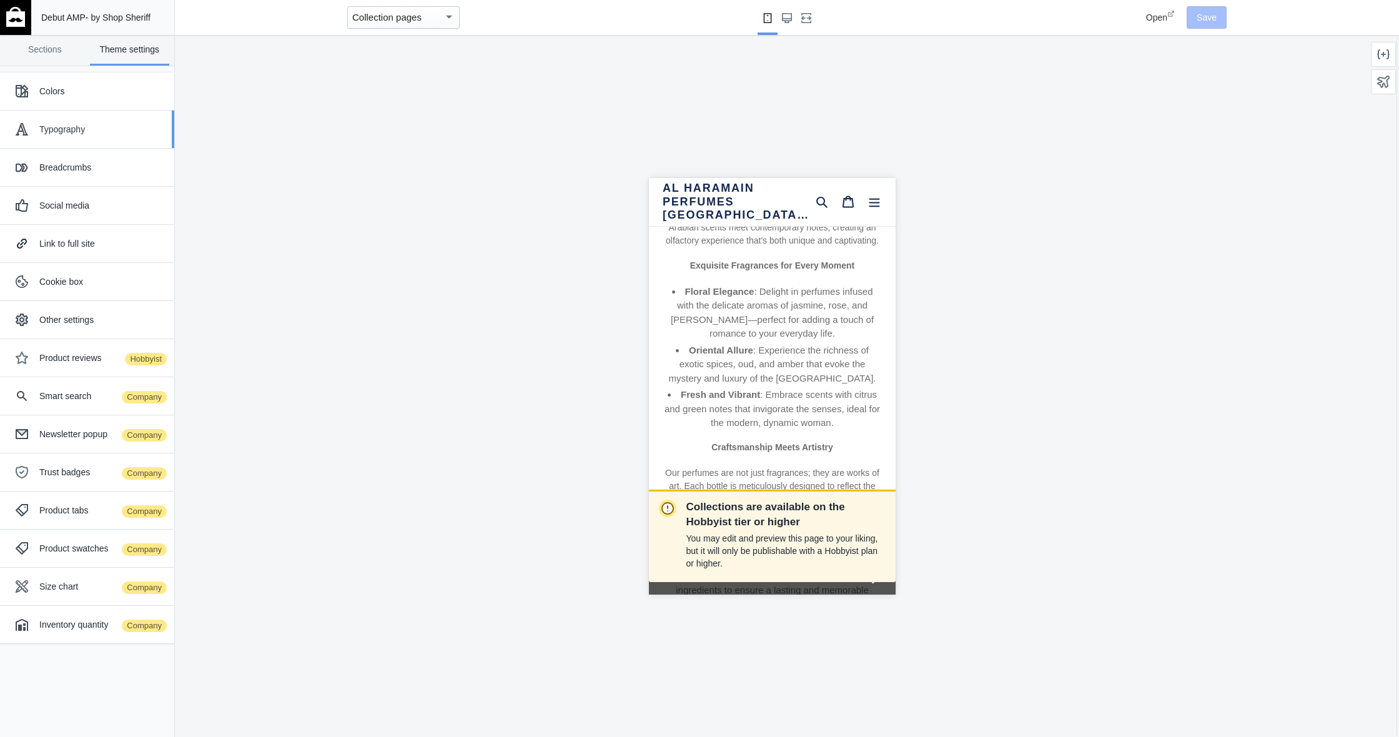
click at [134, 129] on div "Typography" at bounding box center [102, 129] width 126 height 12
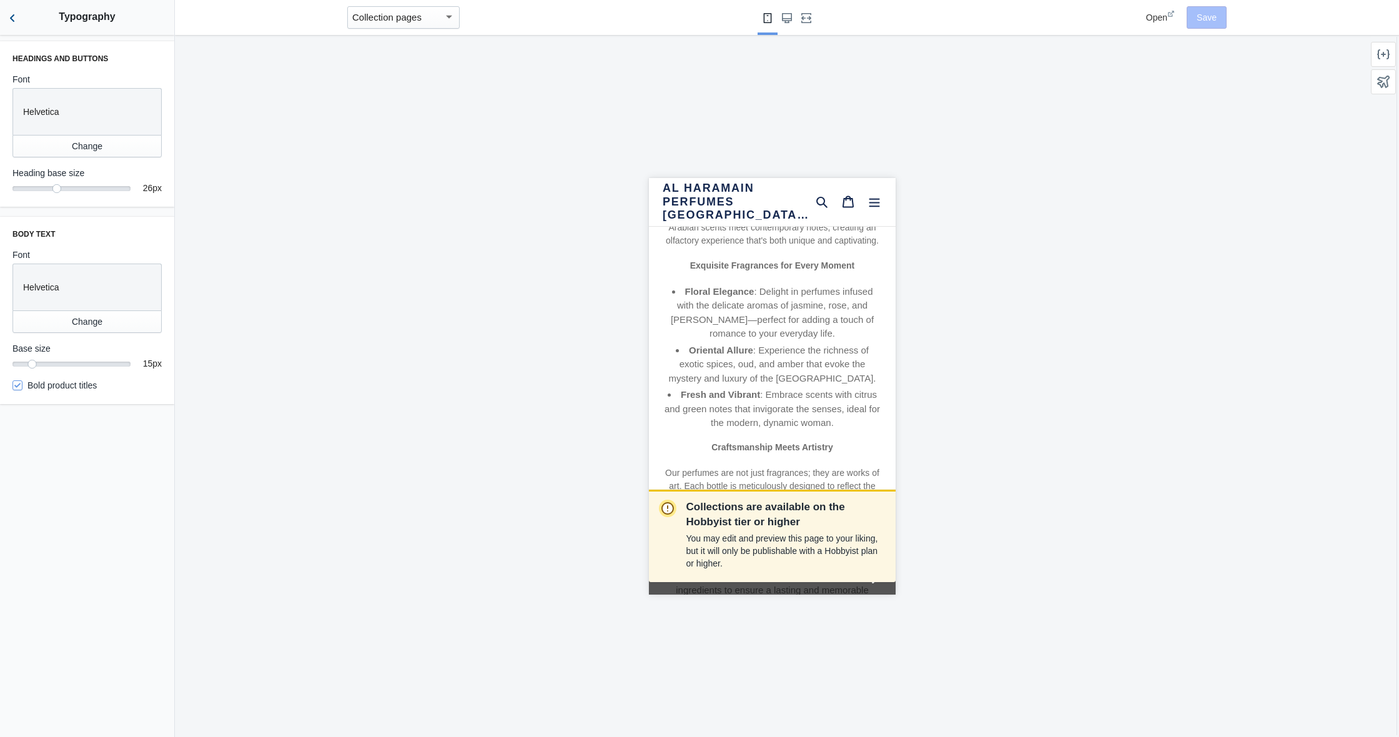
click at [19, 21] on icon "Back to sections" at bounding box center [12, 18] width 12 height 12
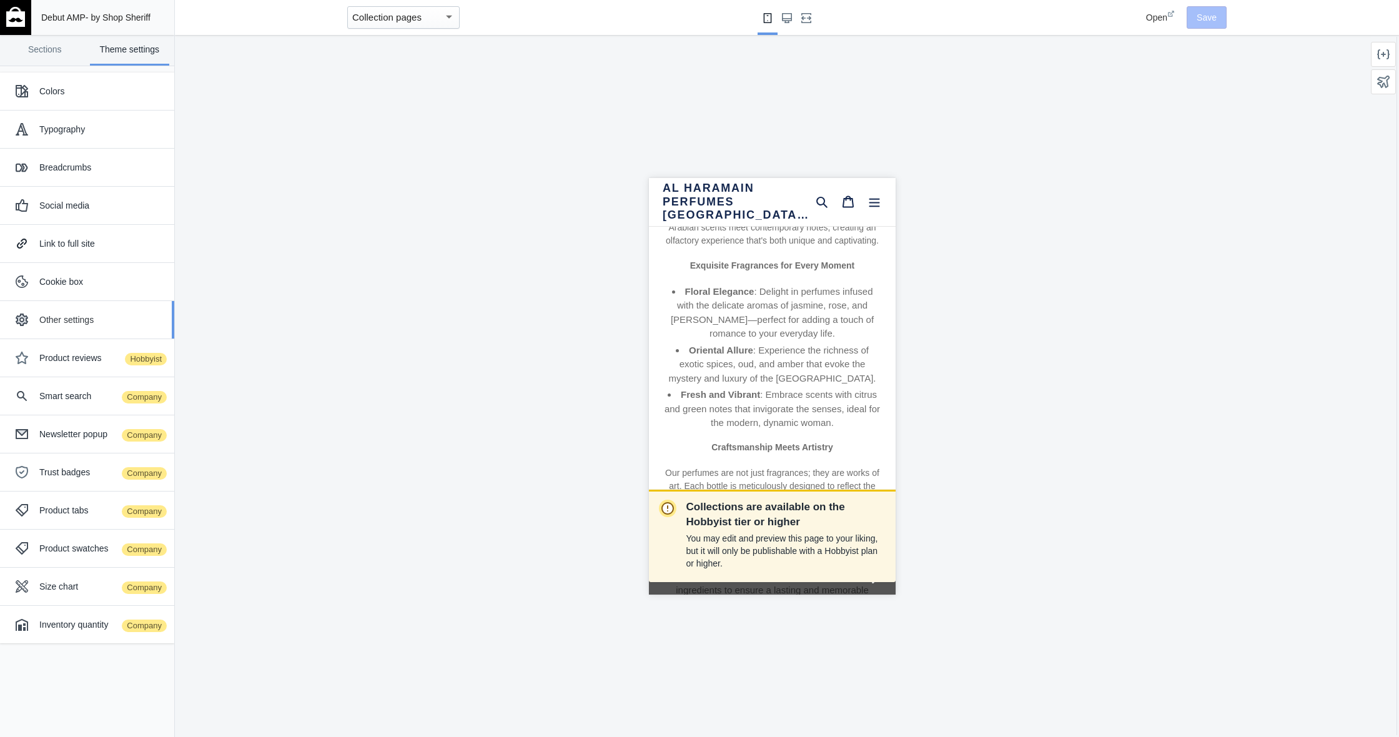
click at [138, 323] on div "Other settings" at bounding box center [102, 319] width 126 height 12
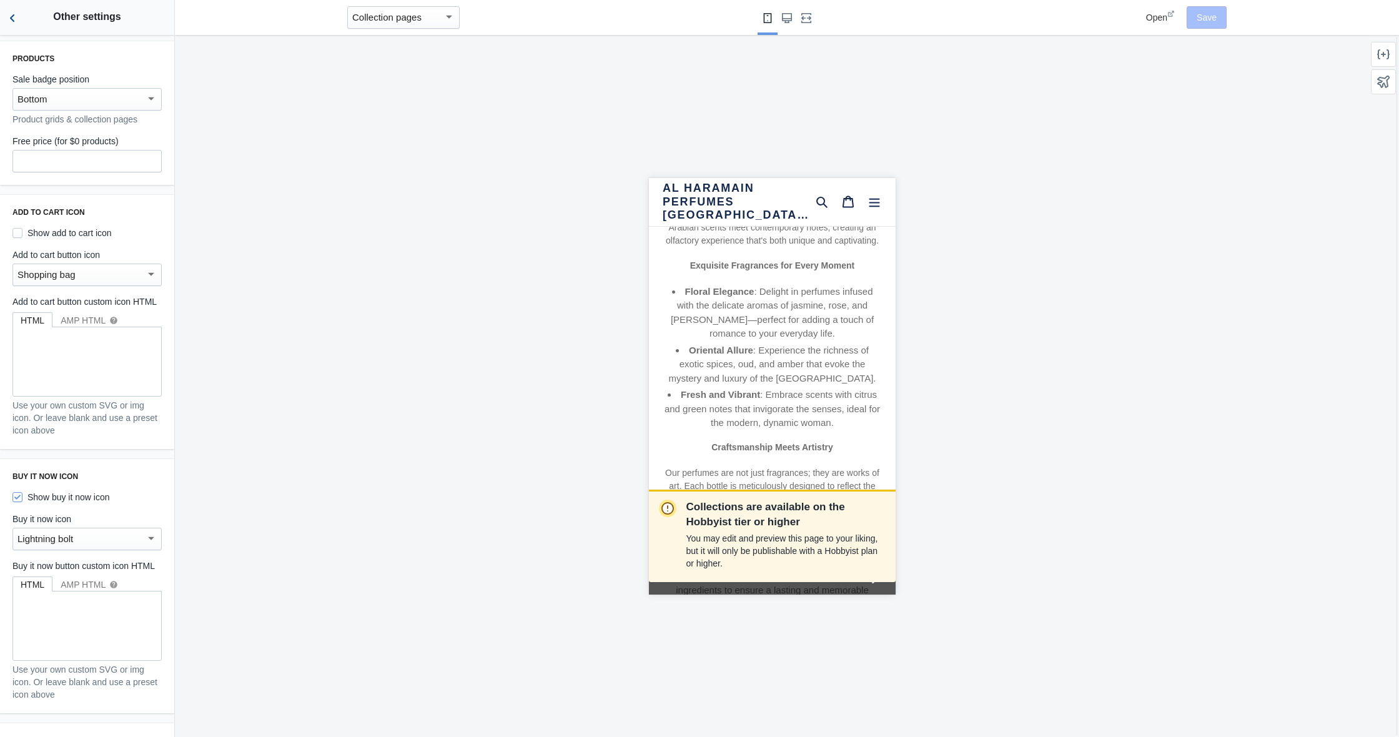
click at [21, 26] on button "Back to sections" at bounding box center [12, 17] width 25 height 35
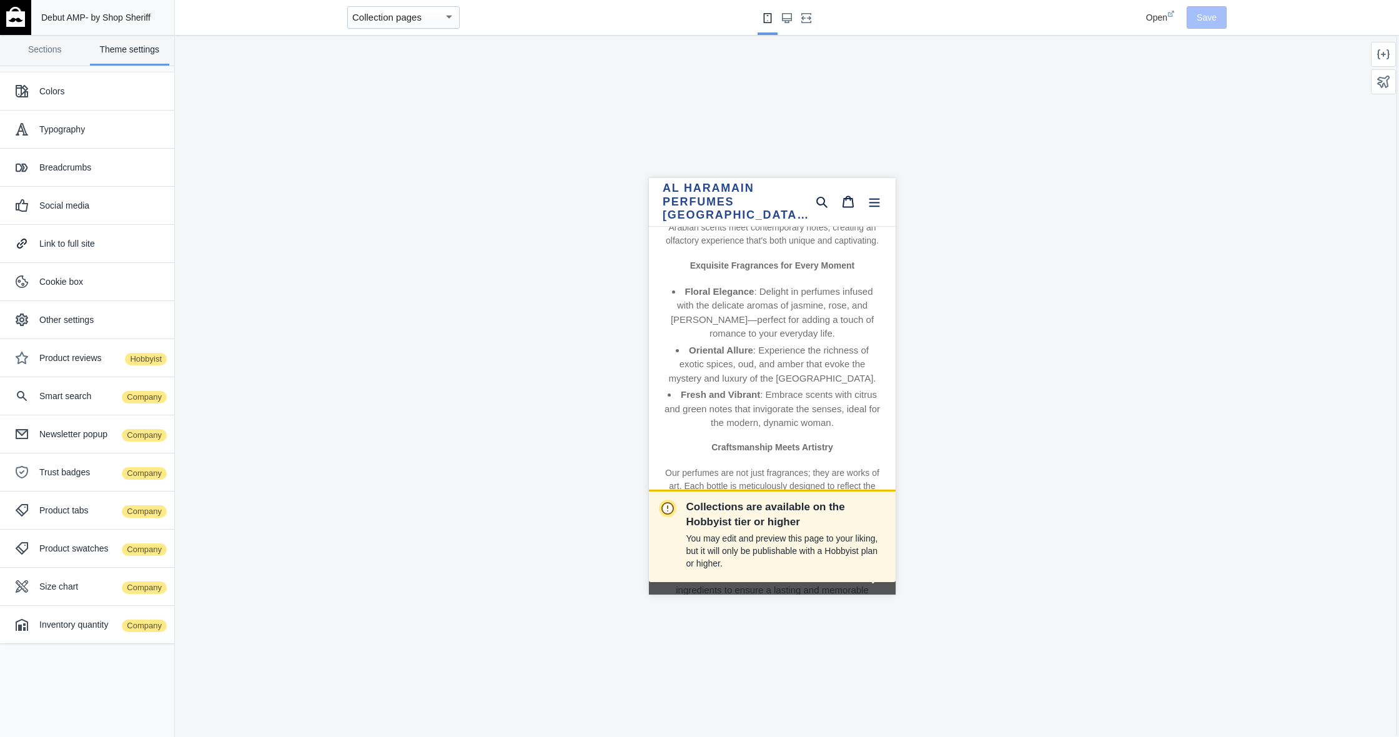
scroll to position [184, 0]
click at [709, 210] on link "Al Haramain Perfumes [GEOGRAPHIC_DATA] and [GEOGRAPHIC_DATA]" at bounding box center [735, 201] width 146 height 41
click at [31, 49] on link "Sections" at bounding box center [45, 50] width 80 height 31
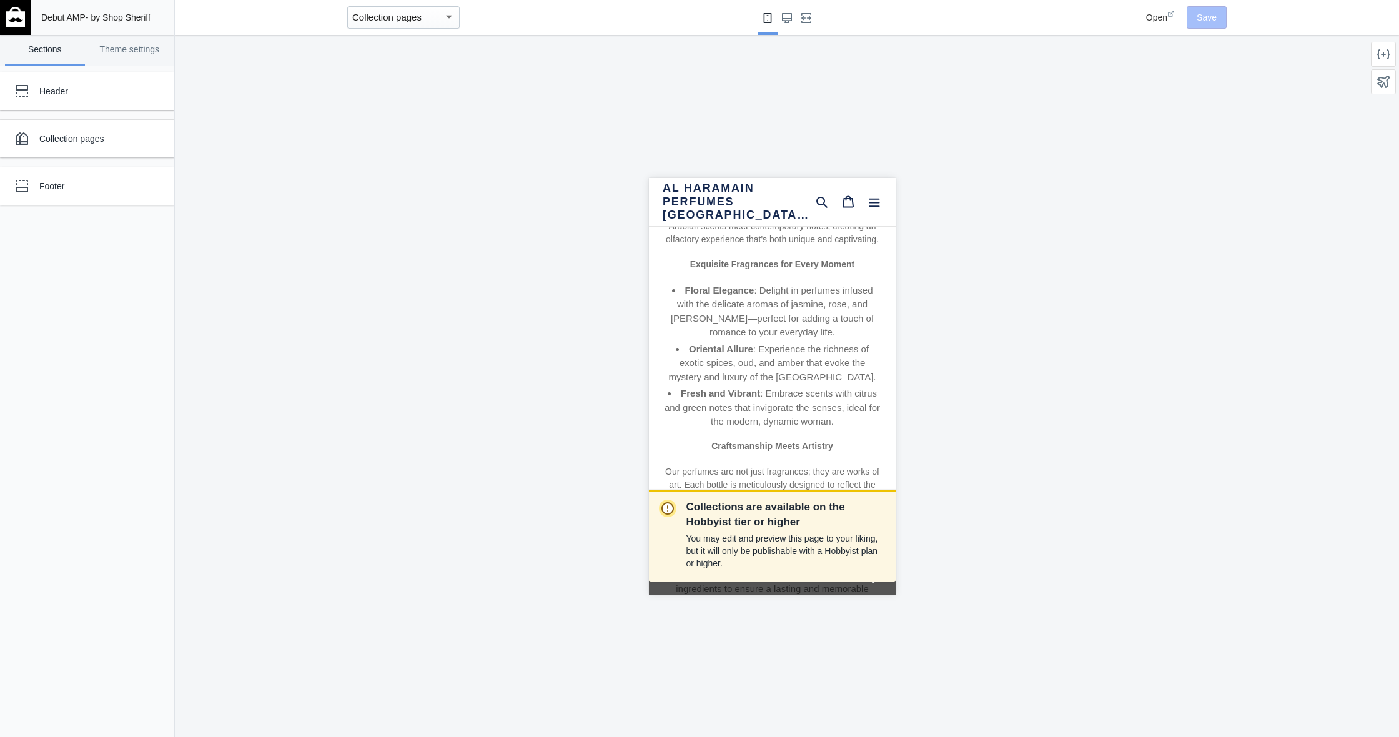
scroll to position [-1, 0]
click at [11, 17] on img at bounding box center [15, 17] width 19 height 20
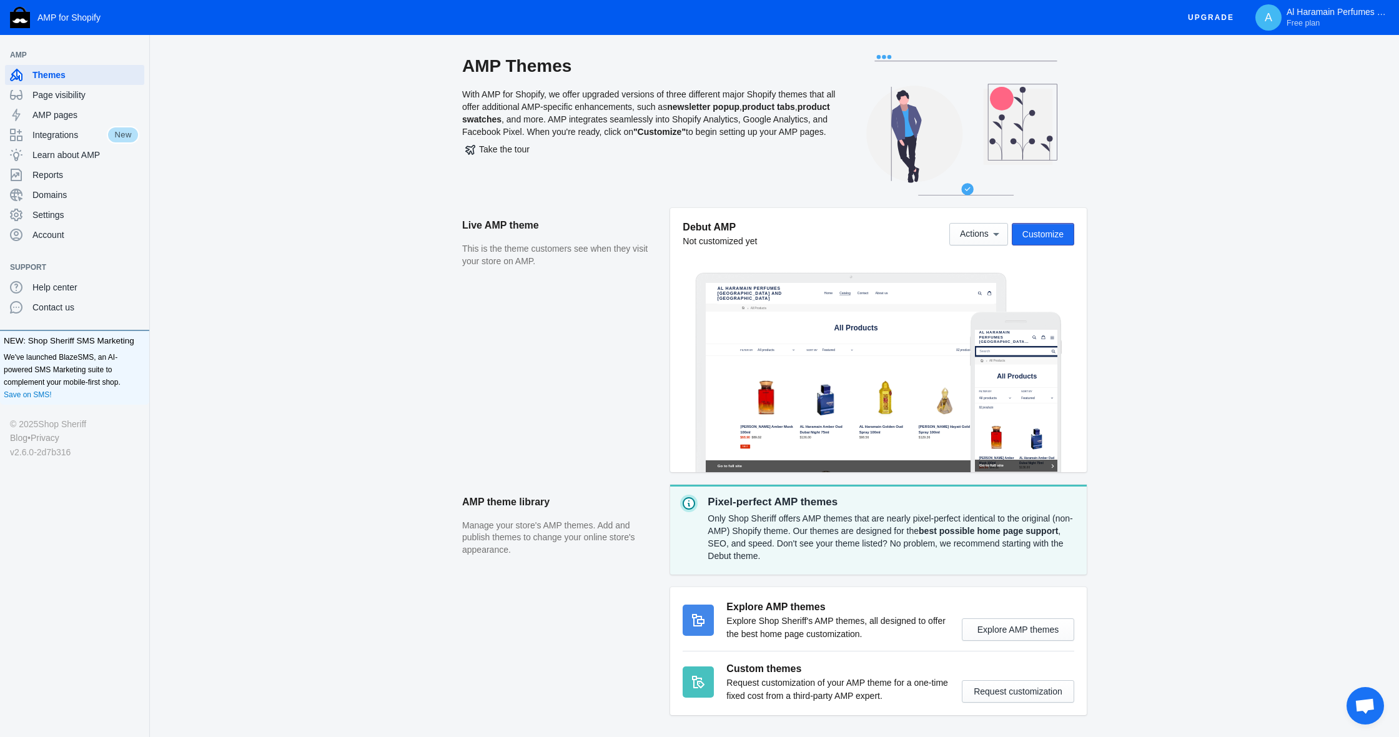
click at [1035, 231] on span "Customize" at bounding box center [1042, 234] width 41 height 10
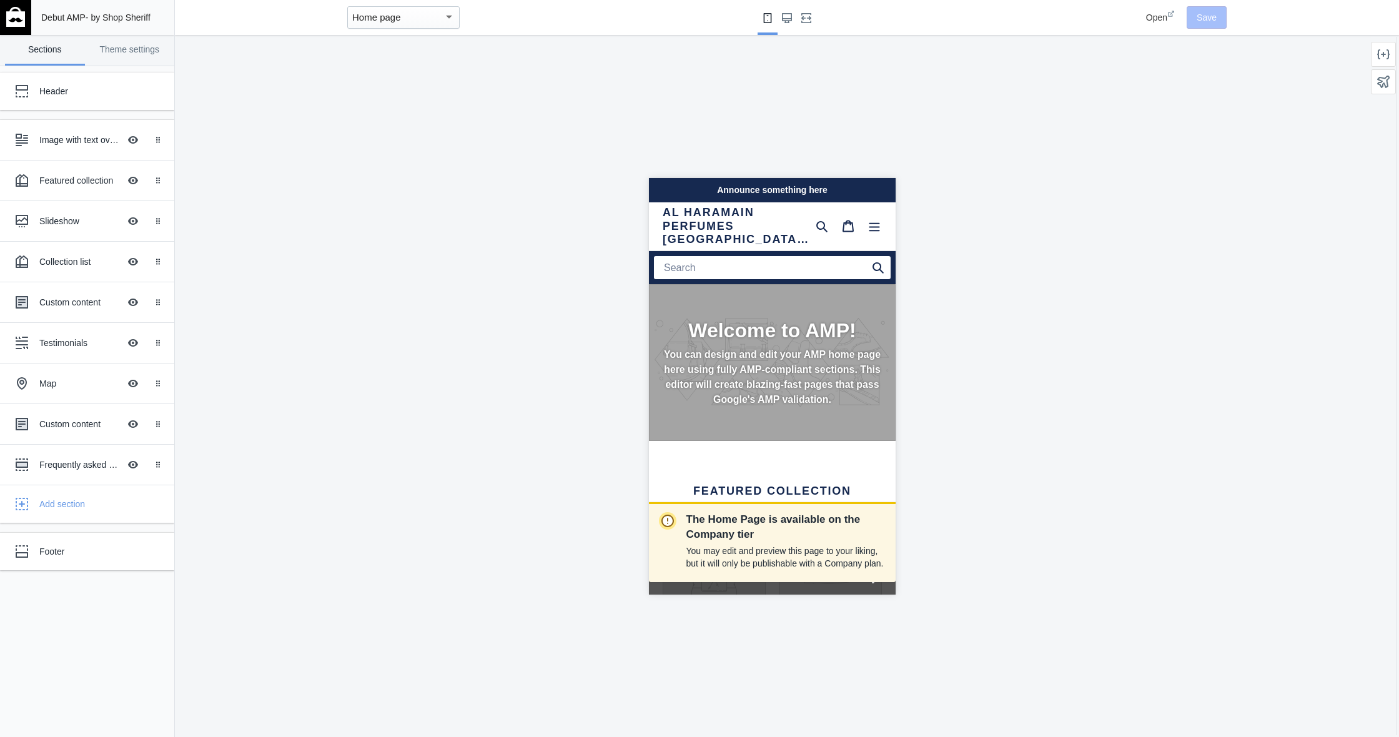
scroll to position [0, 219]
click at [746, 191] on div "Announce something here" at bounding box center [771, 189] width 247 height 24
click at [821, 181] on div "Announce something here" at bounding box center [771, 189] width 247 height 24
drag, startPoint x: 127, startPoint y: 52, endPoint x: 96, endPoint y: 52, distance: 31.2
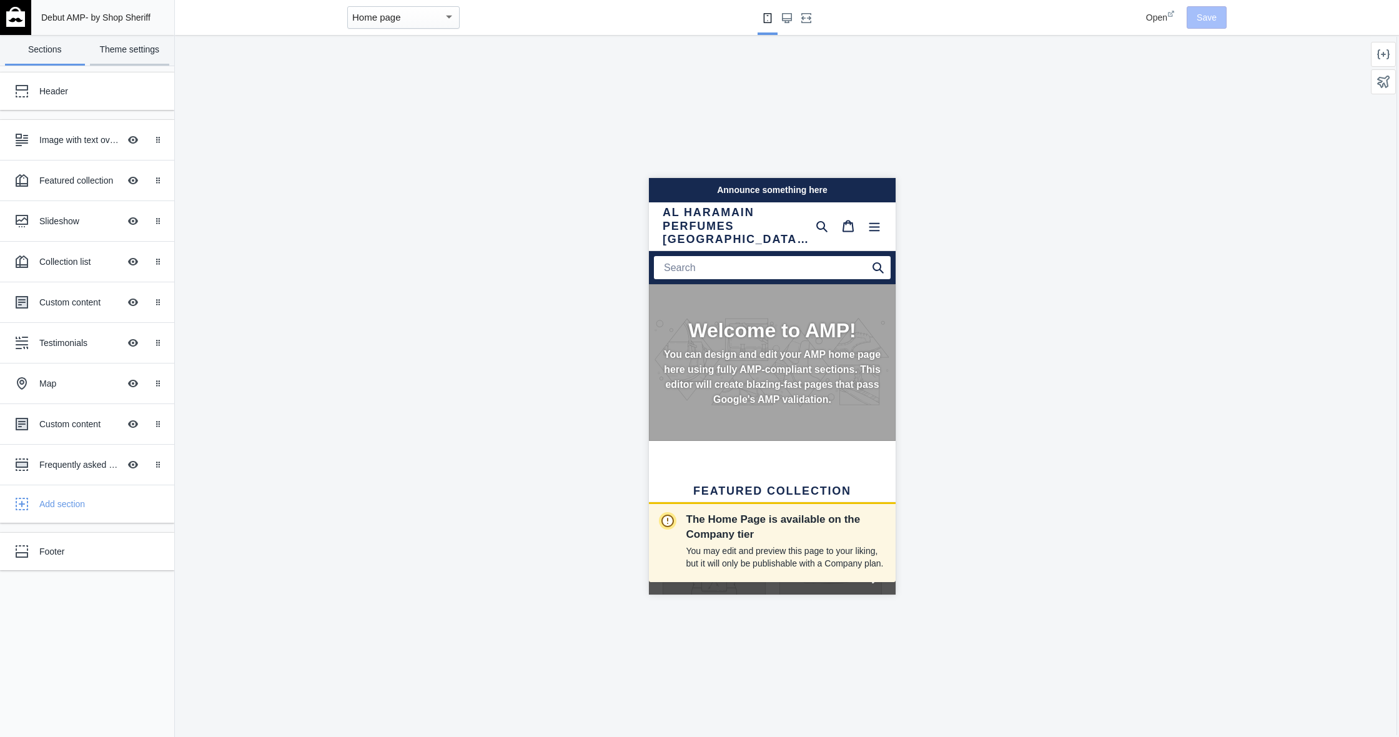
click at [124, 53] on link "Theme settings" at bounding box center [130, 50] width 80 height 31
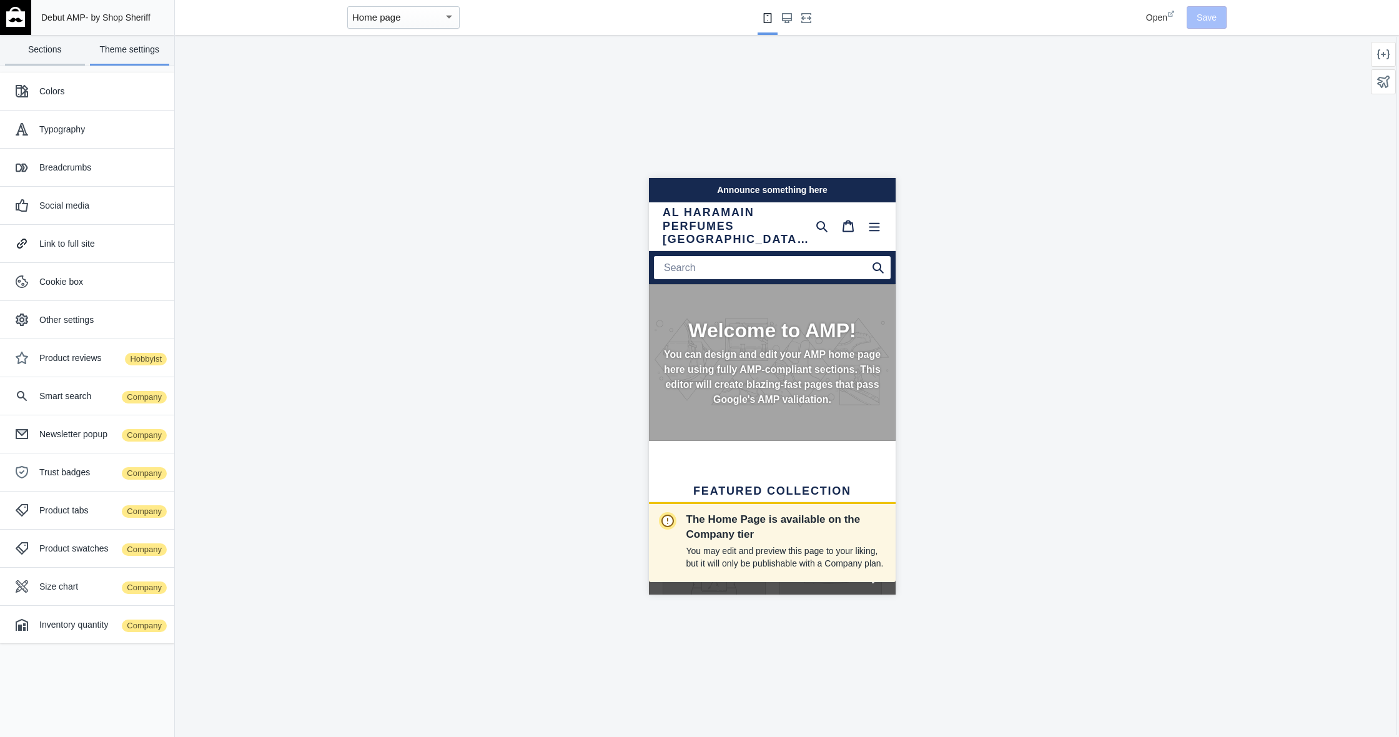
click at [72, 52] on link "Sections" at bounding box center [45, 50] width 80 height 31
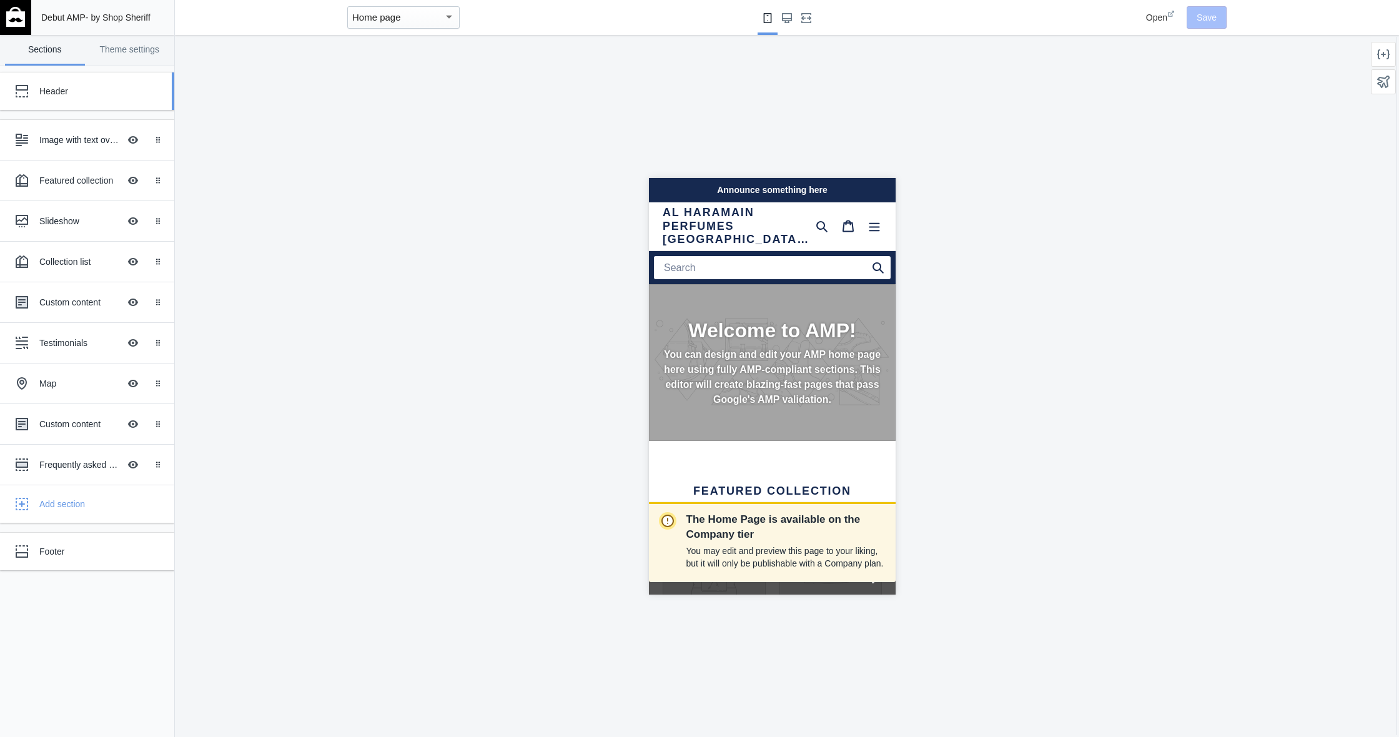
scroll to position [0, 0]
click at [61, 99] on div "Header" at bounding box center [77, 91] width 137 height 25
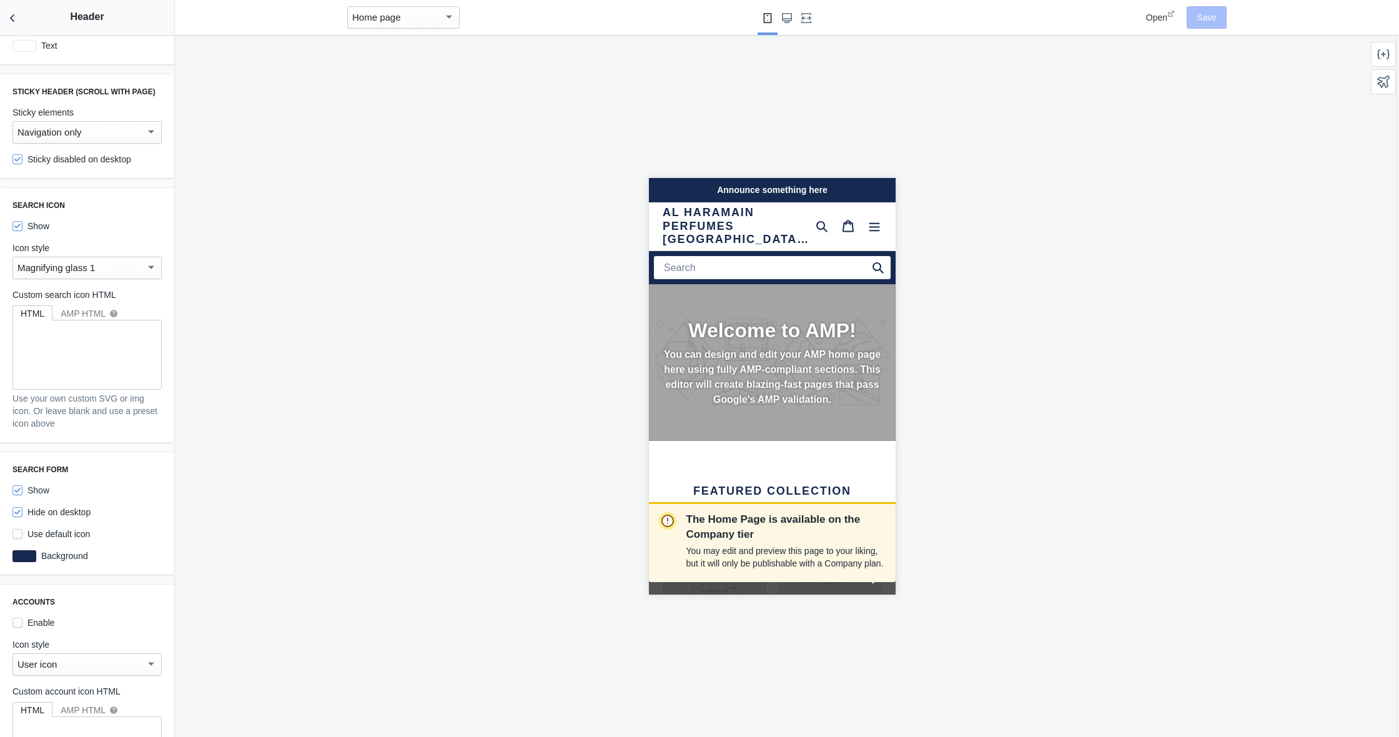
scroll to position [492, 0]
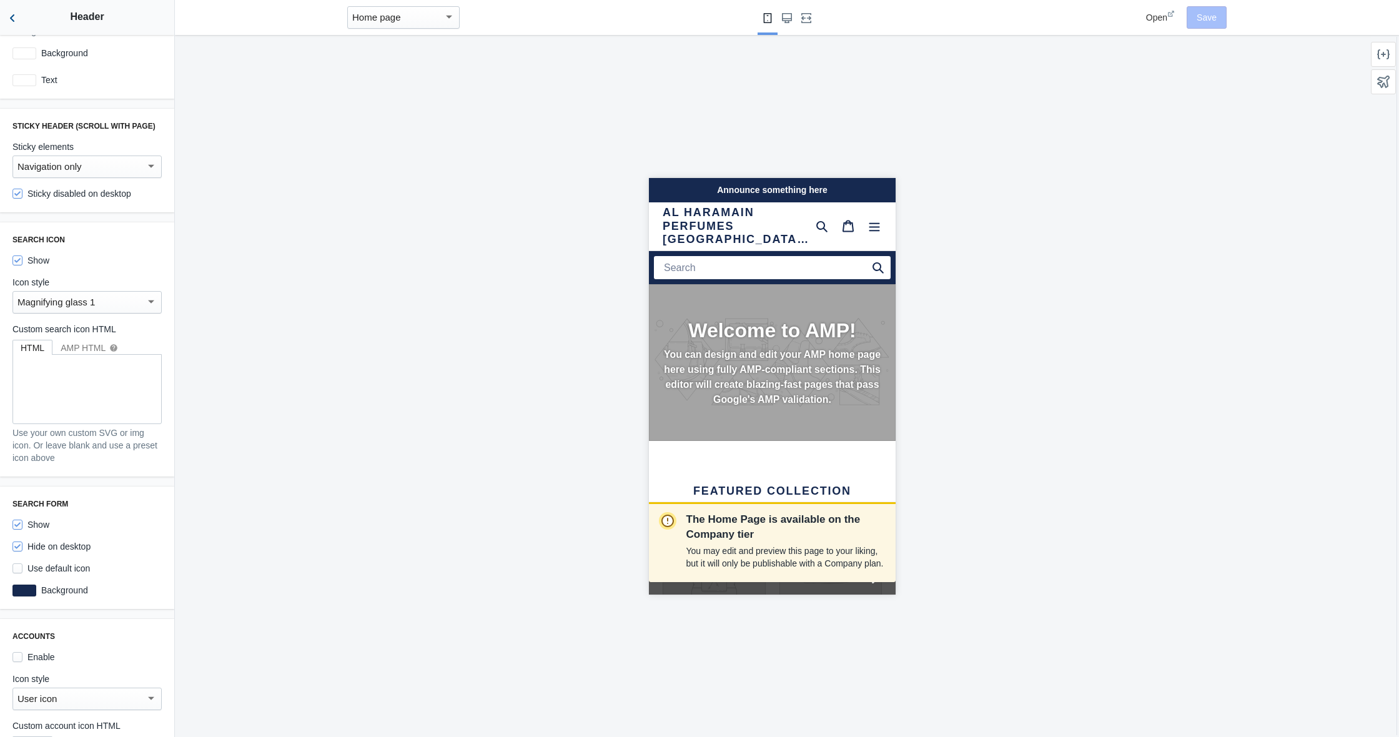
click at [16, 11] on button "Back to sections" at bounding box center [12, 17] width 25 height 35
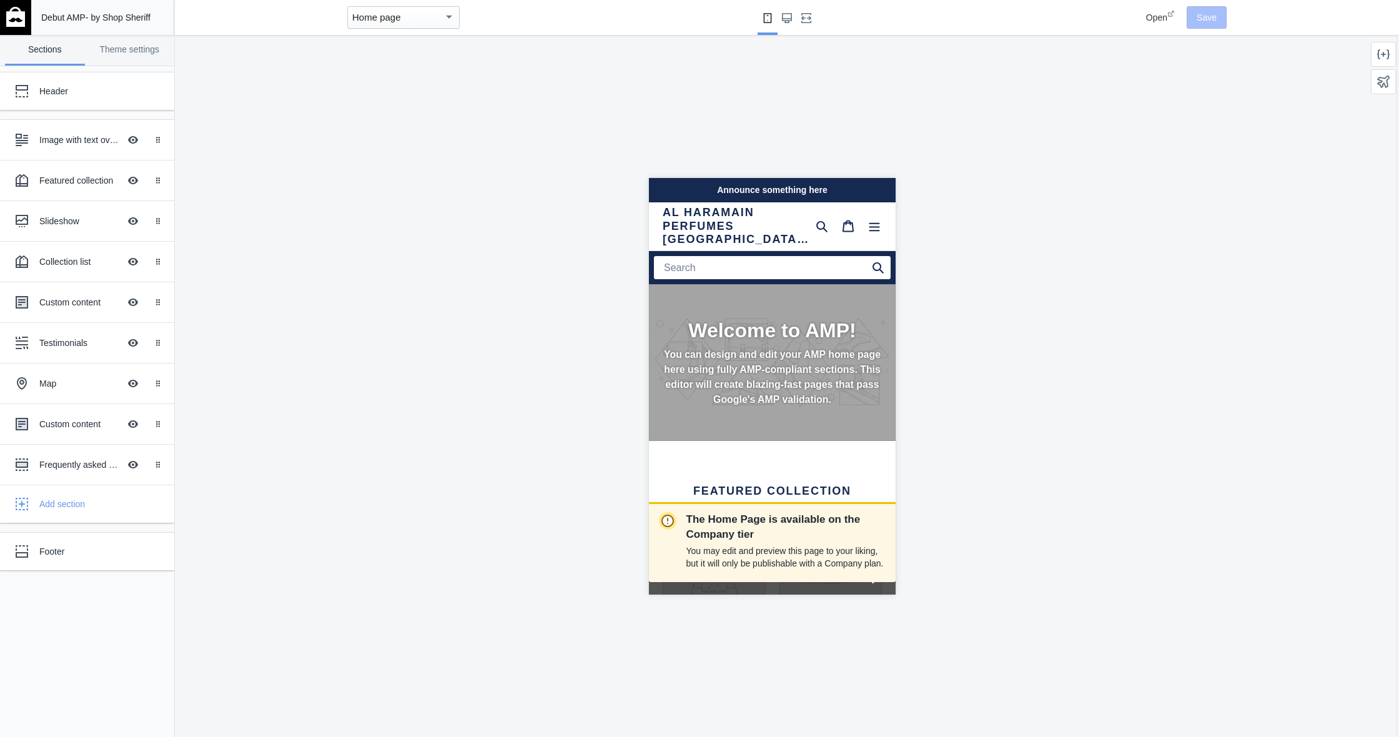
scroll to position [0, 0]
click at [123, 47] on link "Theme settings" at bounding box center [130, 50] width 80 height 31
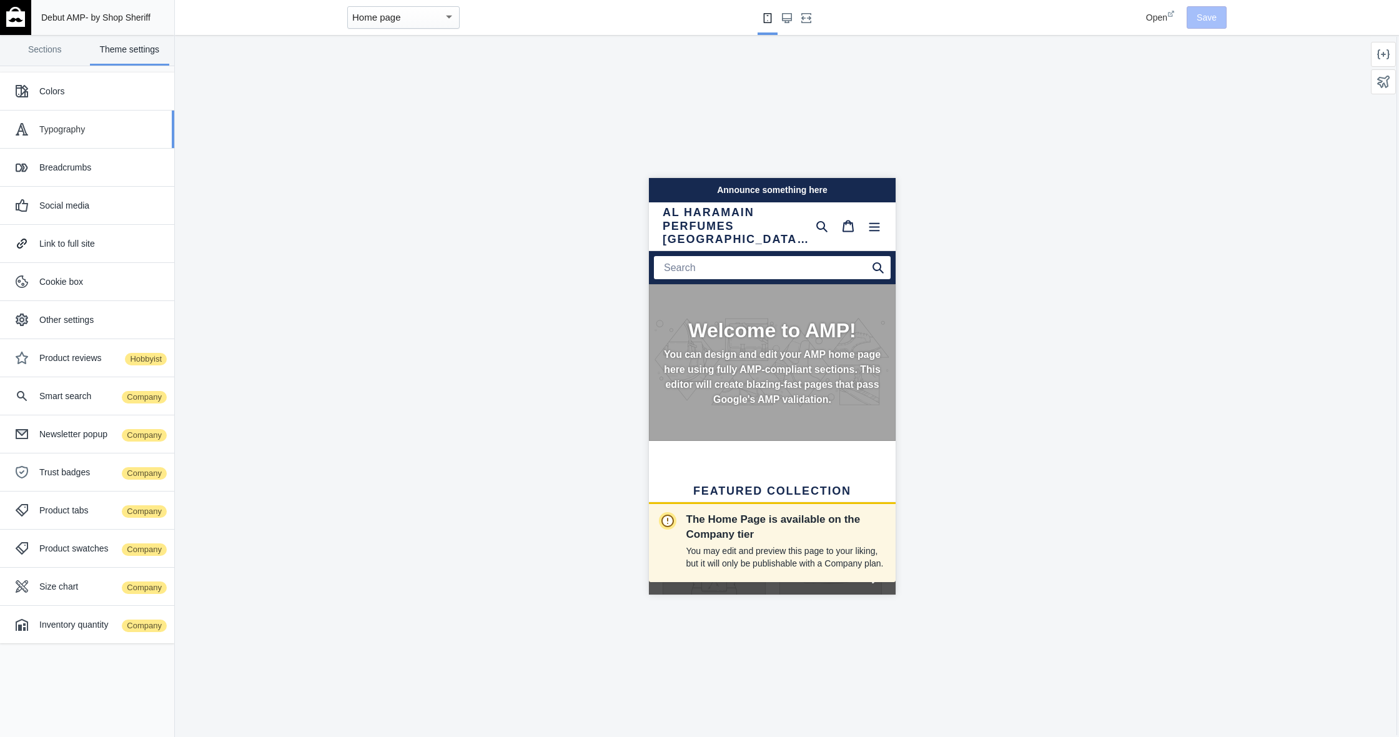
click at [113, 126] on div "Typography" at bounding box center [102, 129] width 126 height 12
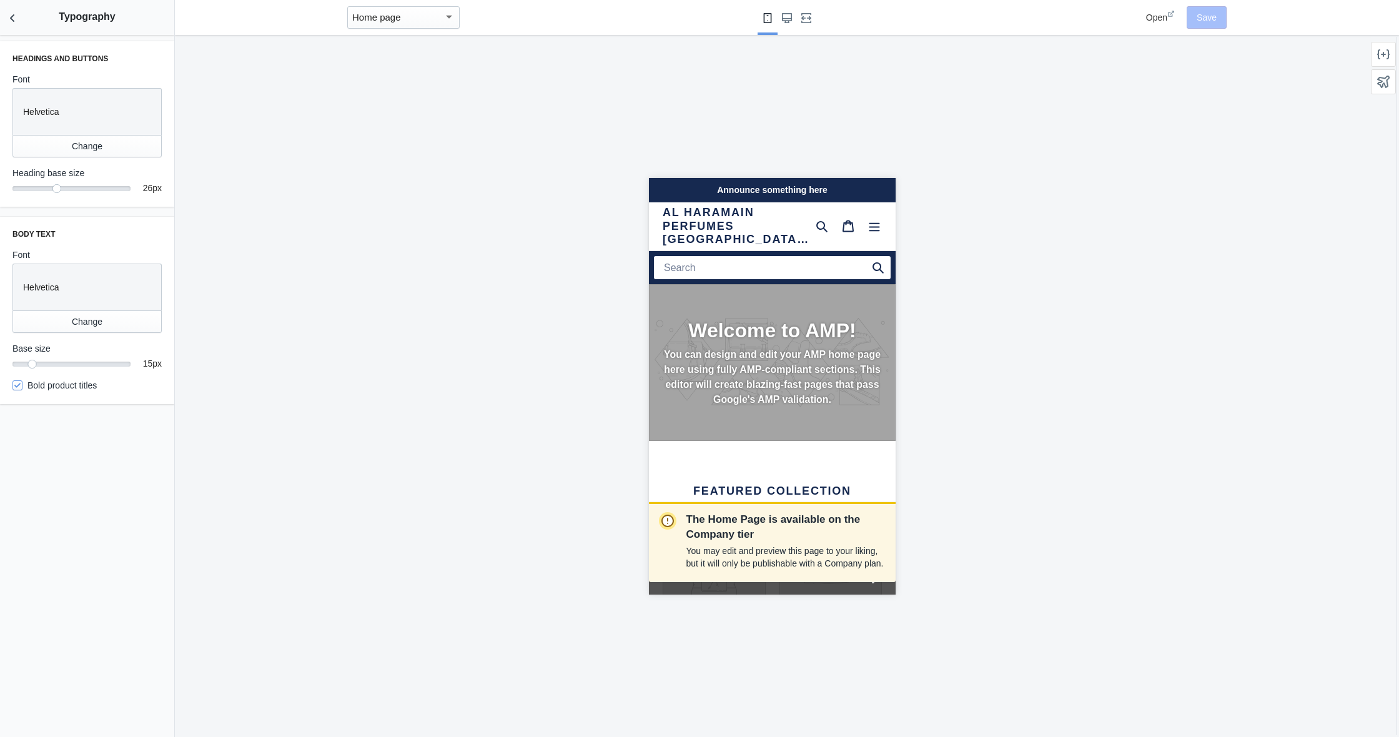
click at [14, 12] on icon "Back to sections" at bounding box center [12, 18] width 12 height 12
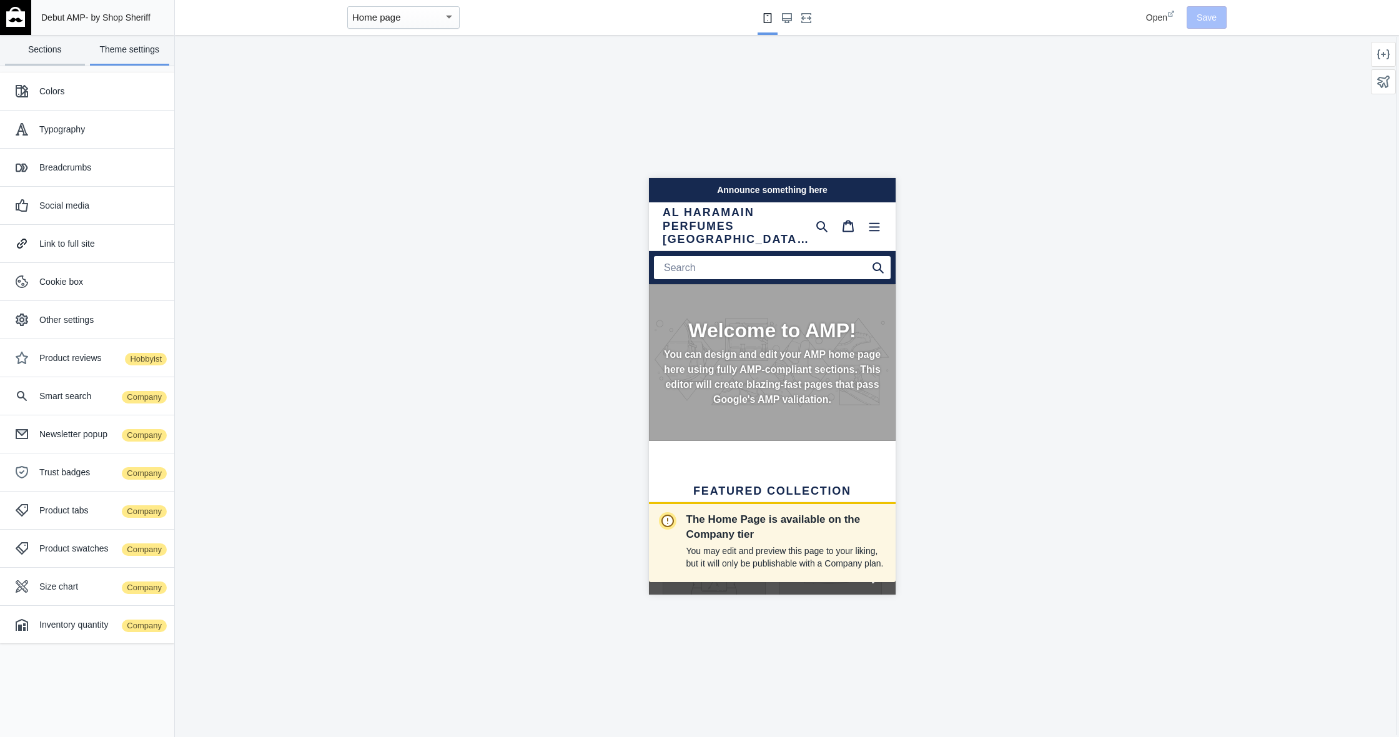
click at [70, 58] on link "Sections" at bounding box center [45, 50] width 80 height 31
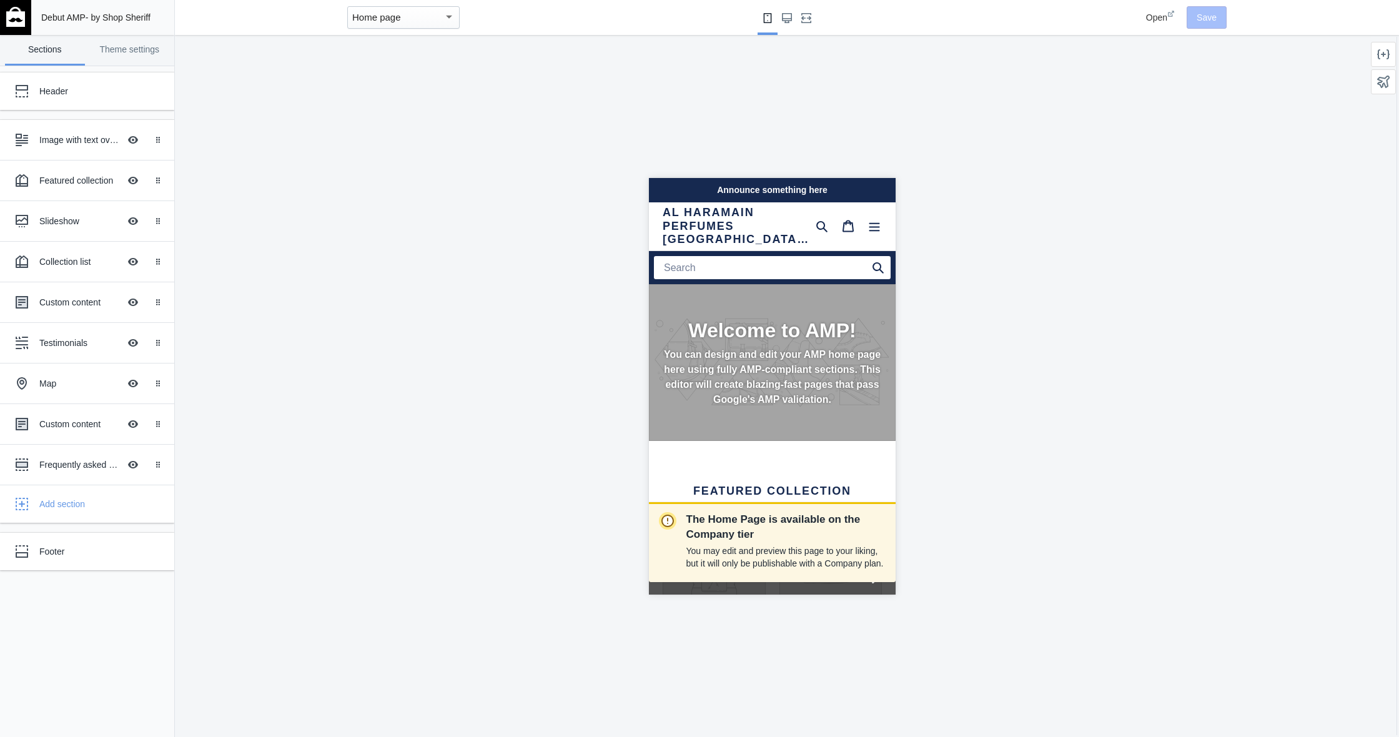
click at [721, 192] on div "Announce something here" at bounding box center [771, 189] width 247 height 24
drag, startPoint x: 739, startPoint y: 192, endPoint x: 790, endPoint y: 190, distance: 51.8
click at [739, 192] on div "Announce something here" at bounding box center [771, 189] width 247 height 24
drag, startPoint x: 815, startPoint y: 190, endPoint x: 805, endPoint y: 188, distance: 10.2
click at [814, 189] on div "Announce something here" at bounding box center [771, 189] width 247 height 24
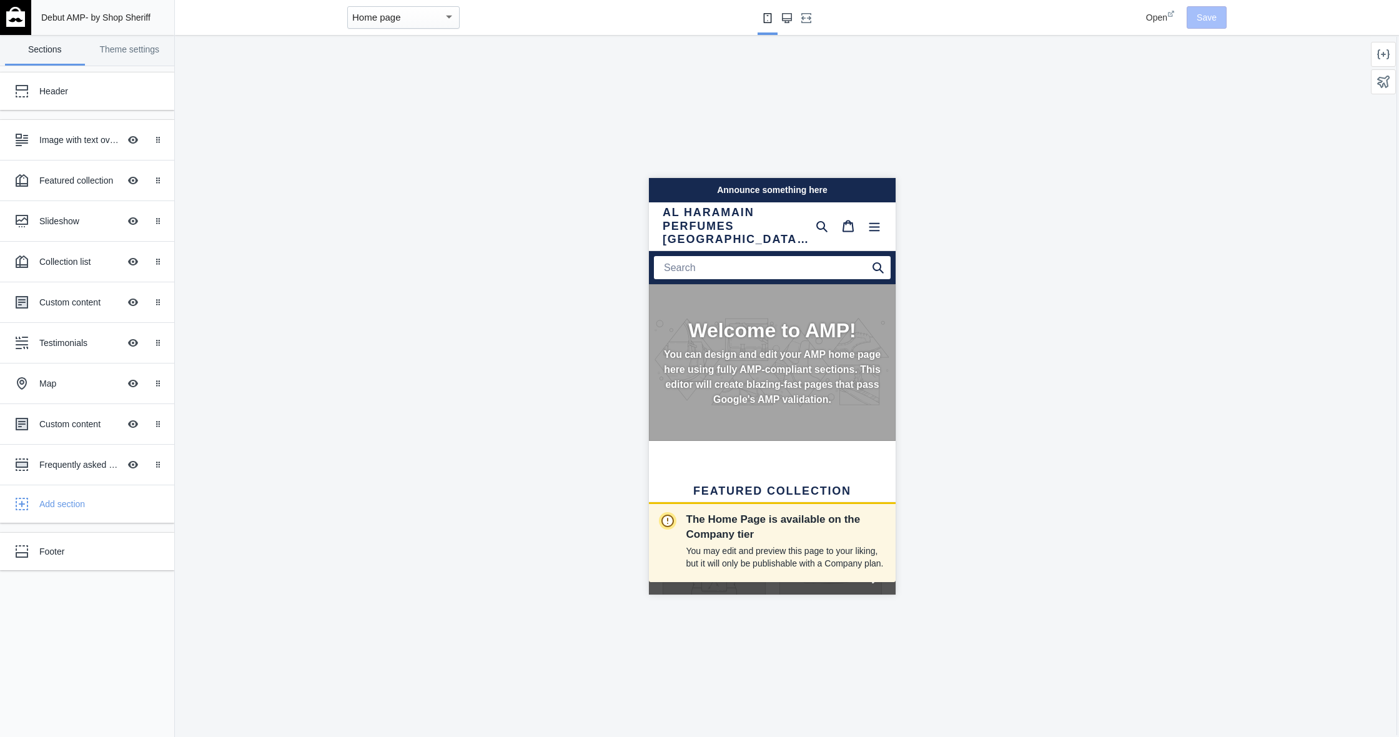
click at [787, 13] on use "Large screen" at bounding box center [787, 18] width 10 height 10
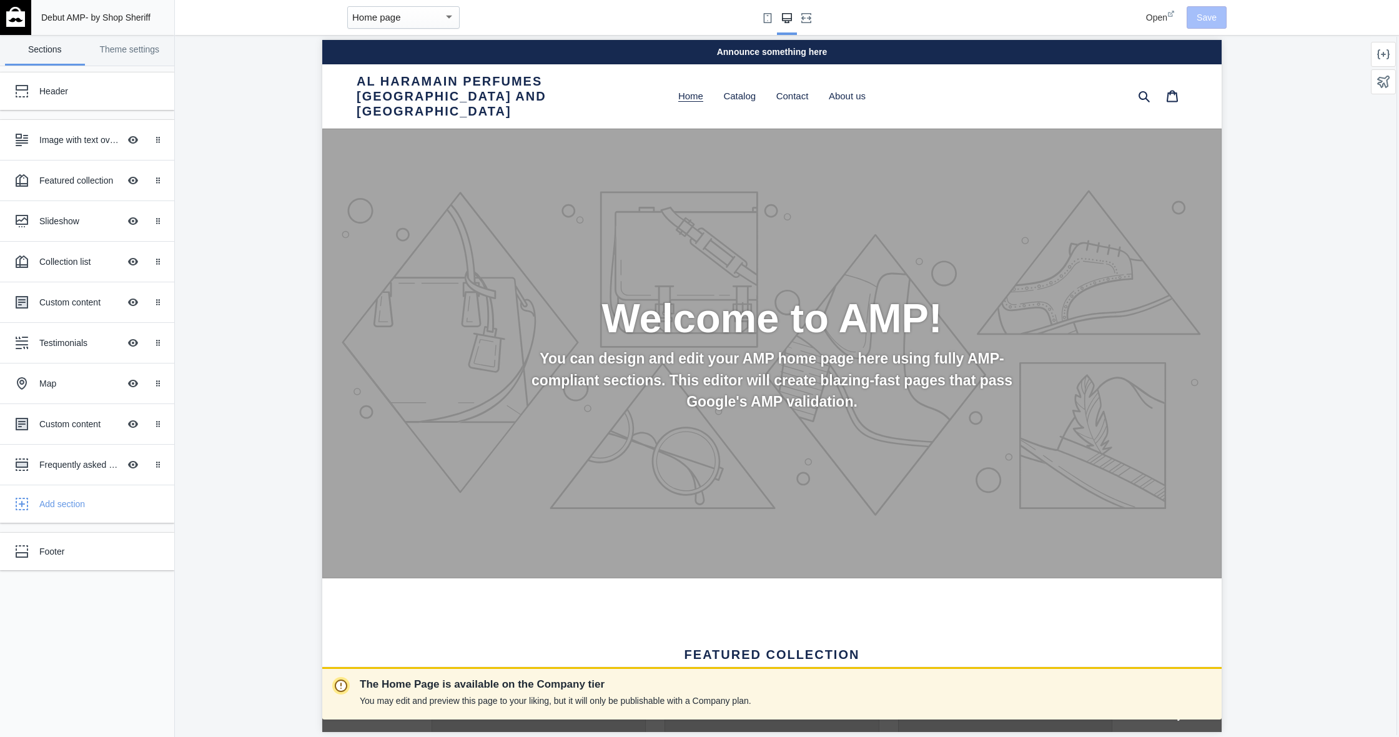
click at [752, 57] on div "Announce something here" at bounding box center [771, 52] width 899 height 24
click at [134, 44] on link "Theme settings" at bounding box center [130, 50] width 80 height 31
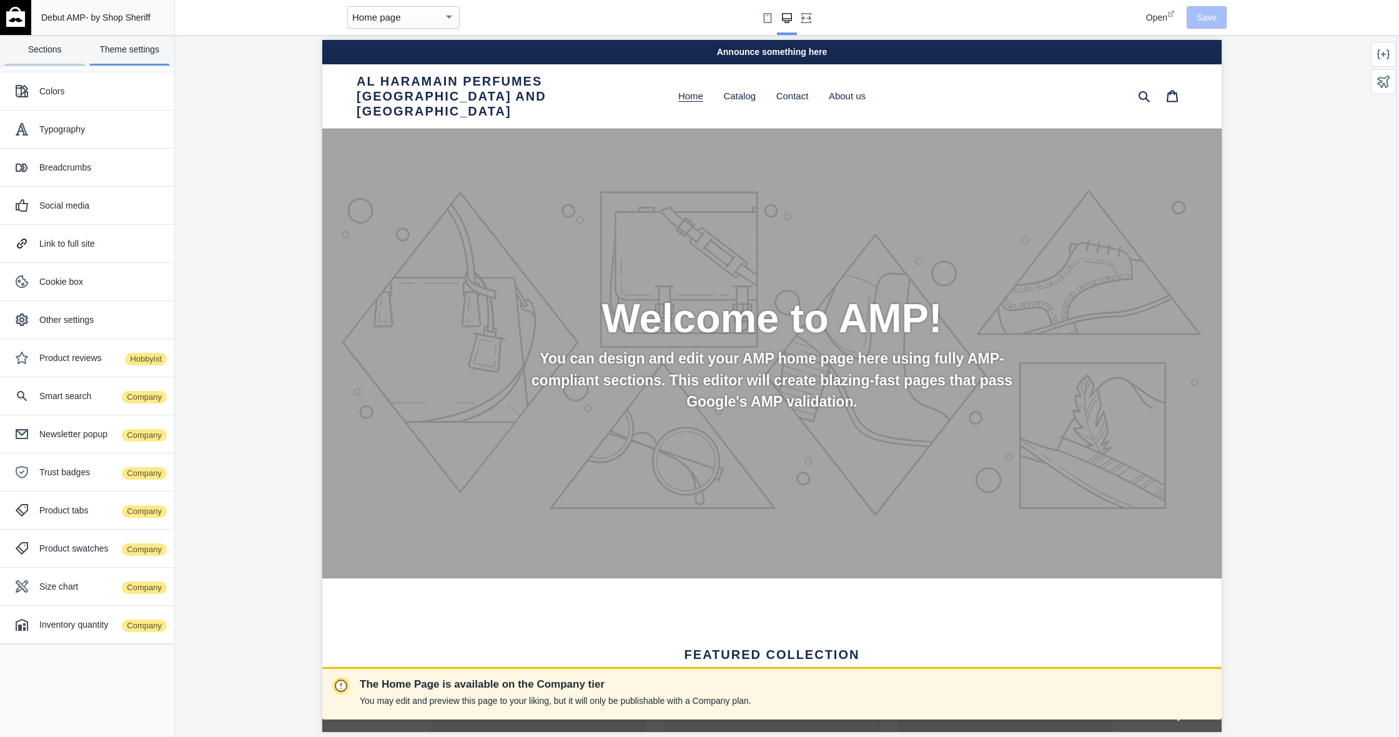
click at [57, 51] on link "Sections" at bounding box center [45, 50] width 80 height 31
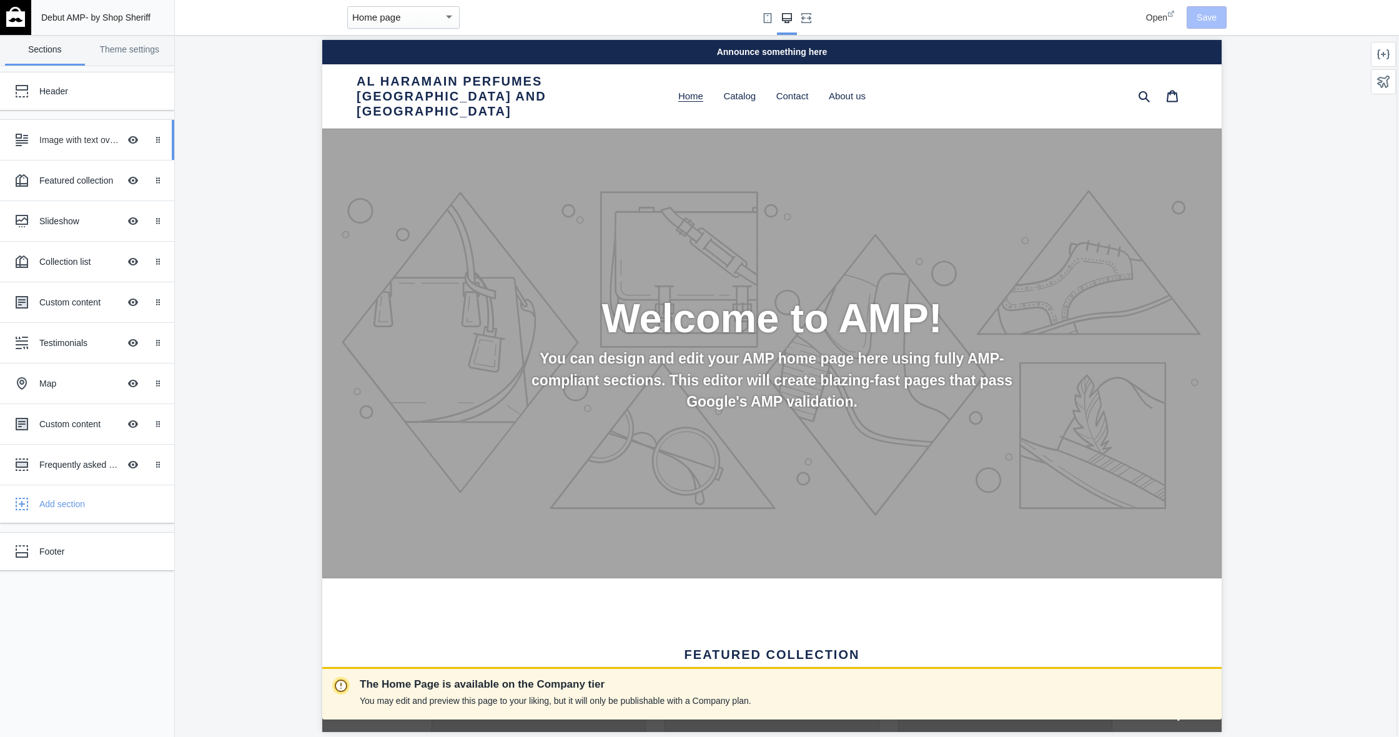
click at [101, 137] on div "Image with text overlay" at bounding box center [79, 140] width 80 height 12
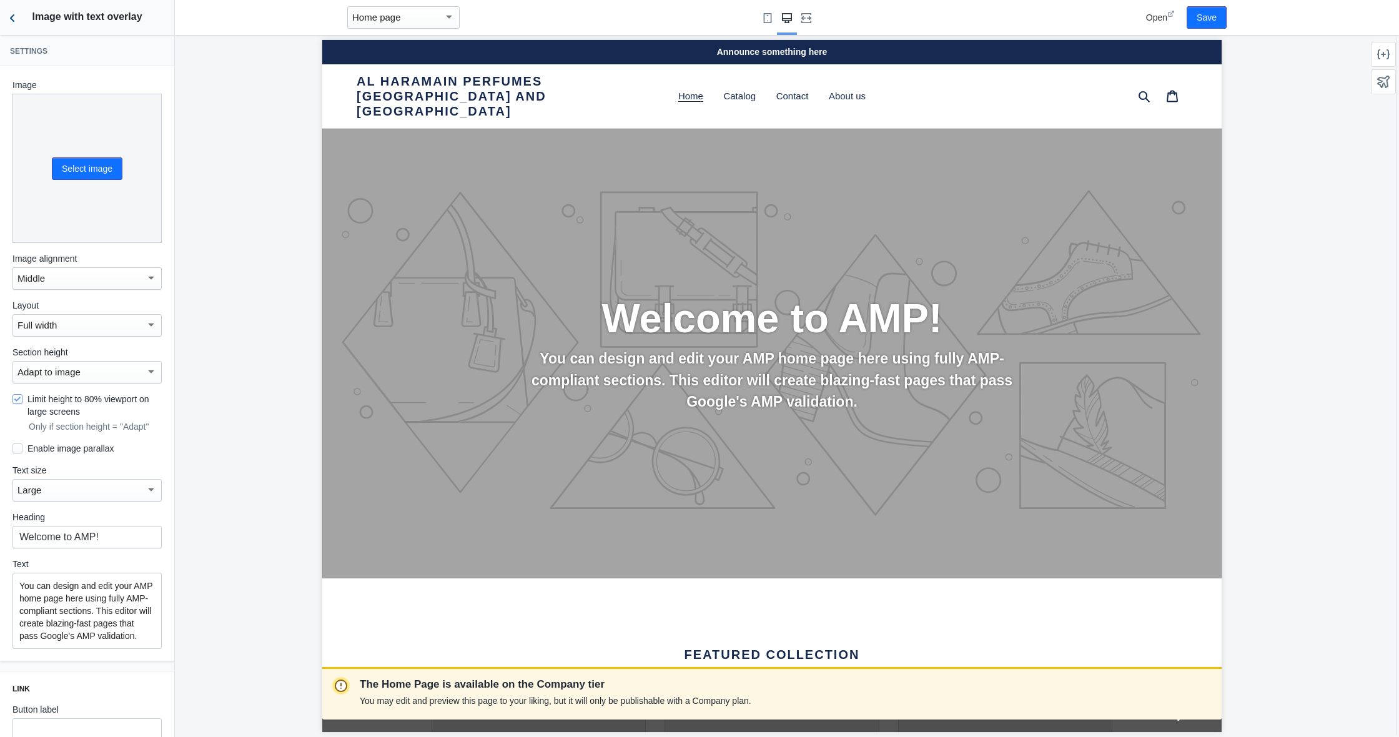
click at [19, 23] on icon "Back to sections" at bounding box center [12, 18] width 12 height 12
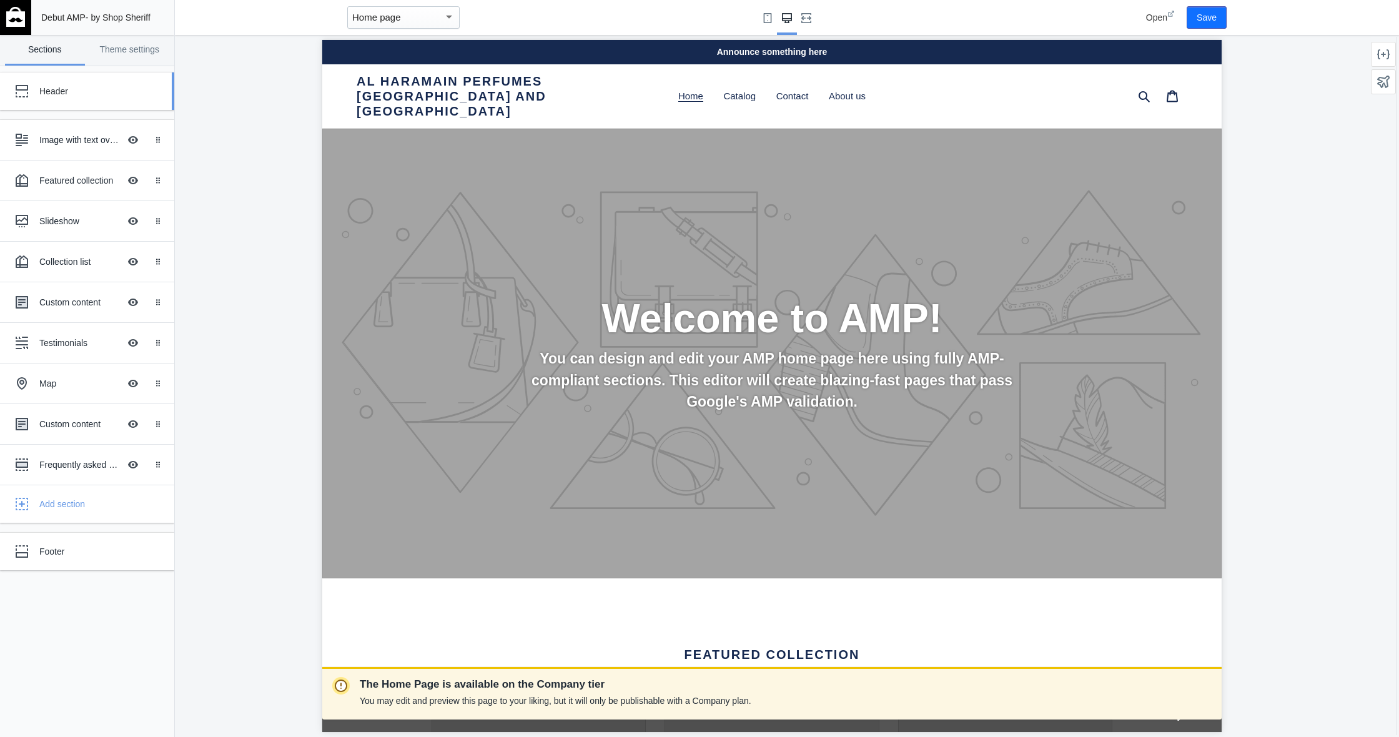
click at [55, 107] on link "Header" at bounding box center [87, 90] width 174 height 37
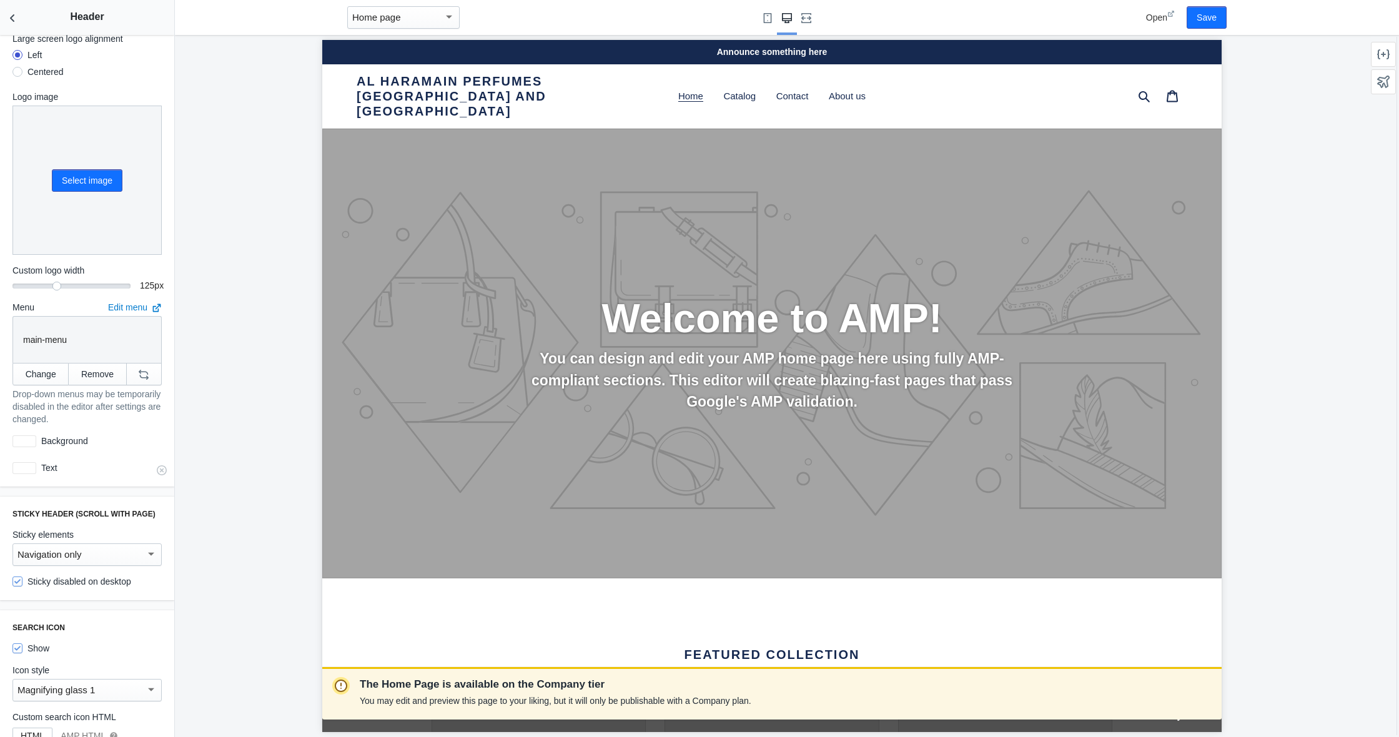
click at [31, 469] on div at bounding box center [24, 468] width 24 height 12
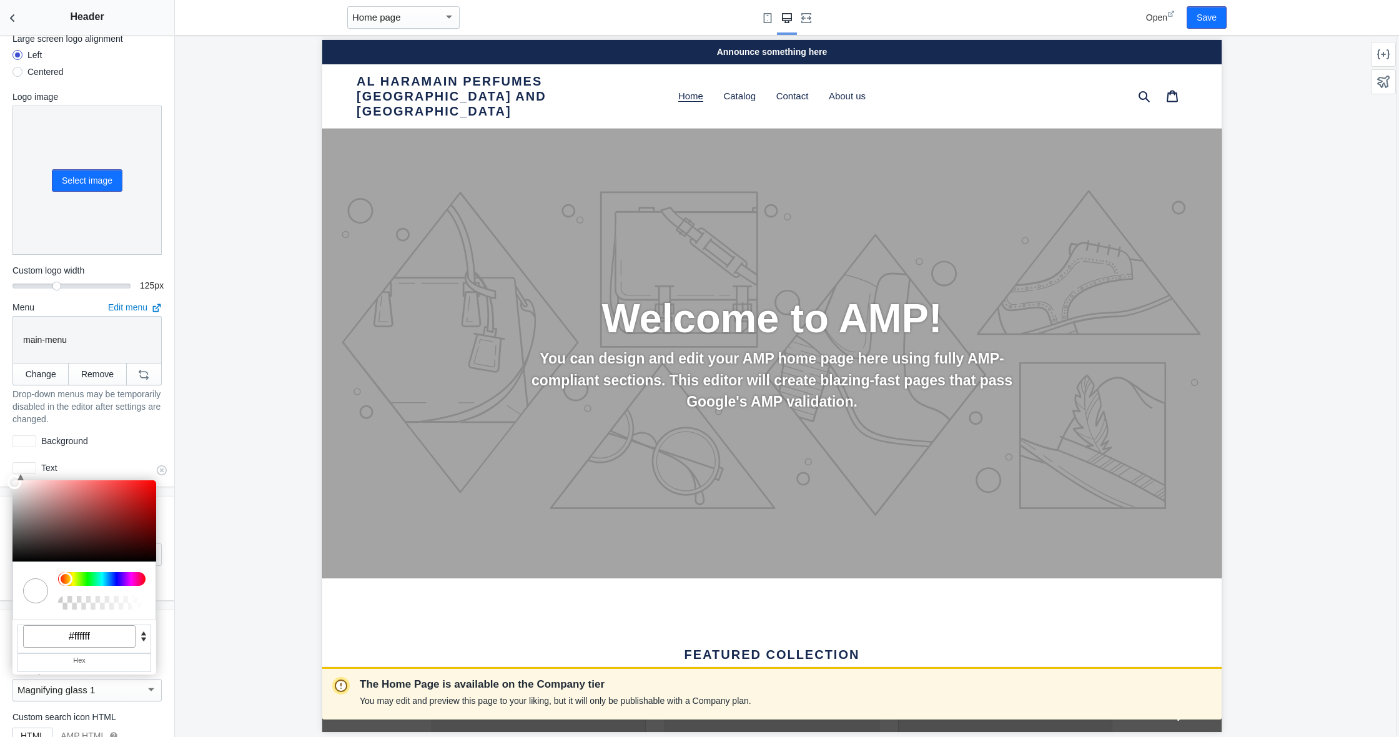
click at [29, 469] on div at bounding box center [24, 468] width 24 height 12
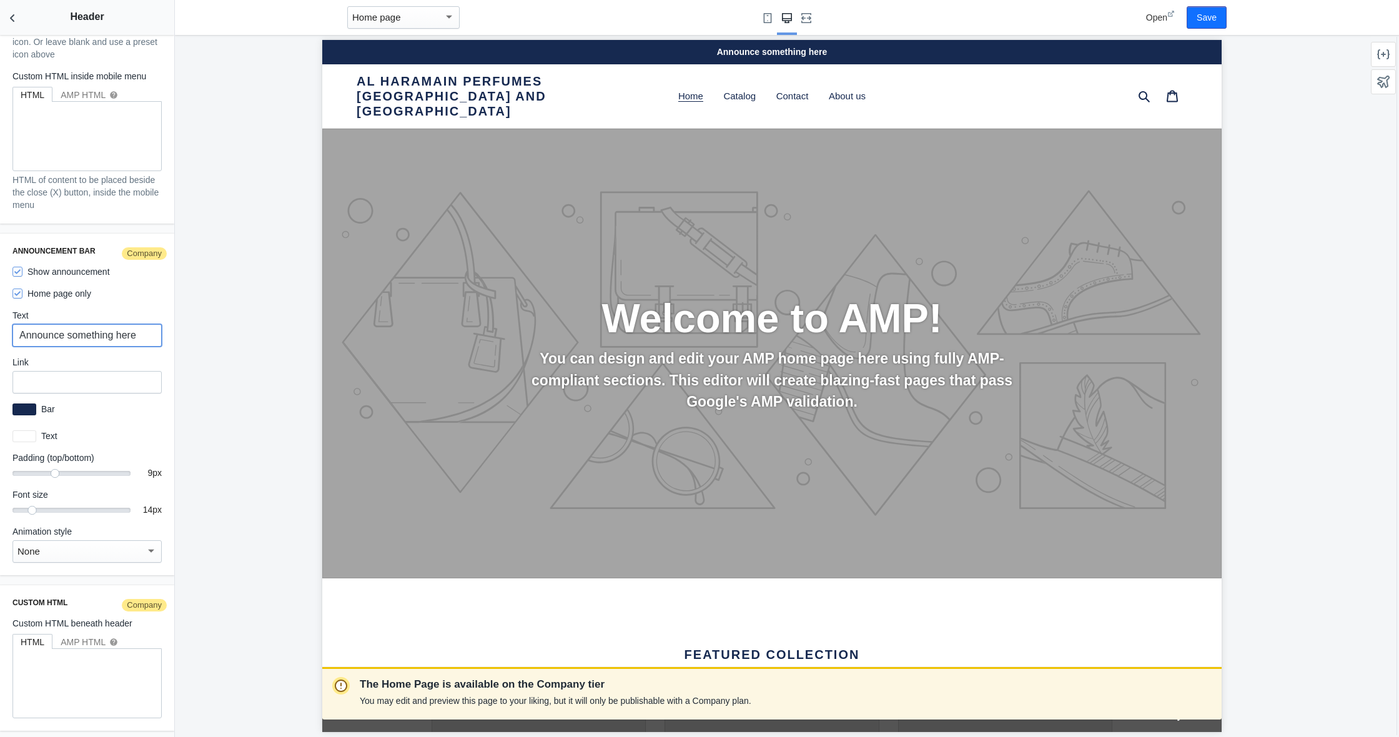
drag, startPoint x: 152, startPoint y: 335, endPoint x: 7, endPoint y: 325, distance: 145.9
click at [6, 325] on div "Announcement bar Company Show announcement Home page only Text Announce somethi…" at bounding box center [87, 405] width 174 height 342
type input "1"
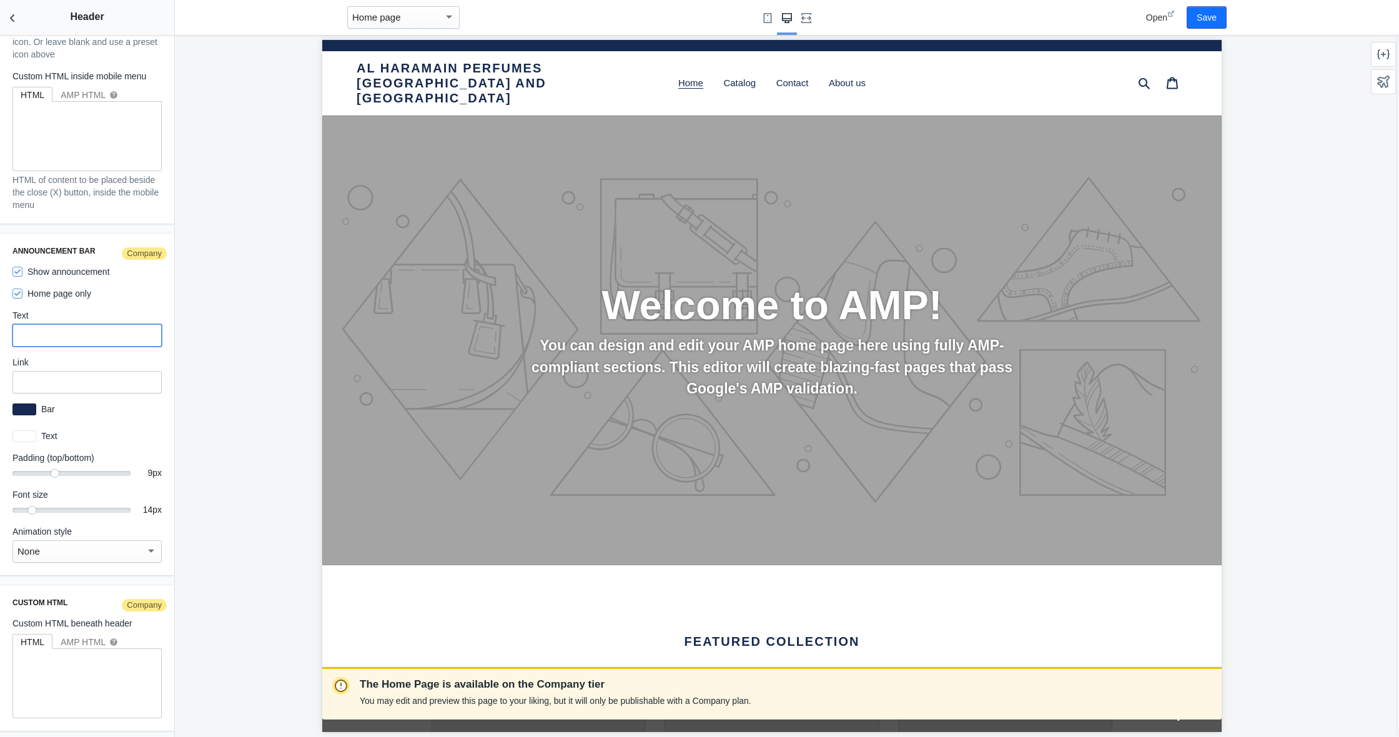
paste input "Enjoy 10% off your first purchase!"
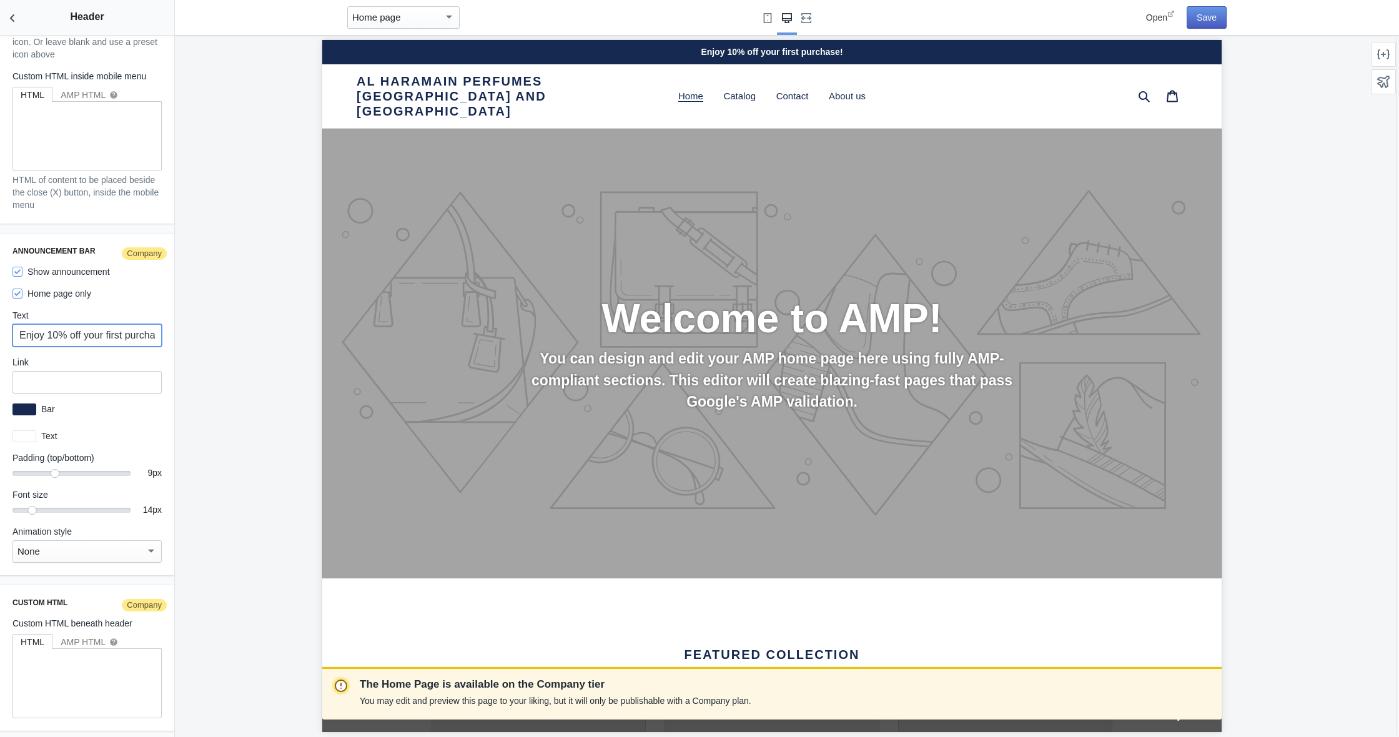
type input "Enjoy 10% off your first purchase!"
click at [1213, 22] on button "Save" at bounding box center [1206, 17] width 40 height 22
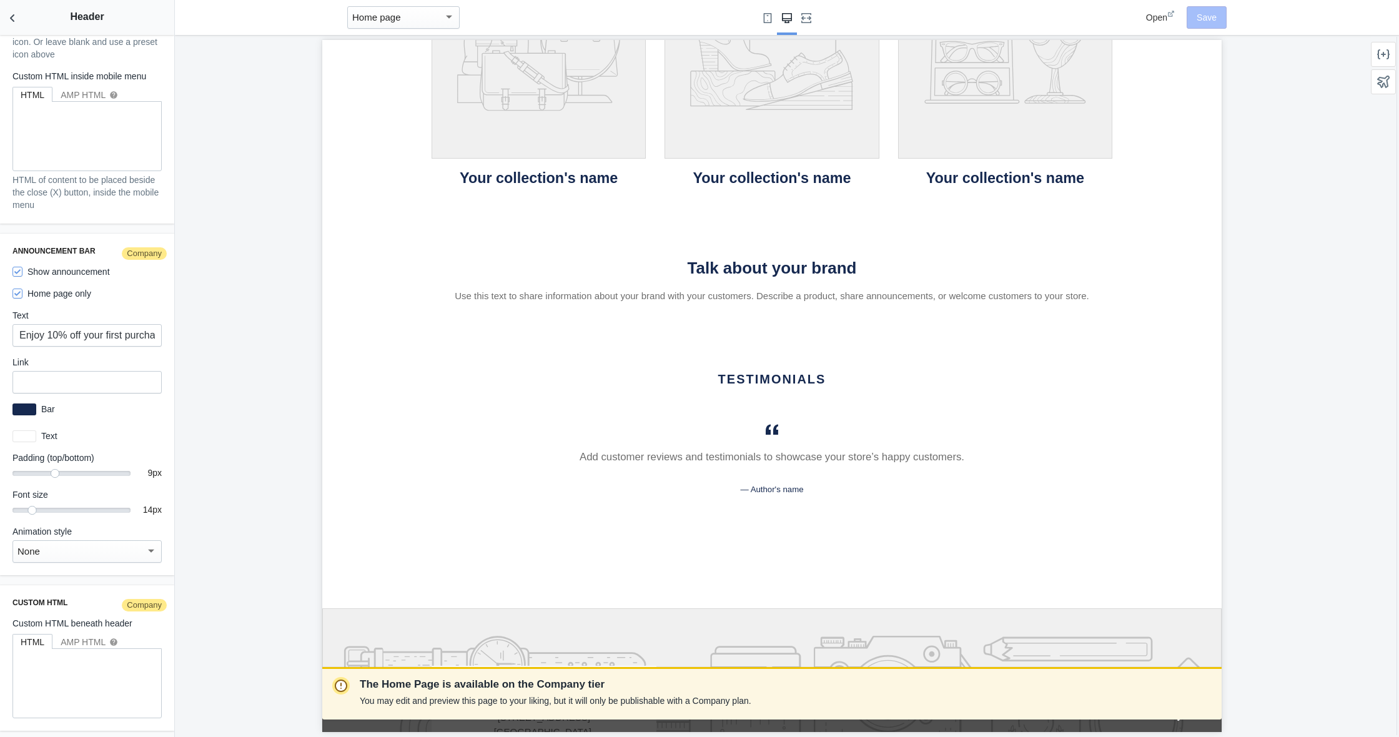
scroll to position [1721, 0]
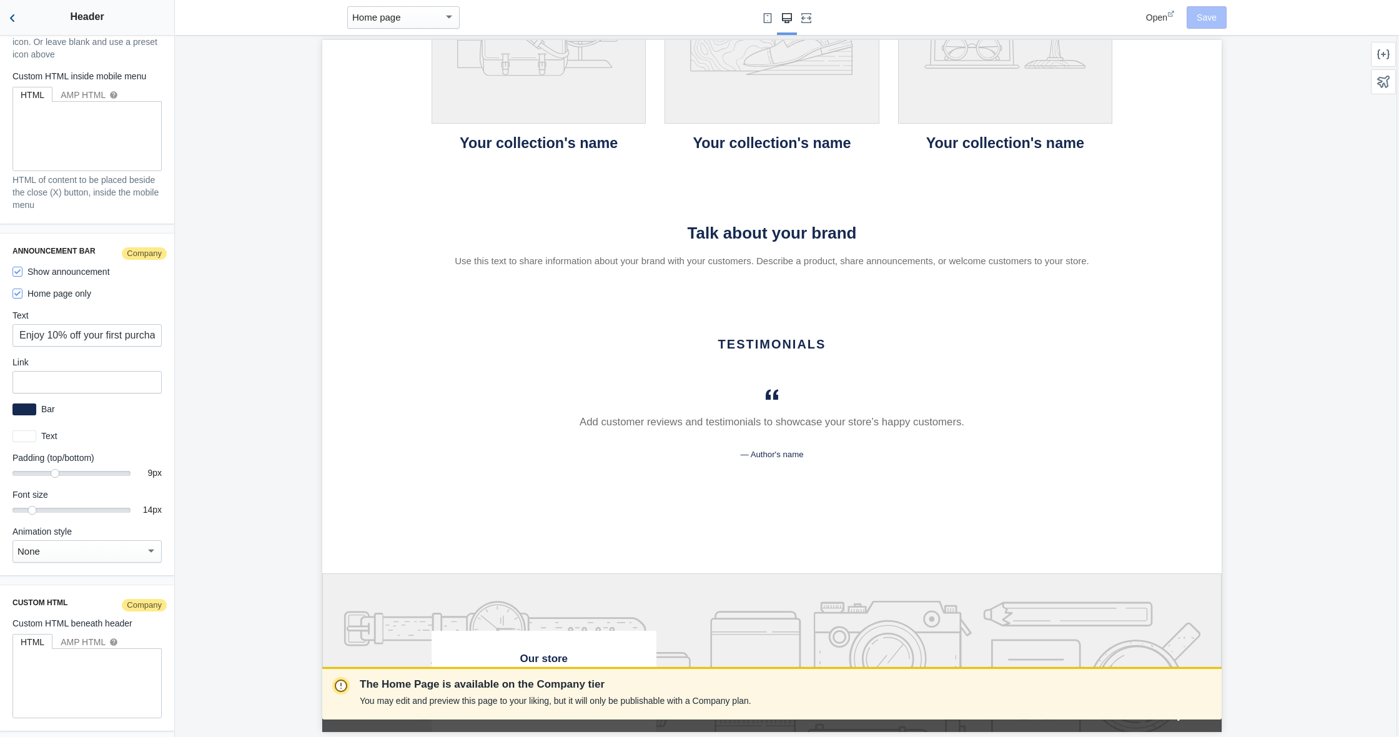
click at [8, 19] on icon "Back to sections" at bounding box center [12, 18] width 12 height 12
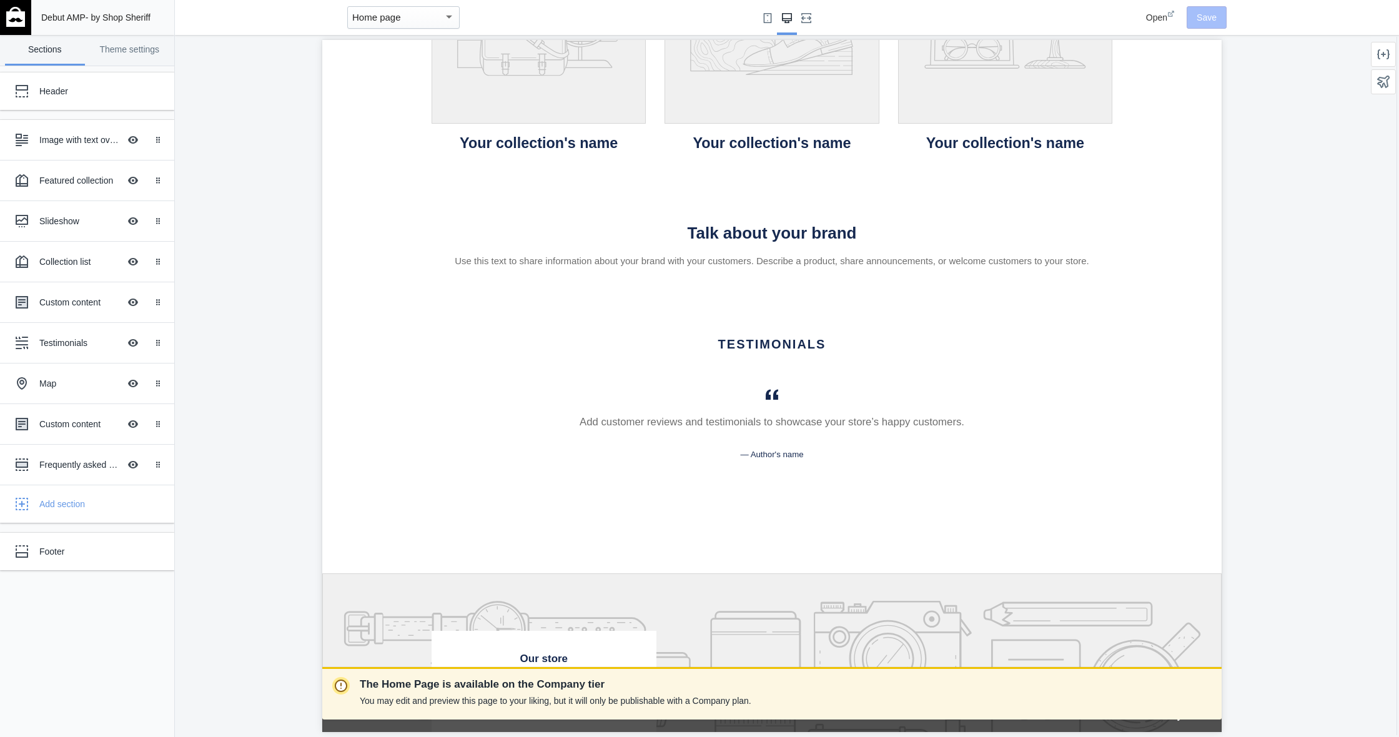
scroll to position [1, 0]
click at [11, 16] on img at bounding box center [15, 17] width 19 height 20
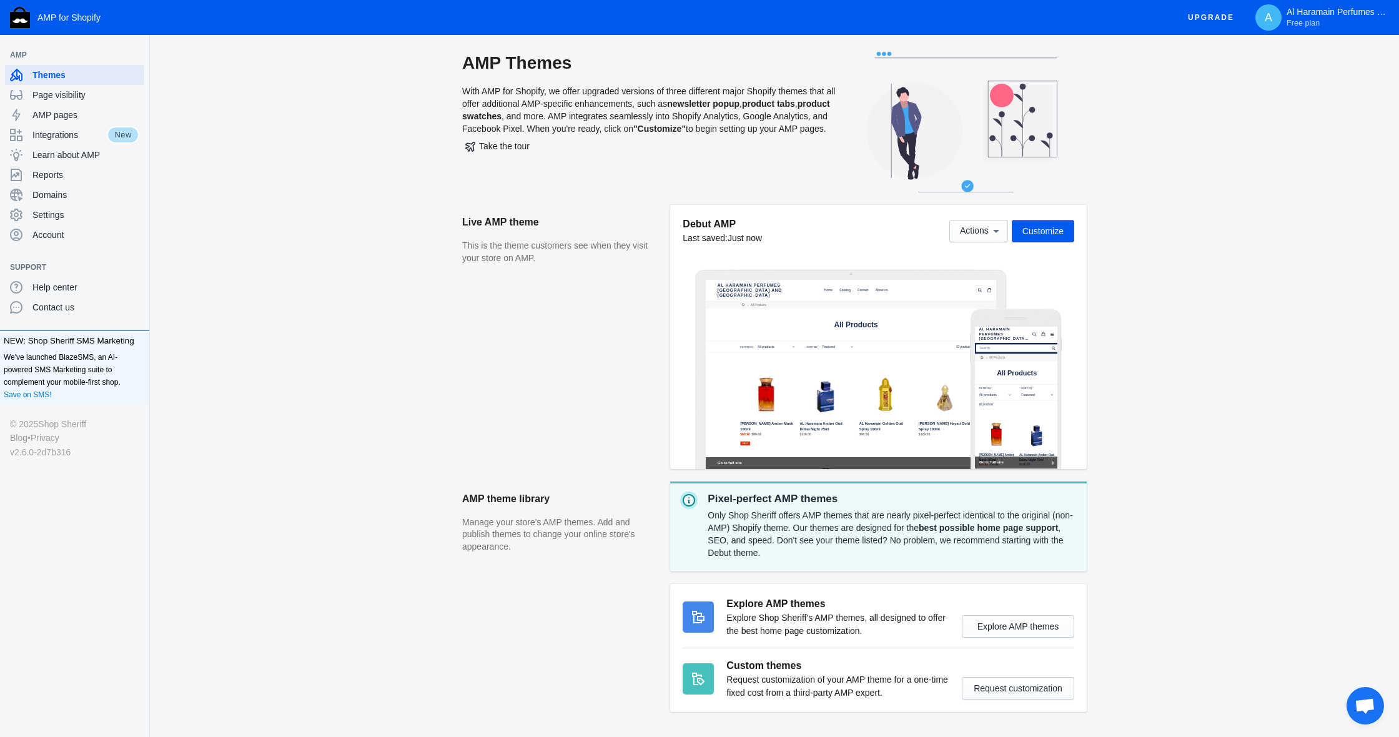
click at [848, 361] on div at bounding box center [851, 374] width 291 height 189
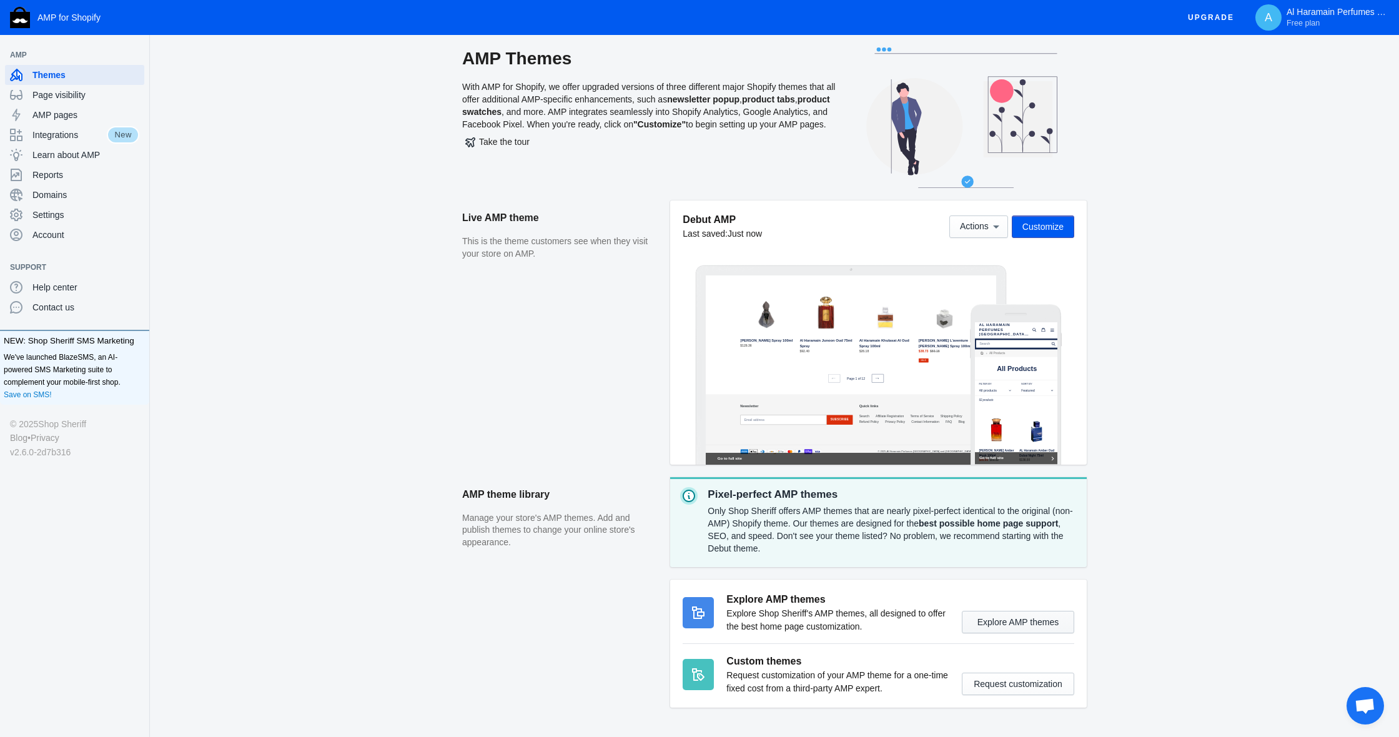
scroll to position [8, 0]
click at [1027, 629] on button "Explore AMP themes" at bounding box center [1018, 621] width 112 height 22
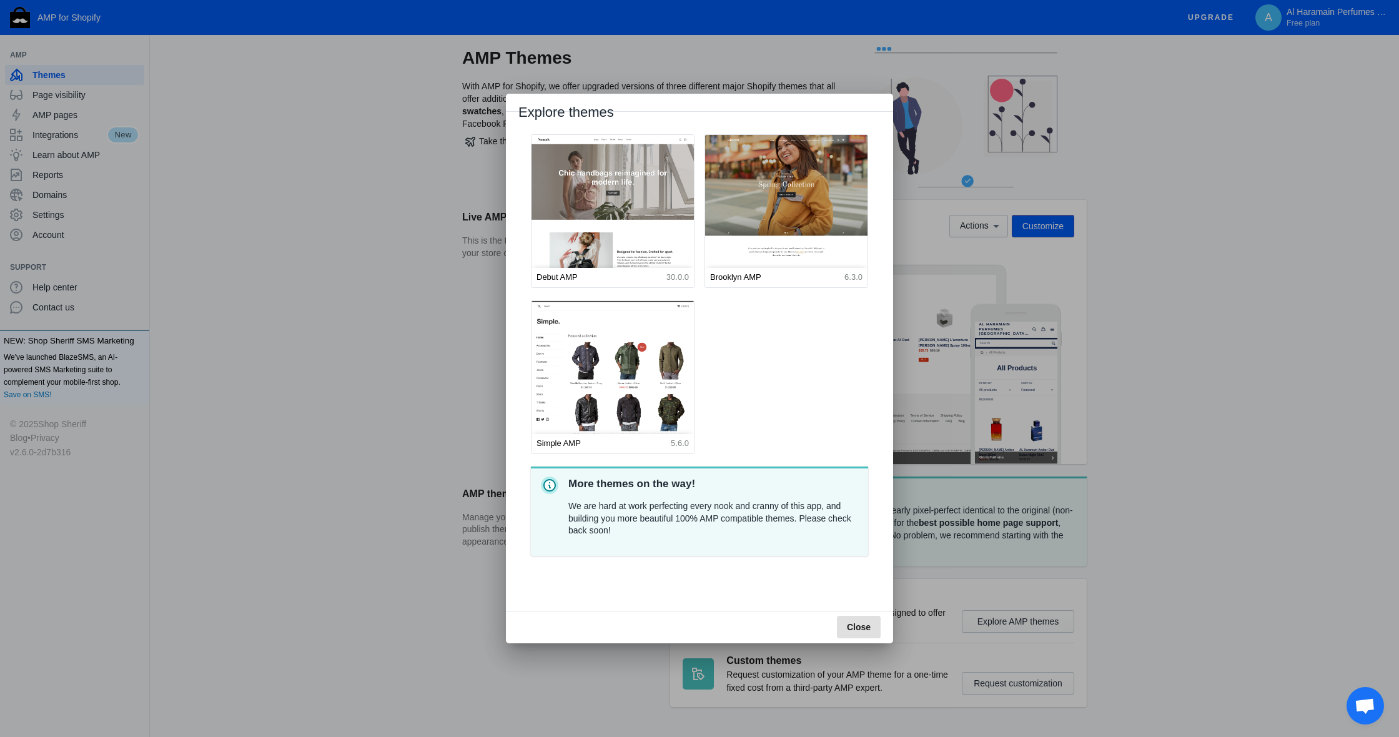
scroll to position [0, 0]
click at [1364, 265] on div at bounding box center [699, 368] width 1399 height 737
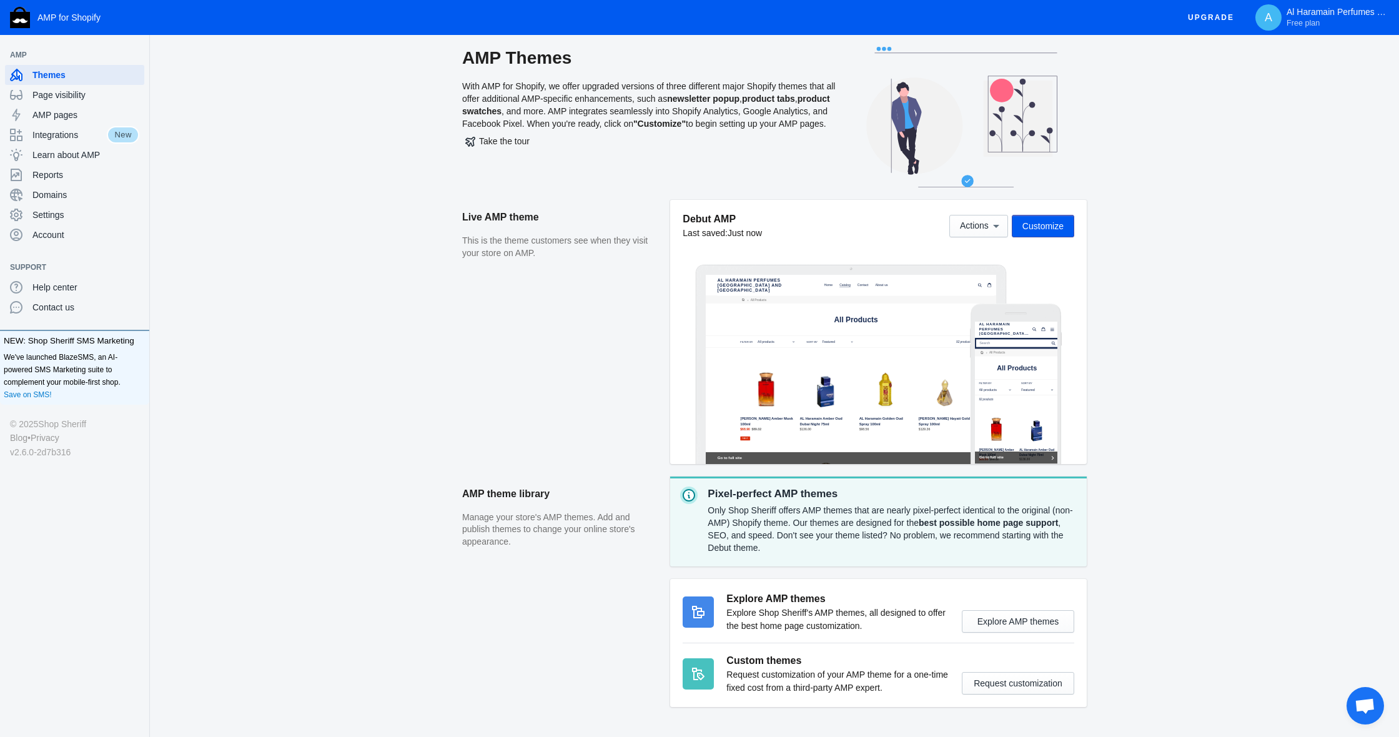
click at [897, 302] on div at bounding box center [851, 369] width 291 height 189
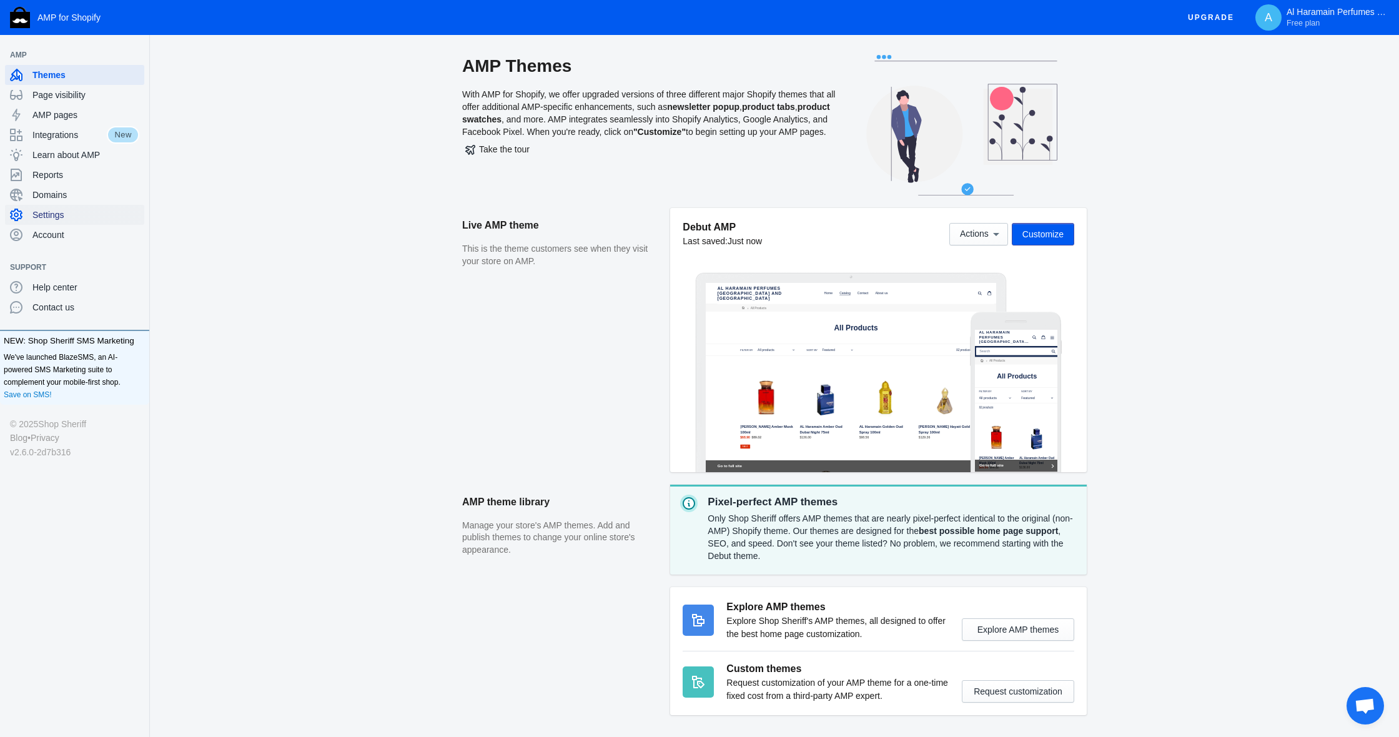
click at [69, 210] on span "Settings" at bounding box center [85, 215] width 107 height 12
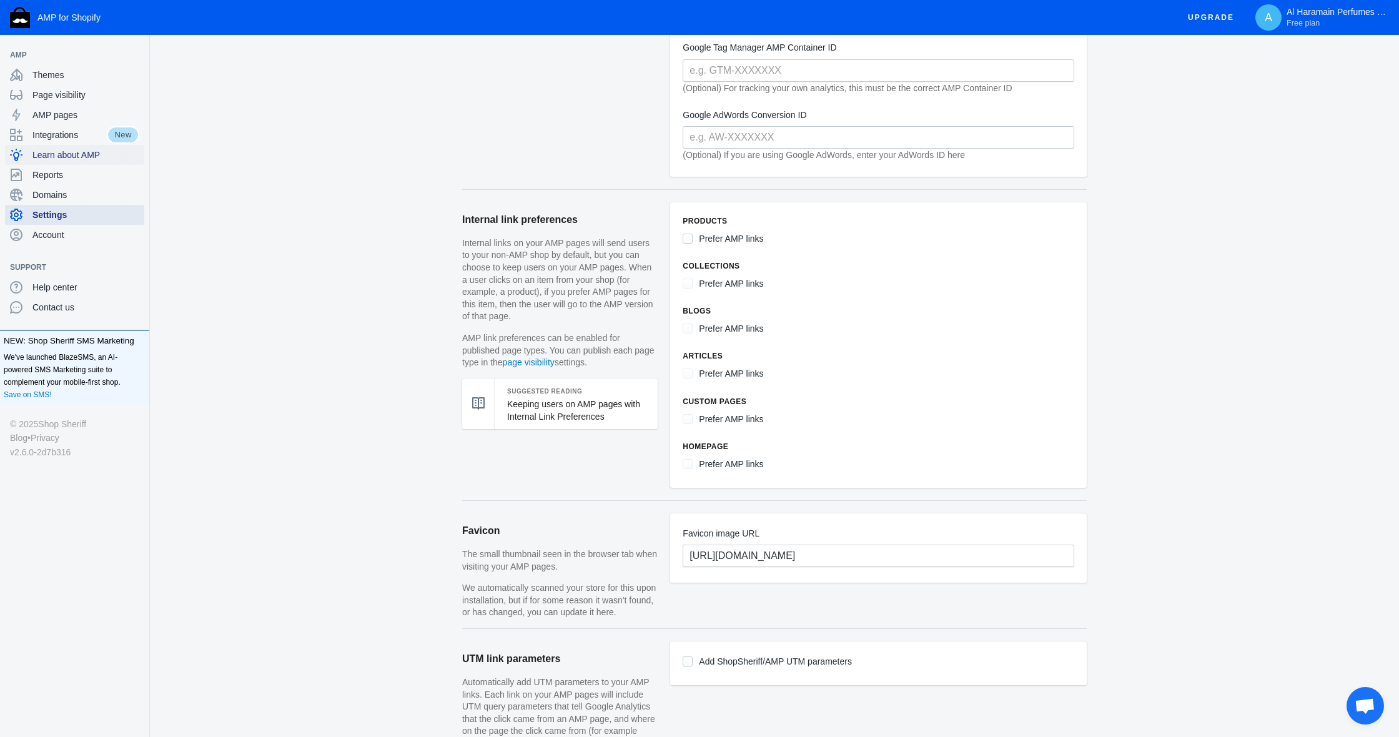
scroll to position [456, 0]
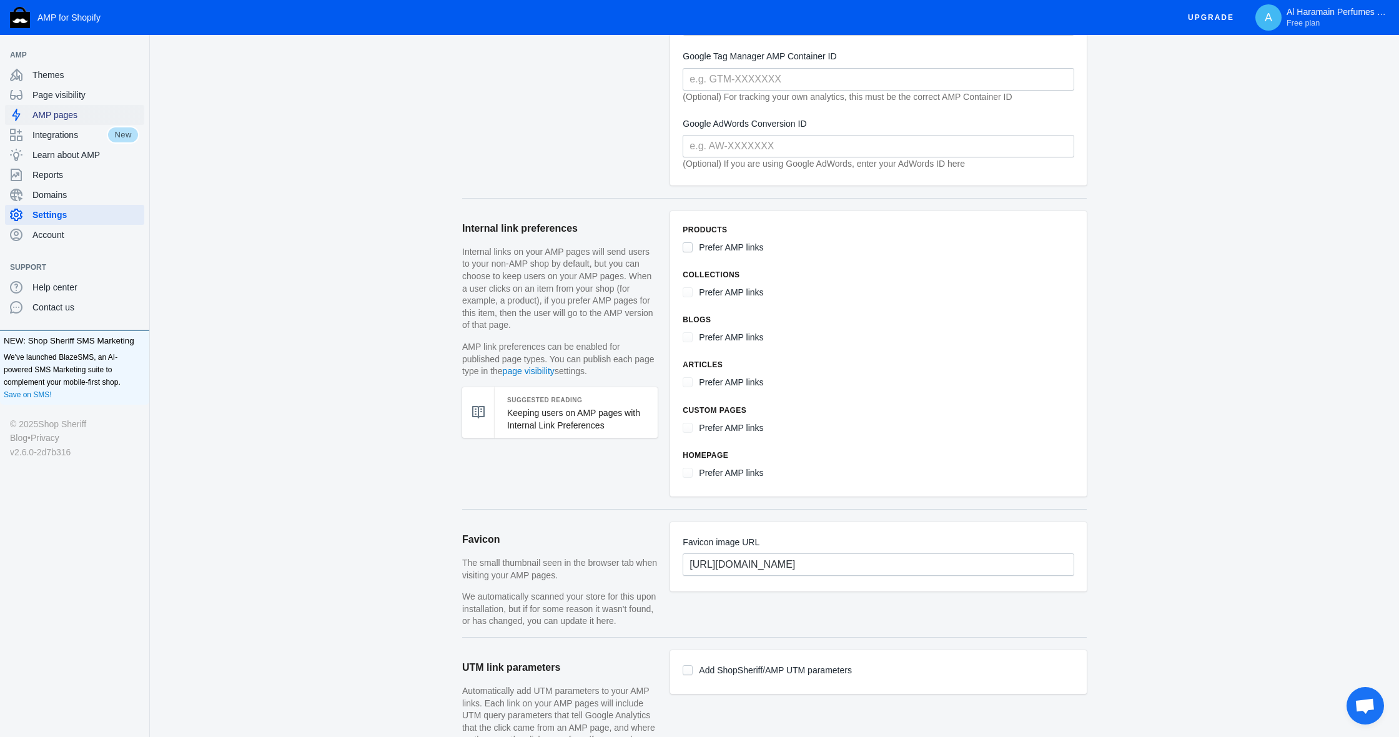
click at [57, 116] on span "AMP pages" at bounding box center [85, 115] width 107 height 12
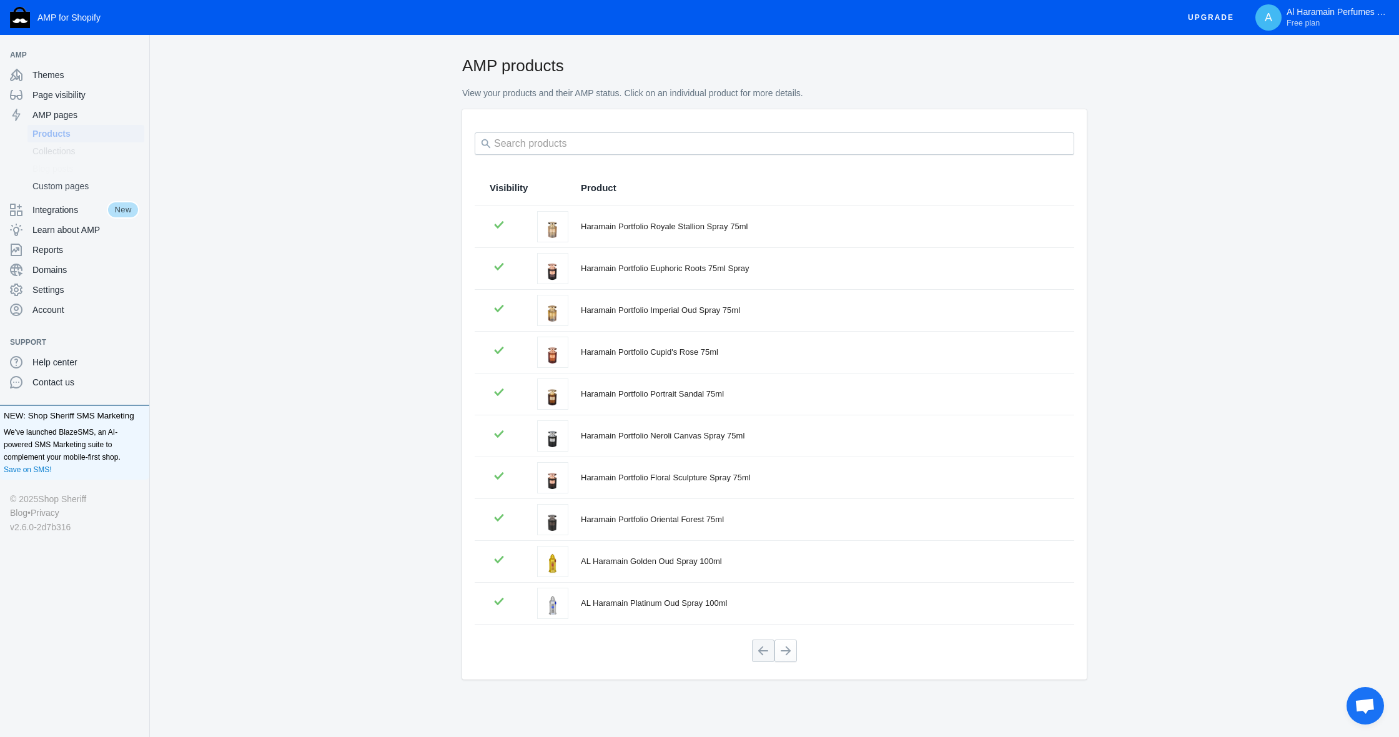
scroll to position [1, 0]
click at [67, 188] on span "Custom pages" at bounding box center [85, 186] width 107 height 12
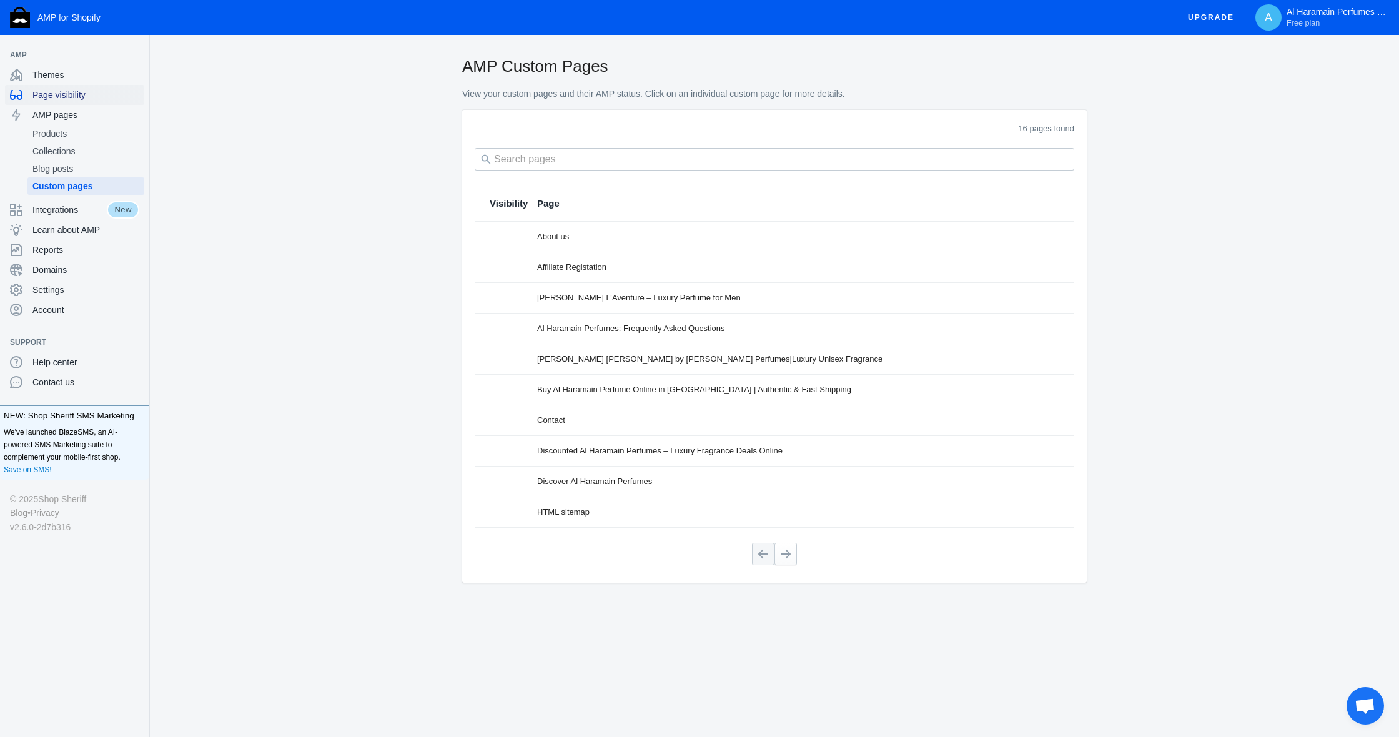
click at [73, 95] on span "Page visibility" at bounding box center [85, 95] width 107 height 12
